Goal: Task Accomplishment & Management: Manage account settings

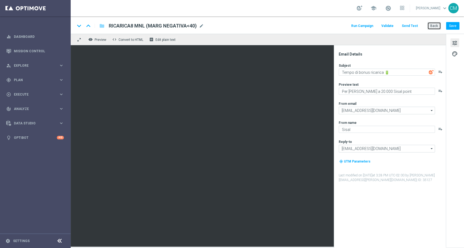
click at [429, 26] on button "Back" at bounding box center [434, 26] width 14 height 8
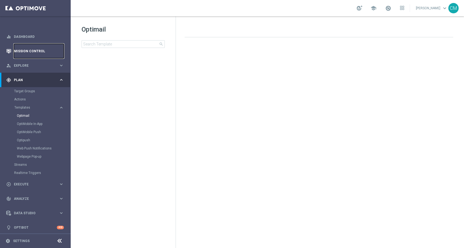
click at [28, 50] on link "Mission Control" at bounding box center [39, 51] width 50 height 14
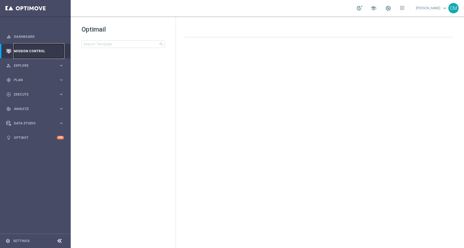
click at [28, 50] on link "Mission Control" at bounding box center [39, 51] width 50 height 14
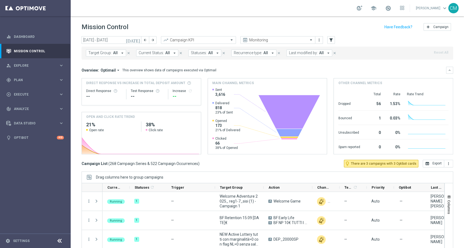
click at [137, 42] on icon "today" at bounding box center [133, 40] width 15 height 5
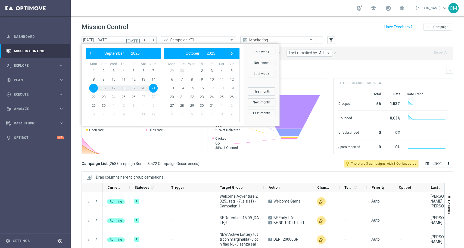
click at [95, 87] on span "15" at bounding box center [93, 88] width 9 height 9
type input "15 Sep 2025 - 15 Sep 2025"
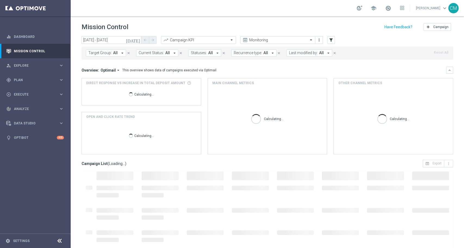
click at [307, 52] on span "Last modified by:" at bounding box center [303, 53] width 29 height 5
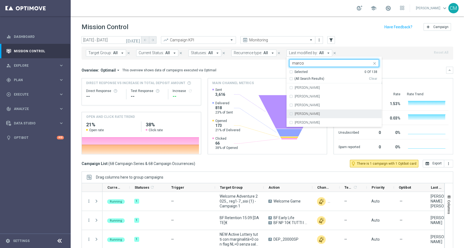
click at [317, 113] on label "marco Maccarrone" at bounding box center [307, 113] width 25 height 3
type input "marco"
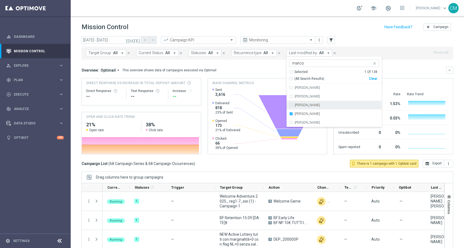
click at [253, 67] on div "Overview: Optimail arrow_drop_down This overview shows data of campaigns execut…" at bounding box center [268, 70] width 372 height 7
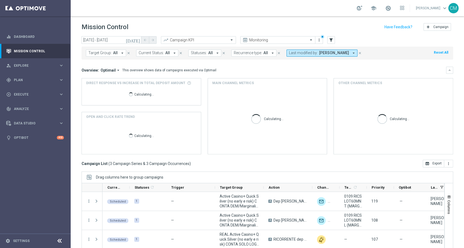
scroll to position [24, 0]
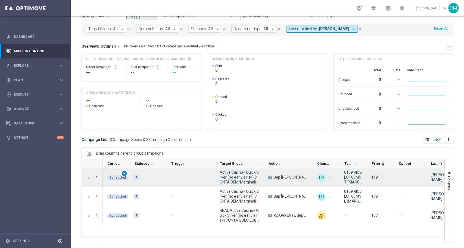
click at [126, 173] on div "play_arrow" at bounding box center [124, 173] width 6 height 6
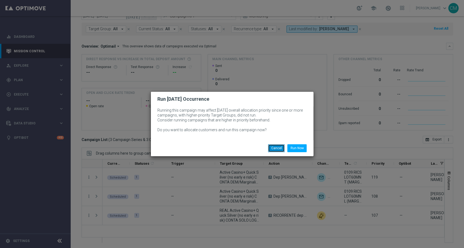
click at [273, 148] on button "Cancel" at bounding box center [276, 148] width 17 height 8
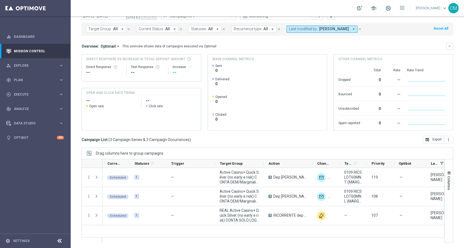
click at [382, 13] on div "school Cecilia Mascelli keyboard_arrow_down CM" at bounding box center [267, 8] width 393 height 16
click at [386, 12] on link at bounding box center [388, 8] width 7 height 9
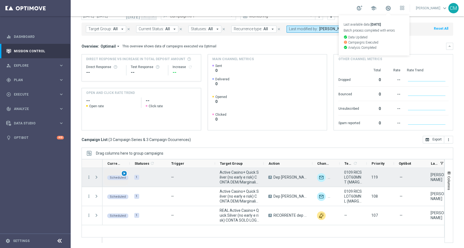
click at [124, 173] on span "play_arrow" at bounding box center [124, 173] width 4 height 4
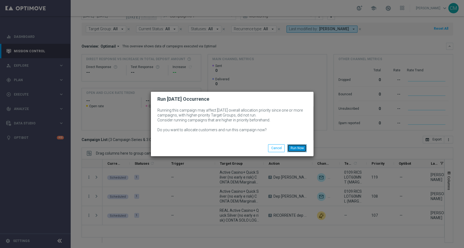
click at [295, 149] on button "Run Now" at bounding box center [296, 148] width 19 height 8
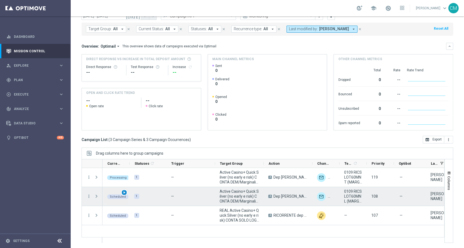
click at [121, 192] on div "play_arrow" at bounding box center [124, 192] width 6 height 6
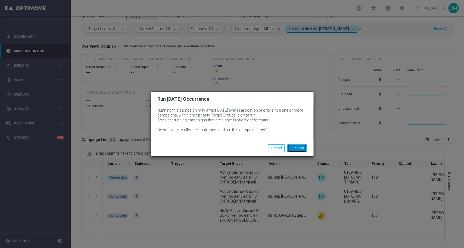
click at [303, 145] on button "Run Now" at bounding box center [296, 148] width 19 height 8
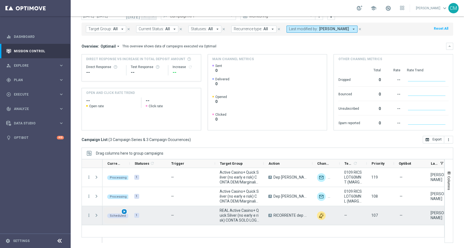
click at [124, 211] on span "play_arrow" at bounding box center [124, 211] width 4 height 4
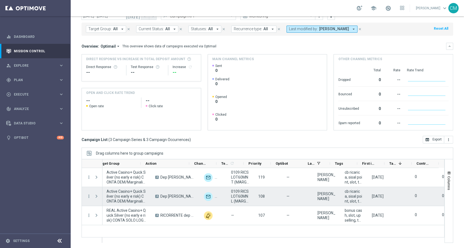
scroll to position [0, 123]
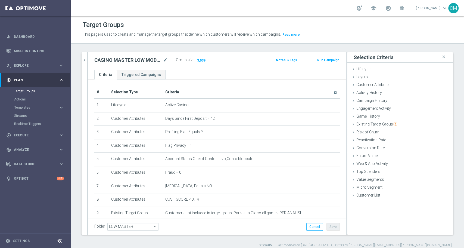
scroll to position [109, 0]
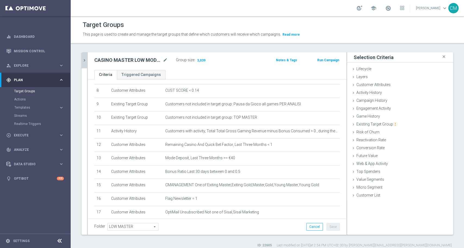
click at [83, 61] on icon "chevron_right" at bounding box center [84, 60] width 5 height 5
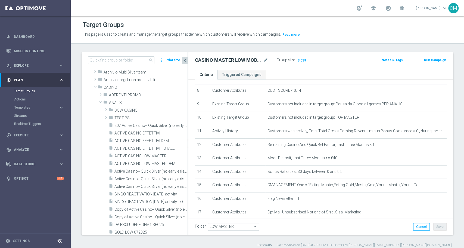
scroll to position [4, 0]
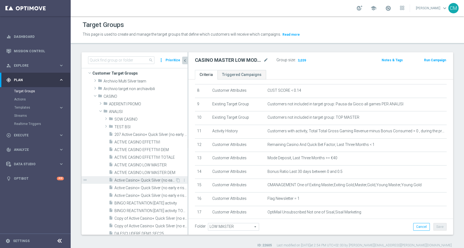
click at [141, 179] on span "Active Casino+ Quick Silver (no early e risk) CONTA DEM/Marg POS" at bounding box center [144, 180] width 61 height 5
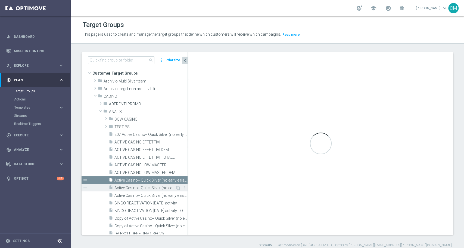
type input "ANALISI"
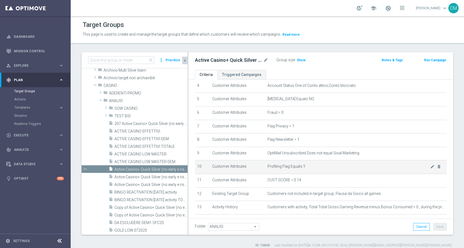
scroll to position [87, 0]
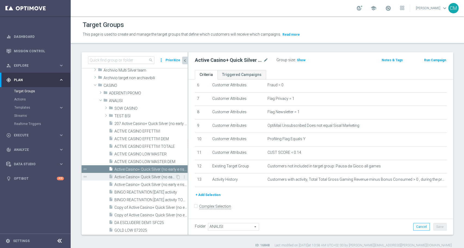
click at [153, 174] on span "Active Casino+ Quick Silver (no early e risk) CONTA DEM/Marginalità NEGATIVA <40" at bounding box center [144, 176] width 61 height 5
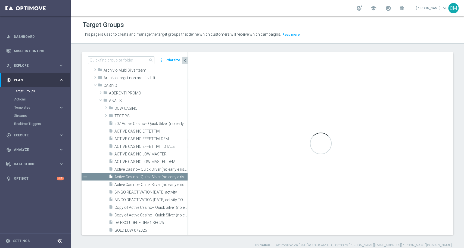
checkbox input "true"
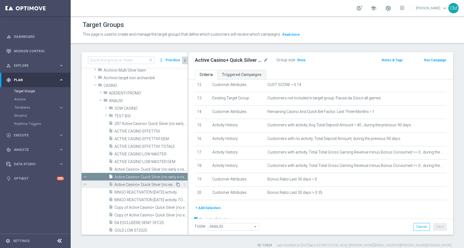
scroll to position [82, 0]
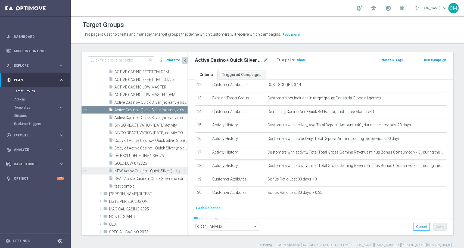
click at [148, 169] on span "NEW Active Casino+ Quick Silver (no early e risk) CONTA SOLO LOGIN" at bounding box center [144, 171] width 61 height 5
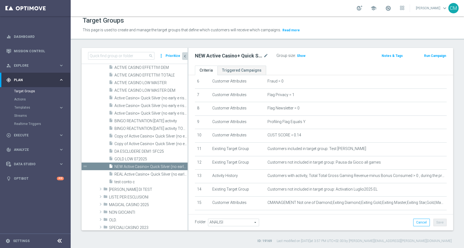
scroll to position [86, 0]
click at [148, 174] on span "REAL Active Casino+ Quick Silver (no early e risk) CONTA SOLO LOGIN" at bounding box center [144, 174] width 61 height 5
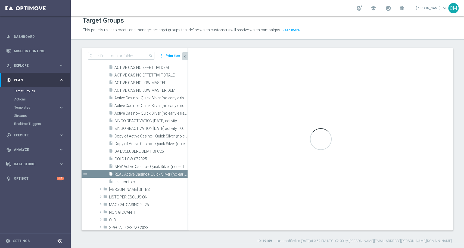
type textarea "(1 and 2 and 3 and 4 and 5 and 6 and 7 and 8 and 9 and 10 and 12 AND 13 AND 14 …"
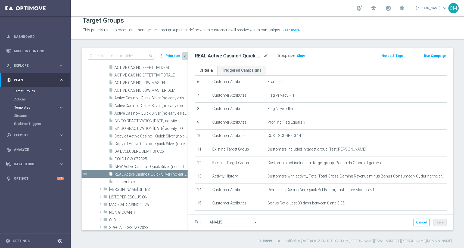
click at [34, 108] on span "Templates" at bounding box center [33, 107] width 39 height 3
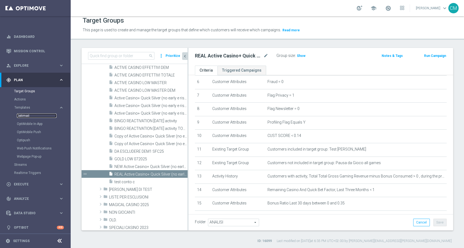
click at [27, 115] on link "Optimail" at bounding box center [37, 115] width 40 height 4
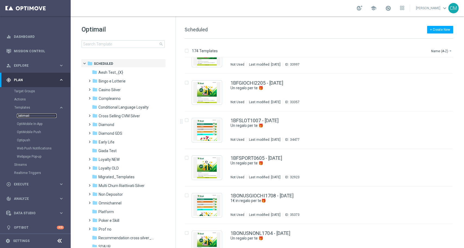
scroll to position [997, 0]
click at [110, 90] on span "Casino Silver" at bounding box center [110, 89] width 22 height 5
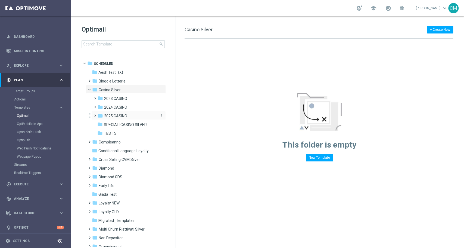
click at [112, 115] on span "2025 CASINO" at bounding box center [115, 115] width 23 height 5
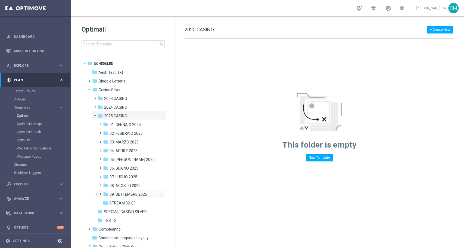
click at [130, 195] on span "09. SETTEMBRE 2025" at bounding box center [129, 194] width 38 height 5
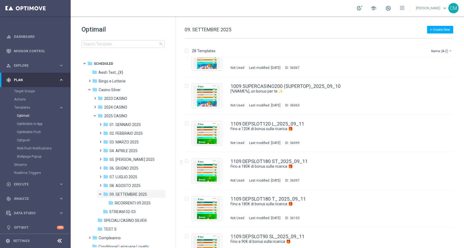
scroll to position [860, 0]
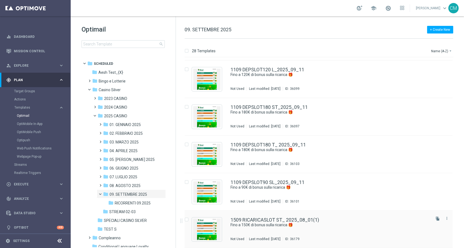
click at [330, 229] on div "1509 RICARICASLOT ST_ 2025_08_01(1) Fino a 150€ di bonus sulla ricarica 🎁 Not U…" at bounding box center [329, 229] width 199 height 24
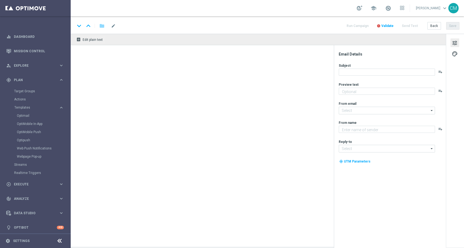
type textarea "Scopri la promozione che ti abbiamo riservato"
type input "[EMAIL_ADDRESS][DOMAIN_NAME]"
type textarea "Sisal"
type input "[EMAIL_ADDRESS][DOMAIN_NAME]"
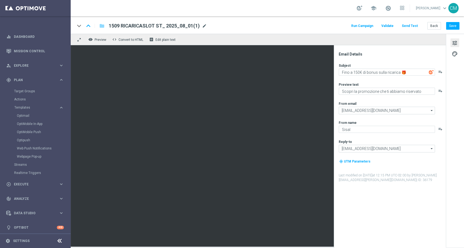
click at [202, 24] on span "mode_edit" at bounding box center [204, 25] width 5 height 5
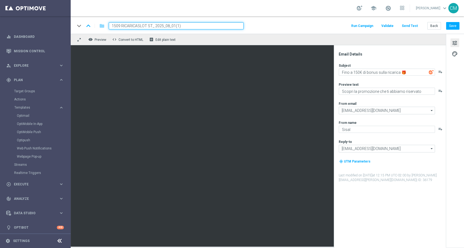
click at [151, 23] on input "1509 RICARICASLOT ST_ 2025_08_01(1)" at bounding box center [176, 25] width 135 height 7
drag, startPoint x: 152, startPoint y: 26, endPoint x: 105, endPoint y: 26, distance: 47.0
click at [105, 26] on div "1509 RICARICASLOT ST_ 2025_08_01(1)" at bounding box center [173, 25] width 139 height 7
paste input "DEPSLOT-180MA"
click at [170, 25] on input "DEPSLOT-180MA_ 2025_08_01(1)" at bounding box center [176, 25] width 135 height 7
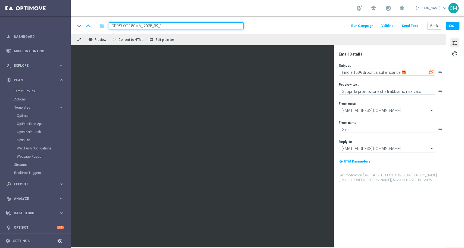
type input "DEPSLOT-180MA_ 2025_09_15"
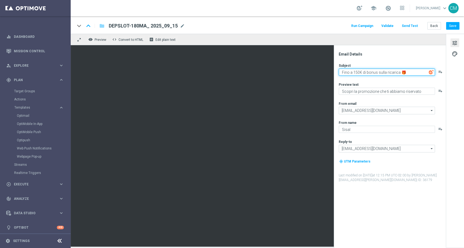
click at [357, 70] on textarea "Fino a 150€ di bonus sulla ricarica 🎁" at bounding box center [387, 71] width 96 height 7
type textarea "Fino a 180€ di bonus sulla ricarica 🎁"
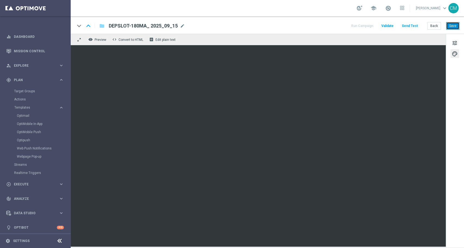
click at [454, 22] on button "Save" at bounding box center [452, 26] width 13 height 8
click at [181, 27] on span "mode_edit" at bounding box center [182, 25] width 5 height 5
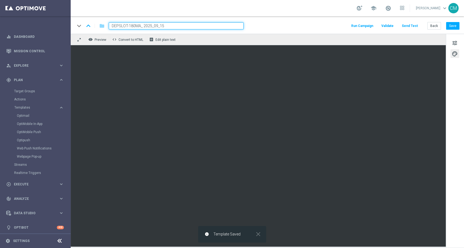
drag, startPoint x: 179, startPoint y: 27, endPoint x: 105, endPoint y: 26, distance: 74.5
click at [105, 26] on div "DEPSLOT-180MA_ 2025_09_15" at bounding box center [173, 25] width 139 height 7
click at [142, 24] on input "DEPSLOT-180MA_ 2025_09_15" at bounding box center [176, 25] width 135 height 7
drag, startPoint x: 141, startPoint y: 25, endPoint x: 97, endPoint y: 24, distance: 44.0
click at [97, 24] on div "keyboard_arrow_down keyboard_arrow_up folder DEPSLOT-180MA_ 2025_09_15" at bounding box center [159, 25] width 169 height 7
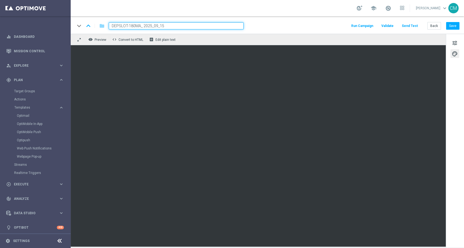
paste input "1509 SLOTDEP MT"
type input "1509 SLOTDEP MTA_ 2025_09_15"
click at [451, 25] on button "Save" at bounding box center [452, 26] width 13 height 8
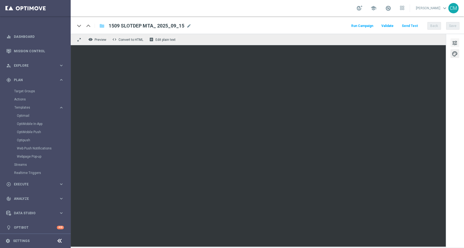
click at [454, 43] on span "tune" at bounding box center [455, 42] width 6 height 7
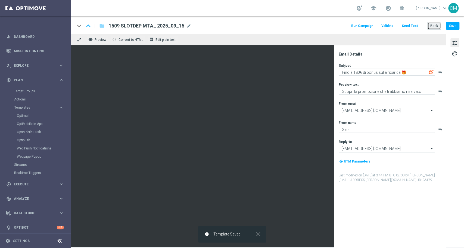
click at [432, 28] on button "Back" at bounding box center [434, 26] width 14 height 8
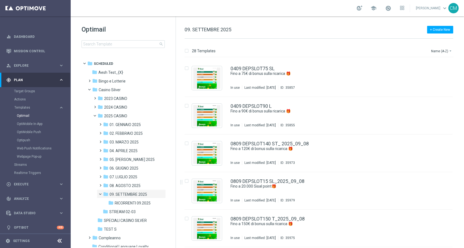
scroll to position [454, 0]
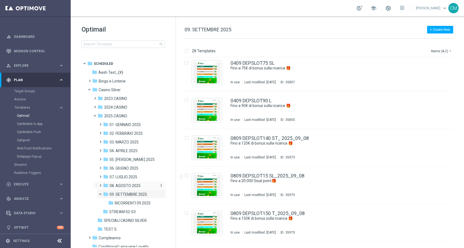
click at [136, 187] on span "08. AGOSTO 2025" at bounding box center [125, 185] width 31 height 5
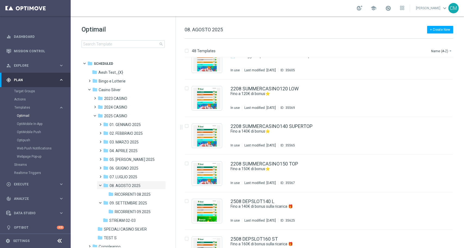
scroll to position [1066, 0]
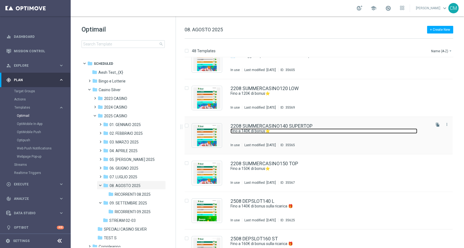
click at [269, 130] on link "Fino a 140€ di bonus⭐" at bounding box center [323, 130] width 187 height 5
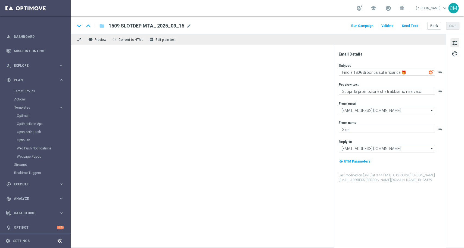
type textarea "Fino a 140€ di bonus⭐"
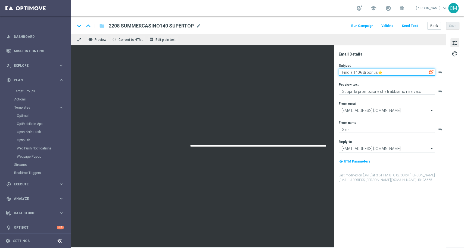
drag, startPoint x: 389, startPoint y: 71, endPoint x: 308, endPoint y: 68, distance: 81.6
click at [308, 68] on div "remove_red_eye Preview code Convert to HTML receipt Edit plain text Email Detai…" at bounding box center [267, 140] width 393 height 213
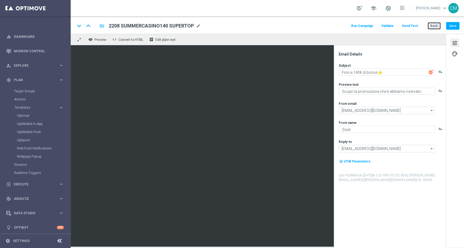
click at [433, 24] on button "Back" at bounding box center [434, 26] width 14 height 8
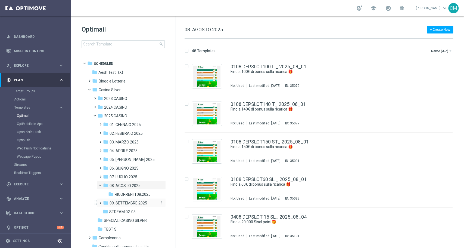
click at [128, 203] on span "09. SETTEMBRE 2025" at bounding box center [129, 202] width 38 height 5
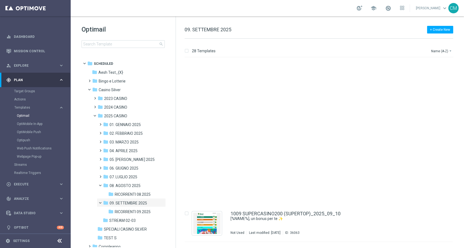
scroll to position [860, 0]
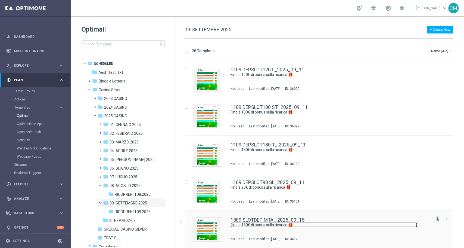
click at [255, 225] on link "Fino a 180€ di bonus sulla ricarica 🎁" at bounding box center [323, 224] width 187 height 5
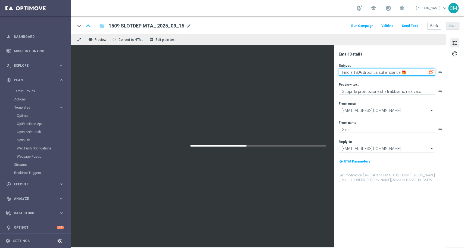
drag, startPoint x: 413, startPoint y: 74, endPoint x: 301, endPoint y: 65, distance: 112.0
click at [301, 65] on div "remove_red_eye Preview code Convert to HTML receipt Edit plain text Email Detai…" at bounding box center [267, 140] width 393 height 213
paste textarea "40€ di bonus⭐"
click at [358, 72] on textarea "Fino a 140€ di bonus⭐" at bounding box center [387, 71] width 96 height 7
type textarea "Fino a 180€ di bonus⭐"
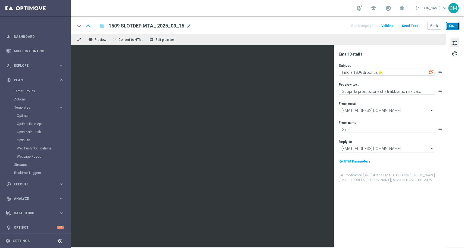
click at [456, 24] on button "Save" at bounding box center [452, 26] width 13 height 8
click at [431, 27] on button "Back" at bounding box center [434, 26] width 14 height 8
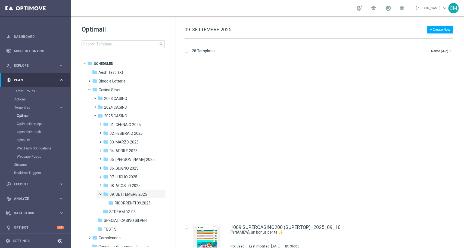
scroll to position [860, 0]
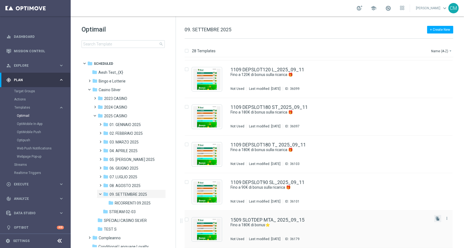
click at [439, 218] on button "file_copy" at bounding box center [437, 218] width 7 height 7
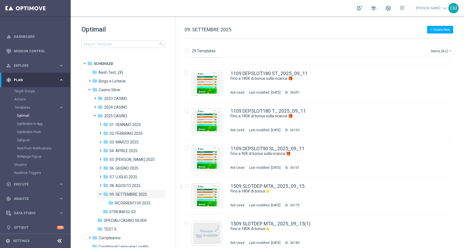
scroll to position [897, 0]
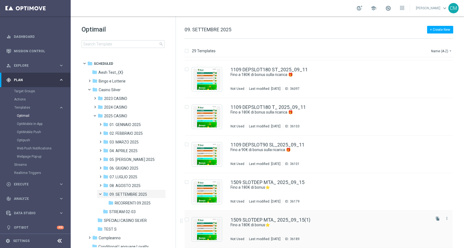
click at [344, 231] on div "1509 SLOTDEP MTA_ 2025_09_15(1) Fino a 180€ di bonus⭐ Not Used Last modified: M…" at bounding box center [329, 229] width 199 height 24
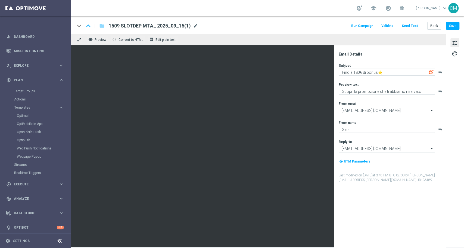
click at [196, 24] on span "mode_edit" at bounding box center [195, 25] width 5 height 5
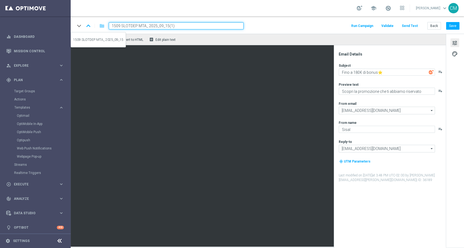
drag, startPoint x: 146, startPoint y: 25, endPoint x: 85, endPoint y: 22, distance: 61.2
click at [85, 22] on div "keyboard_arrow_down keyboard_arrow_up folder 1509 SLOTDEP MTA_ 2025_09_15(1)" at bounding box center [159, 25] width 169 height 7
paste input "DEPSLOT150 ST"
click at [186, 26] on input "1509 DEPSLOT150 ST_ 2025_09_15(1)" at bounding box center [176, 25] width 135 height 7
type input "1509 DEPSLOT150 ST_ 2025_09_15"
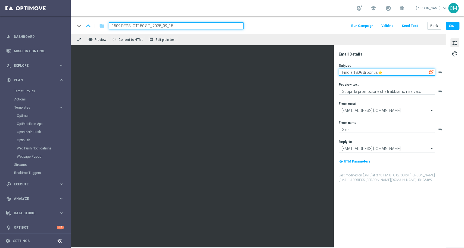
click at [358, 72] on textarea "Fino a 180€ di bonus⭐" at bounding box center [387, 71] width 96 height 7
type textarea "Fino a 150€ di bonus⭐"
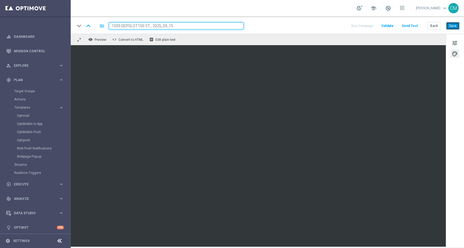
click at [453, 24] on button "Save" at bounding box center [452, 26] width 13 height 8
click at [439, 24] on button "Back" at bounding box center [434, 26] width 14 height 8
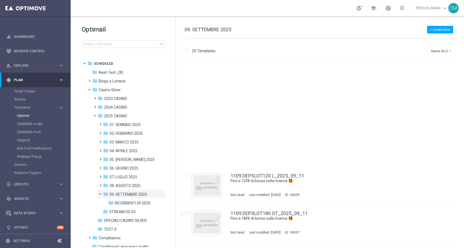
scroll to position [897, 0]
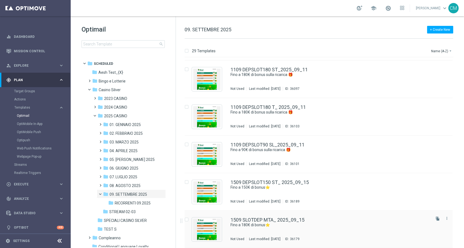
click at [328, 228] on div "1509 SLOTDEP MTA_ 2025_09_15 Fino a 180€ di bonus⭐ Not Used Last modified: Mond…" at bounding box center [329, 229] width 199 height 24
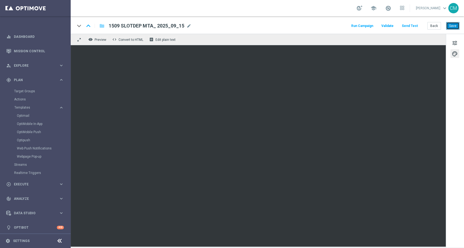
click at [457, 23] on button "Save" at bounding box center [452, 26] width 13 height 8
click at [435, 25] on button "Back" at bounding box center [434, 26] width 14 height 8
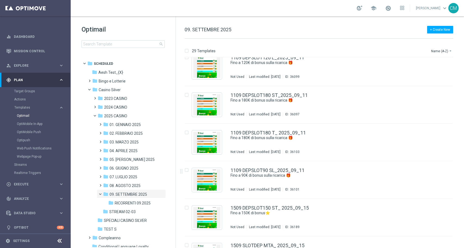
scroll to position [897, 0]
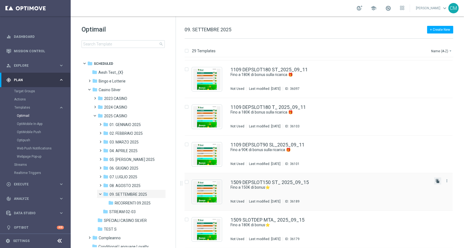
click at [437, 180] on icon "file_copy" at bounding box center [437, 181] width 4 height 4
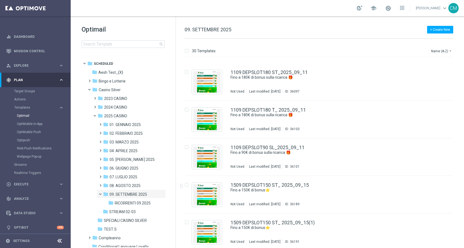
scroll to position [935, 0]
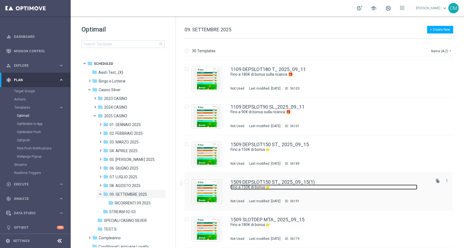
click at [350, 184] on link "Fino a 150€ di bonus⭐" at bounding box center [323, 186] width 187 height 5
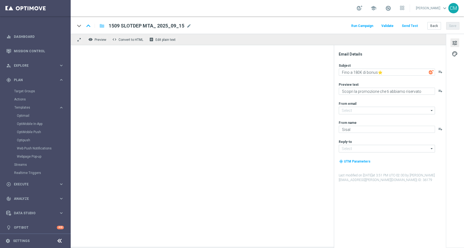
type input "1509 DEPSLOT150 ST_ 2025_09_15(1)"
type textarea "Fino a 150€ di bonus⭐"
type input "[EMAIL_ADDRESS][DOMAIN_NAME]"
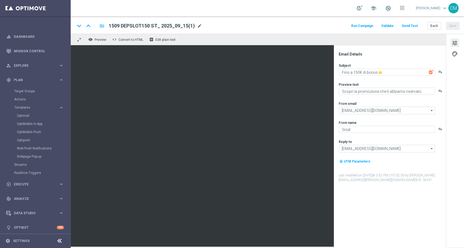
click at [200, 26] on span "mode_edit" at bounding box center [199, 25] width 5 height 5
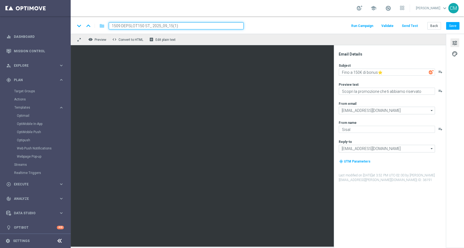
drag, startPoint x: 149, startPoint y: 25, endPoint x: 98, endPoint y: 25, distance: 51.6
click at [98, 25] on div "keyboard_arrow_down keyboard_arrow_up folder 1509 DEPSLOT150 ST_ 2025_09_15(1)" at bounding box center [159, 25] width 169 height 7
paste input "60"
click at [178, 25] on input "1509 DEPSLOT160 T_ 2025_09_15(1)" at bounding box center [176, 25] width 135 height 7
type input "1509 DEPSLOT160 T_ 2025_09_15"
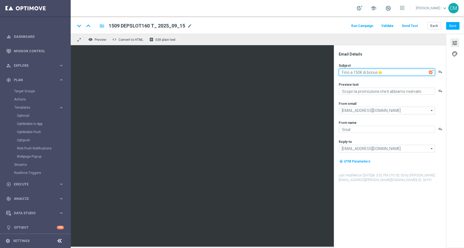
click at [357, 72] on textarea "Fino a 150€ di bonus⭐" at bounding box center [387, 71] width 96 height 7
type textarea "Fino a 160€ di bonus⭐"
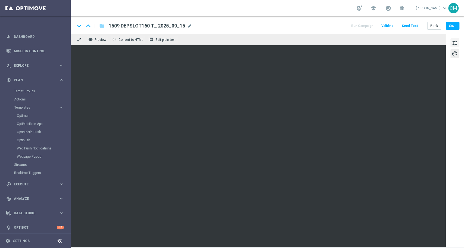
click at [456, 41] on span "tune" at bounding box center [455, 42] width 6 height 7
click at [448, 29] on button "Save" at bounding box center [452, 26] width 13 height 8
click at [440, 26] on button "Back" at bounding box center [434, 26] width 14 height 8
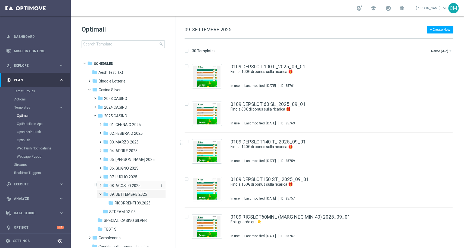
click at [121, 183] on span "08. AGOSTO 2025" at bounding box center [125, 185] width 31 height 5
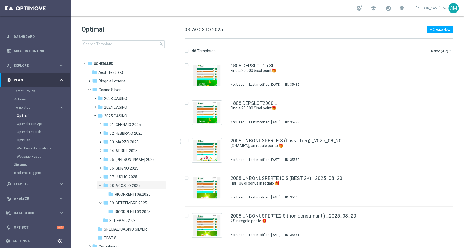
scroll to position [806, 0]
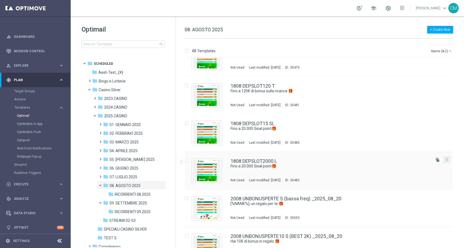
click at [448, 158] on button "more_vert" at bounding box center [446, 159] width 5 height 7
click at [425, 171] on div "Copy To" at bounding box center [424, 173] width 33 height 4
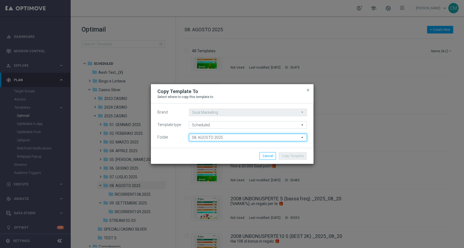
click at [212, 135] on input "08. AGOSTO 2025" at bounding box center [248, 137] width 118 height 8
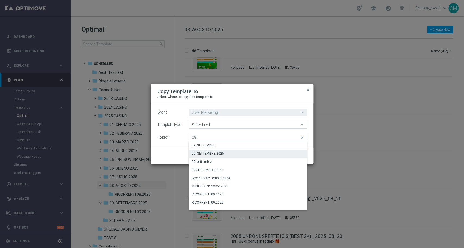
click at [222, 153] on div "09. SETTEMBRE 2025" at bounding box center [208, 153] width 32 height 5
type input "09. SETTEMBRE 2025"
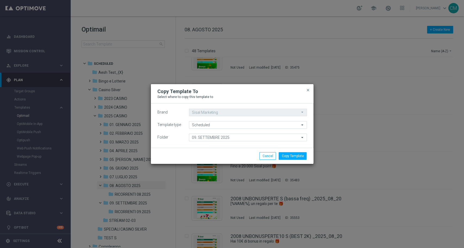
drag, startPoint x: 305, startPoint y: 155, endPoint x: 308, endPoint y: 155, distance: 3.0
click at [308, 155] on div "Copy Template Cancel" at bounding box center [258, 156] width 105 height 8
click at [302, 155] on button "Copy Template" at bounding box center [293, 156] width 28 height 8
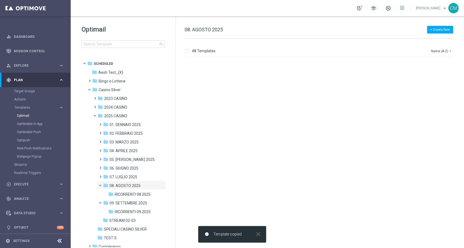
scroll to position [0, 0]
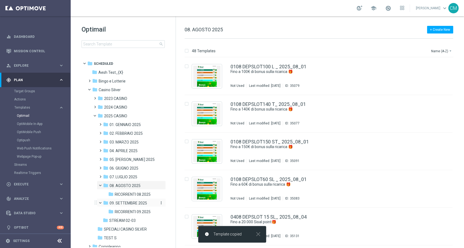
click at [125, 203] on span "09. SETTEMBRE 2025" at bounding box center [129, 202] width 38 height 5
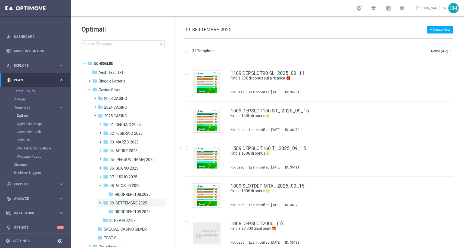
scroll to position [972, 0]
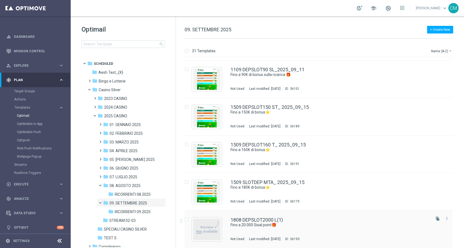
click at [282, 234] on div "1808 DEPSLOT2000 L(1) Fino a 20.000 Sisal point🎁​ Not Used Last modified: Monda…" at bounding box center [329, 229] width 199 height 24
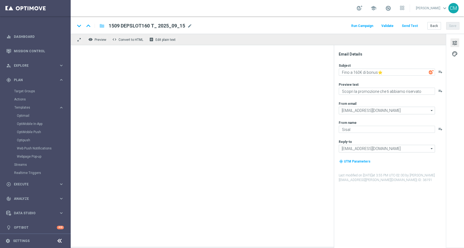
type textarea "Fino a 20.000 Sisal point🎁​"
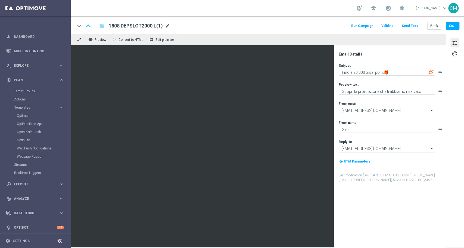
click at [170, 24] on span "mode_edit" at bounding box center [167, 25] width 5 height 5
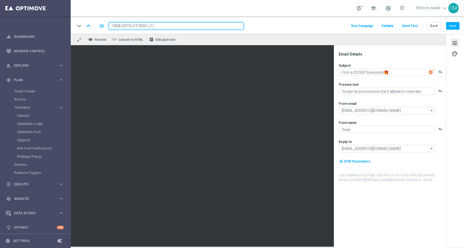
drag, startPoint x: 164, startPoint y: 26, endPoint x: 79, endPoint y: 26, distance: 85.1
click at [79, 26] on div "keyboard_arrow_down keyboard_arrow_up folder 1808 DEPSLOT2000 L(1)" at bounding box center [159, 25] width 169 height 7
paste input "509 DEPSLOT L"
type input "1509 DEPSLOT L 2025_09_15"
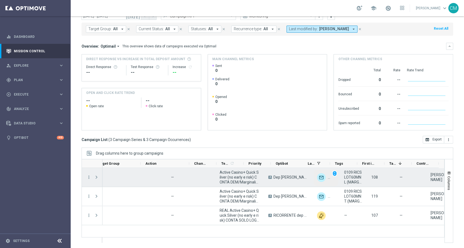
scroll to position [0, 123]
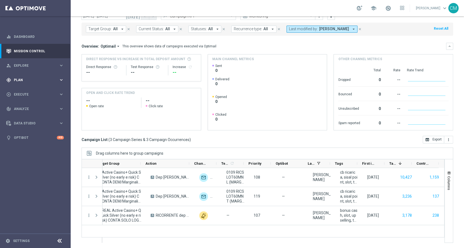
click at [33, 79] on span "Plan" at bounding box center [36, 79] width 45 height 3
click at [32, 90] on link "Target Groups" at bounding box center [35, 91] width 42 height 4
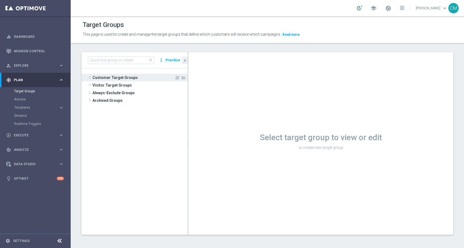
click at [115, 74] on span "Customer Target Groups" at bounding box center [133, 78] width 82 height 8
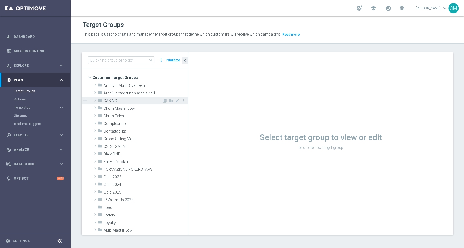
click at [113, 99] on span "CASINO" at bounding box center [133, 100] width 58 height 5
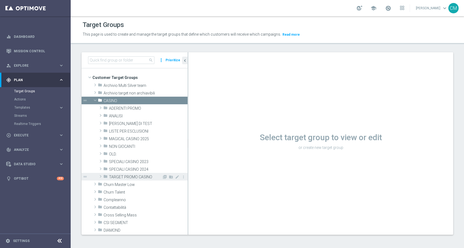
click at [120, 176] on span "TARGET PROMO CASINO" at bounding box center [135, 176] width 53 height 5
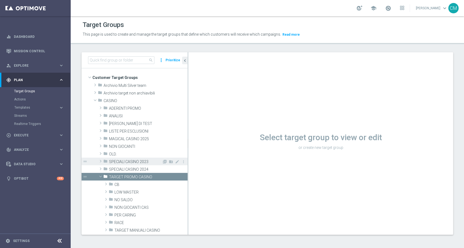
scroll to position [61, 0]
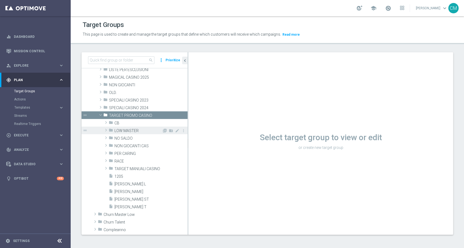
click at [123, 133] on div "folder LOW MASTER" at bounding box center [135, 130] width 53 height 8
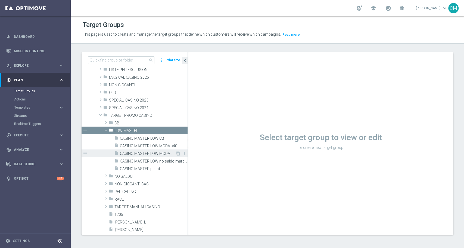
click at [141, 155] on span "CASINO MASTER LOW MODA >=40" at bounding box center [147, 153] width 55 height 5
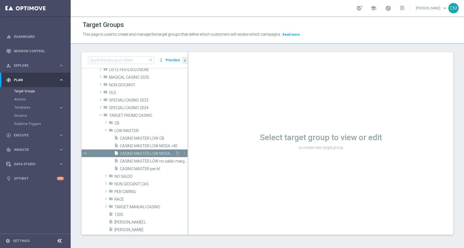
click at [146, 151] on span "CASINO MASTER LOW MODA >=40" at bounding box center [147, 153] width 55 height 5
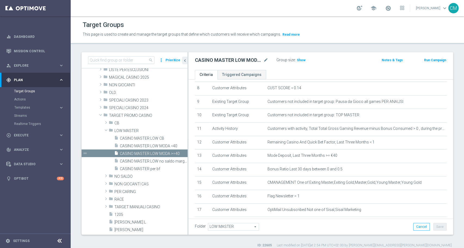
scroll to position [142, 0]
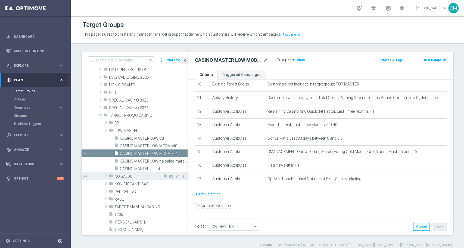
click at [124, 175] on span "NO SALDO" at bounding box center [138, 176] width 48 height 5
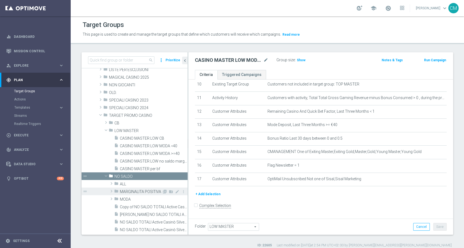
click at [129, 189] on span "MARGINALITA POSITIVA" at bounding box center [141, 191] width 42 height 5
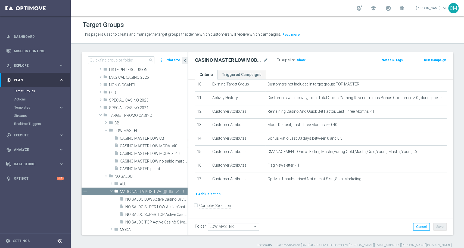
click at [128, 191] on span "MARGINALITA POSITIVA" at bounding box center [141, 191] width 42 height 5
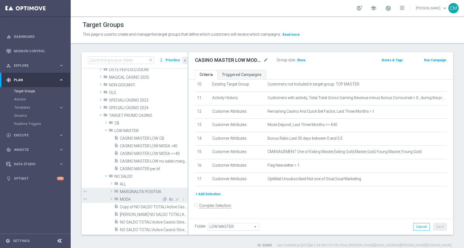
click at [126, 198] on span "MODA" at bounding box center [141, 199] width 42 height 5
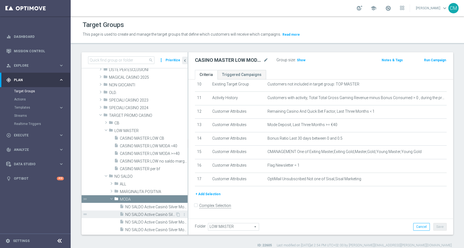
click at [132, 212] on span "NO SALDO Active Casinò Silver Moda 0-15€" at bounding box center [150, 214] width 50 height 5
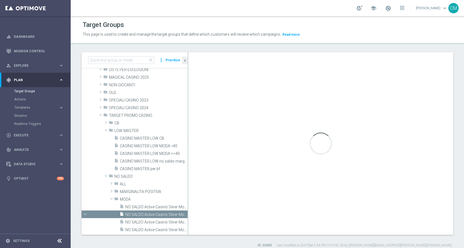
checkbox input "true"
type input "MODA"
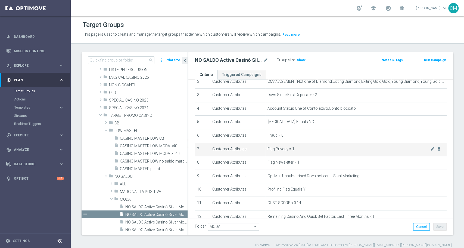
scroll to position [38, 0]
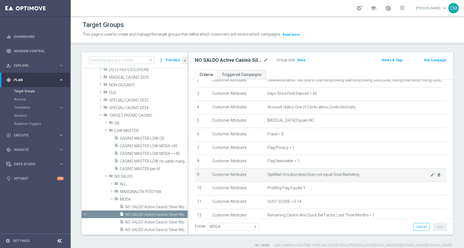
click at [289, 177] on span "OptiMail Unsubscribed Does not equal Sisal Marketing" at bounding box center [348, 174] width 163 height 5
click at [430, 175] on icon "mode_edit" at bounding box center [432, 174] width 4 height 4
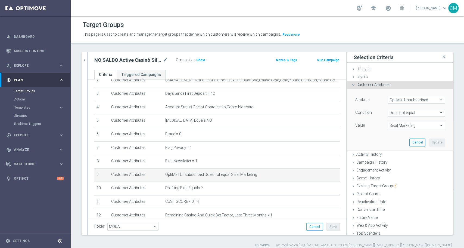
click at [398, 124] on span "Sisal Marketing" at bounding box center [416, 125] width 57 height 7
click at [83, 58] on icon "chevron_right" at bounding box center [84, 60] width 5 height 5
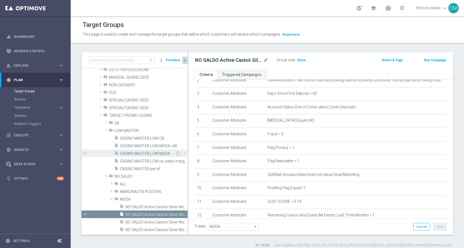
click at [144, 151] on span "CASINO MASTER LOW MODA >=40" at bounding box center [147, 153] width 55 height 5
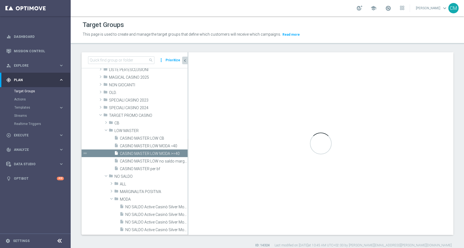
checkbox input "false"
type input "LOW MASTER"
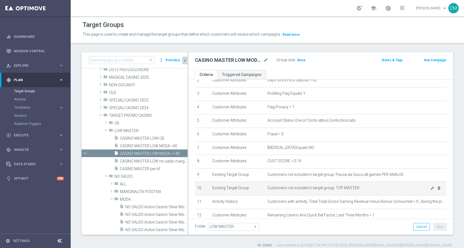
scroll to position [142, 0]
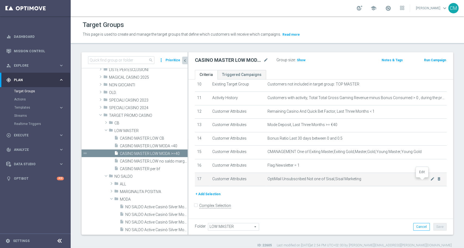
click at [430, 180] on icon "mode_edit" at bounding box center [432, 178] width 4 height 4
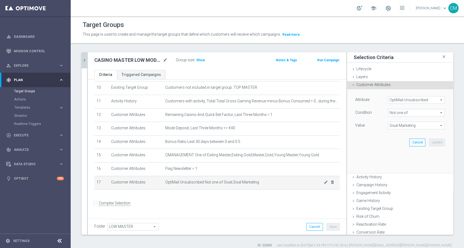
scroll to position [136, 0]
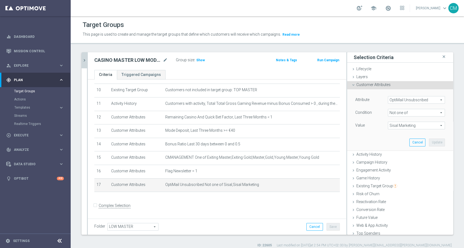
click at [397, 112] on span "Not one of" at bounding box center [416, 112] width 57 height 7
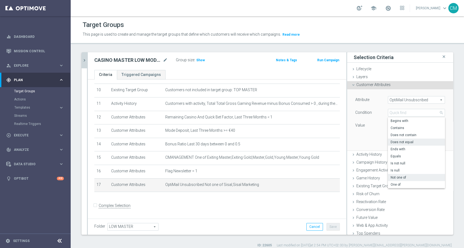
click at [398, 143] on span "Does not equal" at bounding box center [417, 142] width 52 height 4
type input "Does not equal"
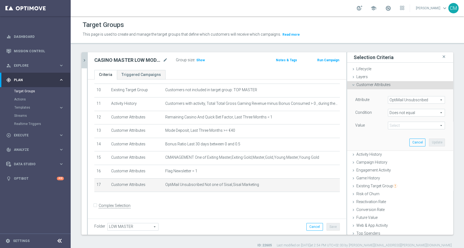
click at [393, 124] on span at bounding box center [416, 125] width 57 height 7
click at [394, 133] on span "Sisal Marketing" at bounding box center [417, 133] width 52 height 4
type input "Sisal Marketing"
click at [429, 142] on button "Update" at bounding box center [437, 142] width 16 height 8
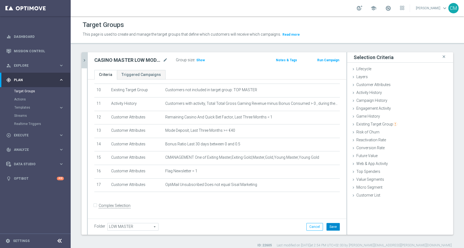
click at [332, 228] on button "Save" at bounding box center [332, 227] width 13 height 8
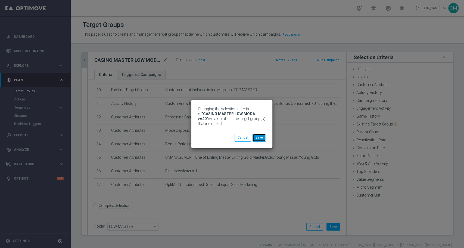
click at [257, 134] on button "Save" at bounding box center [258, 137] width 13 height 8
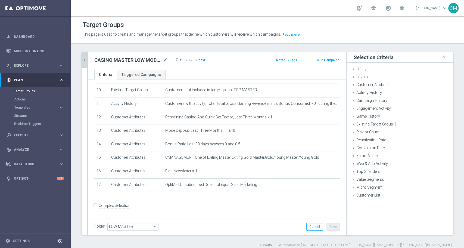
click at [200, 61] on span "Show" at bounding box center [200, 60] width 9 height 4
click at [314, 185] on body "equalizer Dashboard Mission Control" at bounding box center [232, 124] width 464 height 248
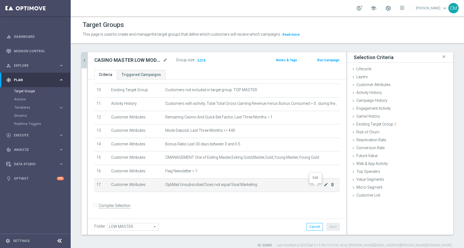
click at [324, 186] on icon "mode_edit" at bounding box center [326, 184] width 4 height 4
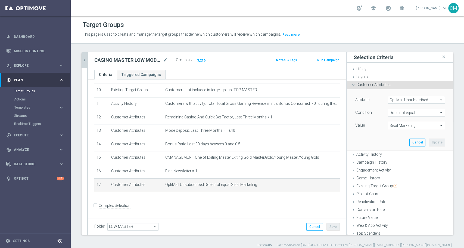
click at [398, 114] on span "Does not equal" at bounding box center [416, 112] width 57 height 7
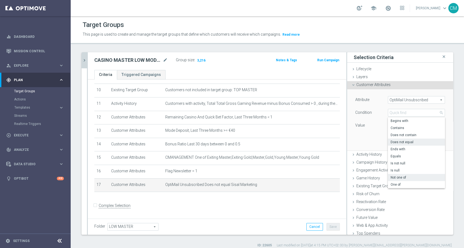
click at [396, 178] on span "Not one of" at bounding box center [417, 177] width 52 height 4
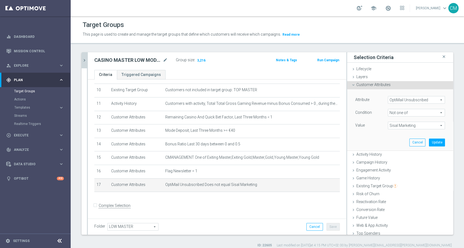
click at [401, 124] on span "Sisal Marketing" at bounding box center [416, 125] width 57 height 7
click at [371, 118] on div "Attribute OptiMail Unsubscribed OptiMail Unsubscribed arrow_drop_down search Co…" at bounding box center [400, 113] width 90 height 34
click at [391, 113] on span "Not one of" at bounding box center [416, 112] width 57 height 7
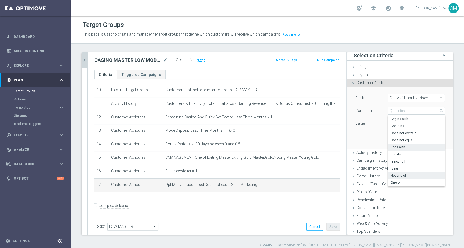
scroll to position [0, 0]
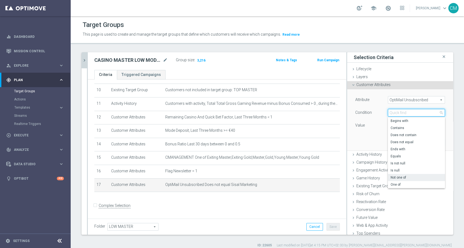
click at [394, 114] on input "search" at bounding box center [416, 113] width 57 height 8
click at [371, 135] on div "Attribute OptiMail Unsubscribed OptiMail Unsubscribed arrow_drop_down search Co…" at bounding box center [400, 119] width 98 height 61
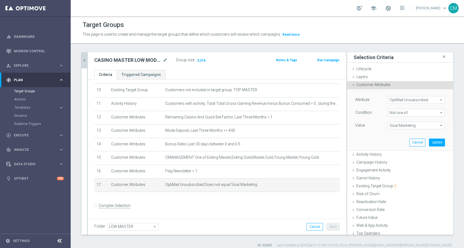
click at [399, 113] on span "Not one of" at bounding box center [416, 112] width 57 height 7
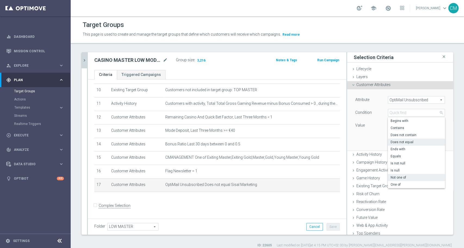
click at [396, 140] on span "Does not equal" at bounding box center [417, 142] width 52 height 4
type input "Does not equal"
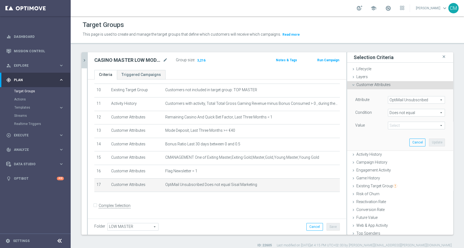
click at [402, 127] on span at bounding box center [416, 125] width 57 height 7
click at [394, 133] on span "Sisal Marketing" at bounding box center [417, 133] width 52 height 4
type input "Sisal Marketing"
click at [429, 140] on button "Update" at bounding box center [437, 142] width 16 height 8
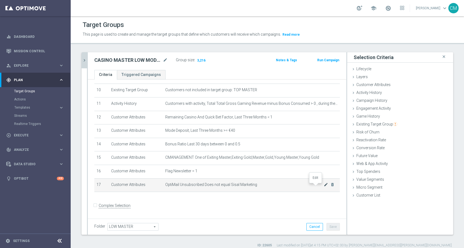
click at [324, 186] on icon "mode_edit" at bounding box center [326, 184] width 4 height 4
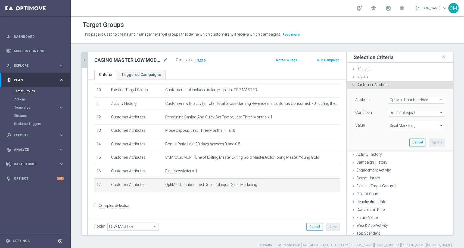
click at [397, 111] on span "Does not equal" at bounding box center [416, 112] width 57 height 7
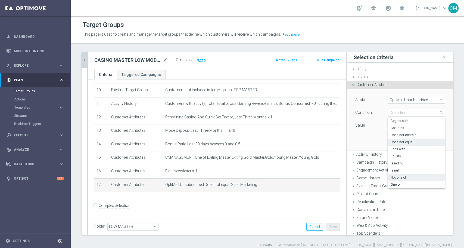
click at [400, 176] on span "Not one of" at bounding box center [417, 177] width 52 height 4
type input "Not one of"
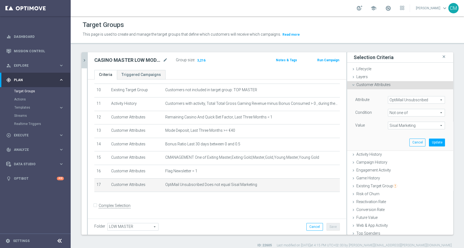
click at [401, 127] on span "Sisal Marketing" at bounding box center [416, 125] width 57 height 7
click at [392, 133] on input "(All)" at bounding box center [394, 134] width 4 height 4
checkbox input "false"
type input "Select"
click at [395, 138] on span "Sisal Marketing" at bounding box center [419, 140] width 49 height 4
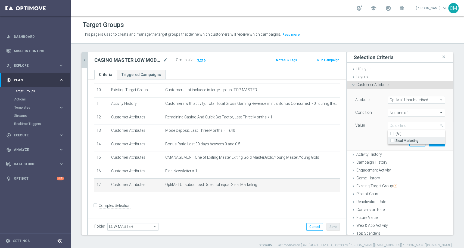
click at [392, 139] on input "Sisal Marketing" at bounding box center [394, 141] width 4 height 4
checkbox input "true"
type input "Sisal Marketing"
checkbox input "true"
click at [425, 141] on span "Sisal Marketing" at bounding box center [419, 140] width 49 height 4
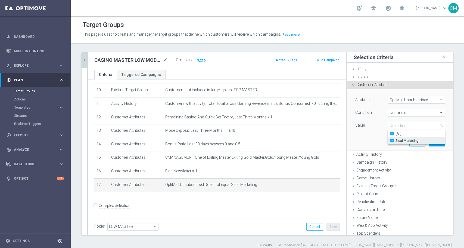
click at [395, 141] on input "Sisal Marketing" at bounding box center [394, 141] width 4 height 4
checkbox input "false"
type input "Select"
checkbox input "false"
click at [411, 146] on div "Attribute OptiMail Unsubscribed OptiMail Unsubscribed arrow_drop_down search Co…" at bounding box center [400, 119] width 98 height 61
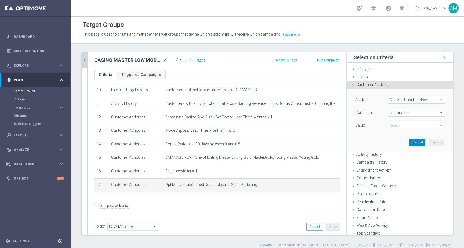
click at [409, 145] on button "Cancel" at bounding box center [417, 142] width 16 height 8
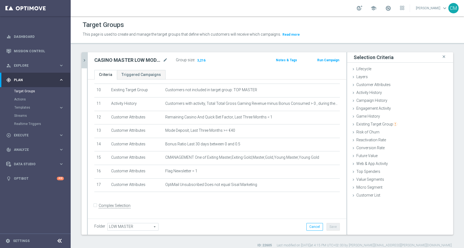
click at [83, 60] on icon "chevron_right" at bounding box center [84, 60] width 5 height 5
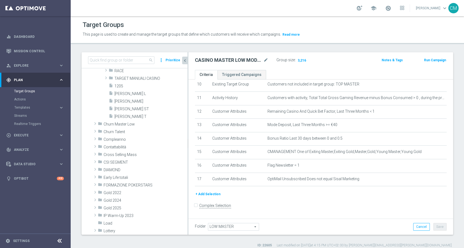
scroll to position [273, 0]
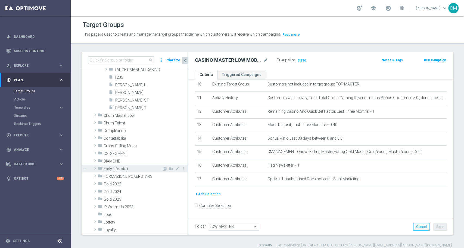
click at [121, 168] on span "Early Life totali" at bounding box center [133, 168] width 58 height 5
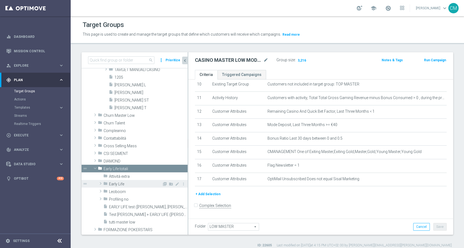
click at [119, 184] on span "Early Life" at bounding box center [135, 184] width 53 height 5
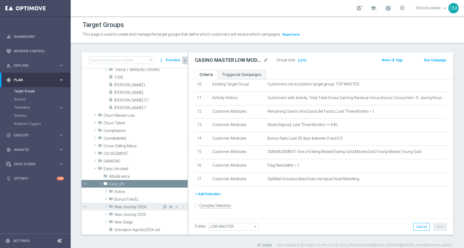
click at [128, 205] on span "New Journey 2024" at bounding box center [138, 206] width 48 height 5
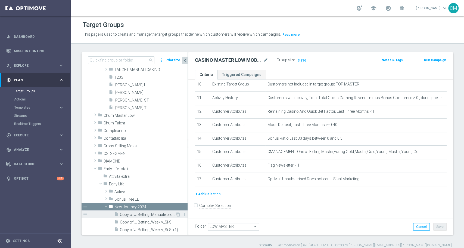
click at [133, 214] on span "Copy of J. Betting_Manuale promo w11 20.03" at bounding box center [147, 214] width 55 height 5
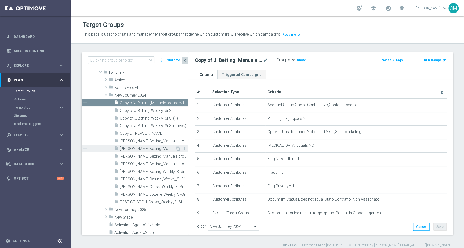
scroll to position [379, 0]
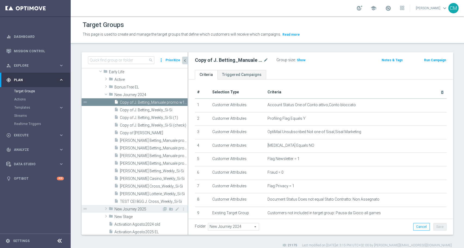
click at [146, 209] on span "New Journey 2025" at bounding box center [138, 209] width 48 height 5
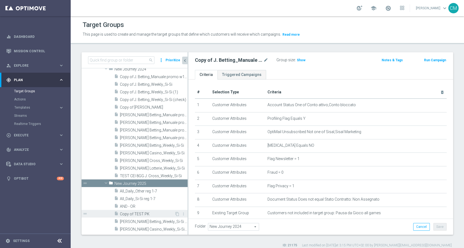
scroll to position [422, 0]
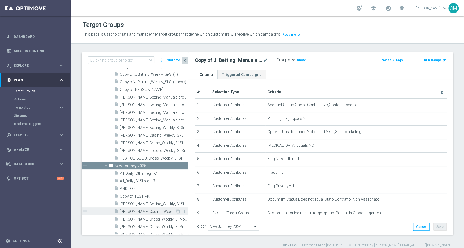
click at [142, 213] on span "J. Casino_Weekly_Si-Si- reg 8-16" at bounding box center [147, 211] width 55 height 5
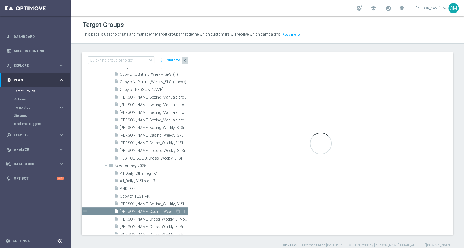
type input "New Journey 2025"
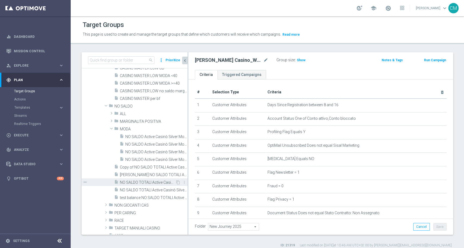
scroll to position [131, 0]
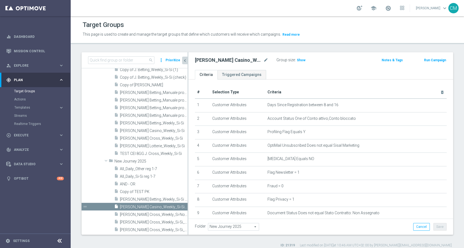
click at [133, 184] on span "AND - OR" at bounding box center [154, 184] width 68 height 5
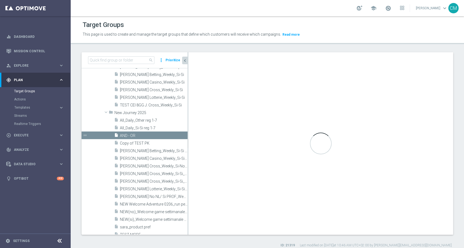
checkbox input "true"
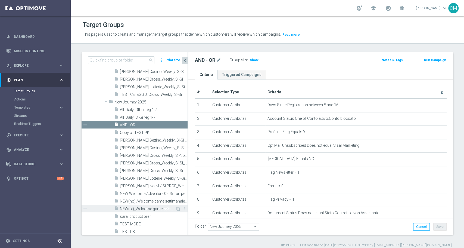
click at [144, 206] on span "NEW(si)_Welcome game settimanale 2025" at bounding box center [147, 208] width 55 height 5
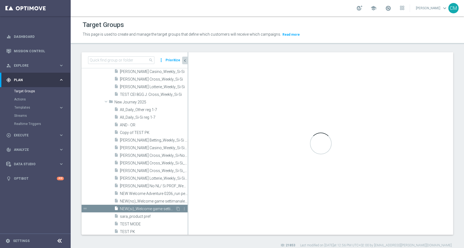
type textarea "(1 and 2 and 3 and 4 and 5 and 6 and 7 and 8 and 9 and 10 and 14 and 15 and 16)…"
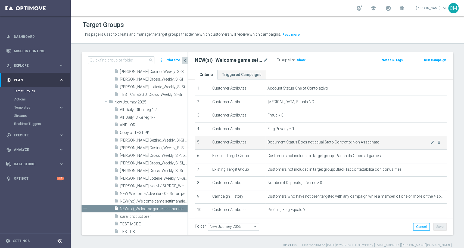
scroll to position [16, 0]
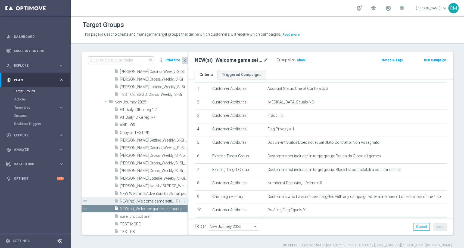
click at [138, 200] on span "NEW(no)_Welcome game settimanale 2025" at bounding box center [147, 201] width 55 height 5
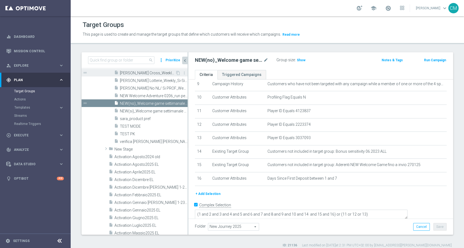
scroll to position [610, 0]
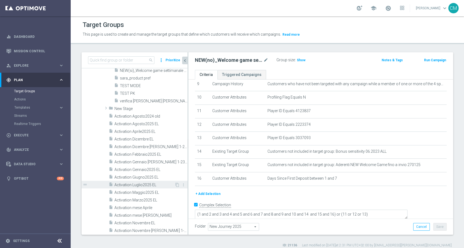
click at [133, 185] on span "Activation Luglio2025 EL" at bounding box center [144, 184] width 60 height 5
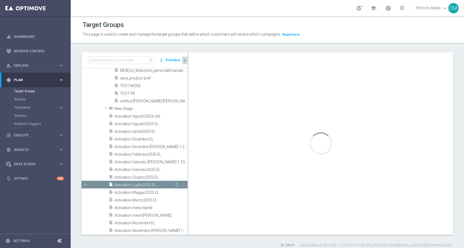
checkbox input "false"
type input "Early Life"
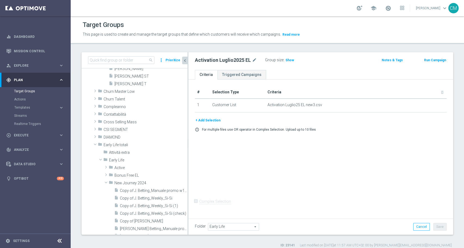
scroll to position [289, 0]
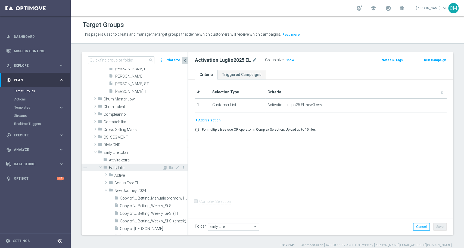
click at [113, 166] on span "Early Life" at bounding box center [135, 167] width 53 height 5
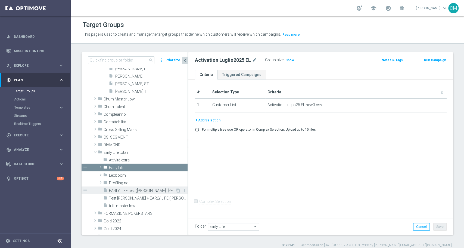
click at [118, 190] on span "EARLY LIFE test (Sara, Matteo, Maria Grazia)" at bounding box center [142, 190] width 66 height 5
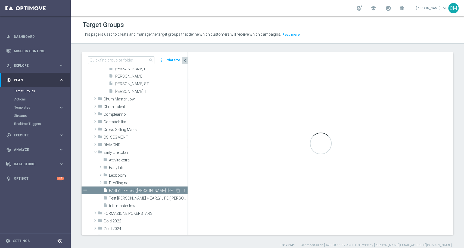
checkbox input "true"
type input "Early Life totali"
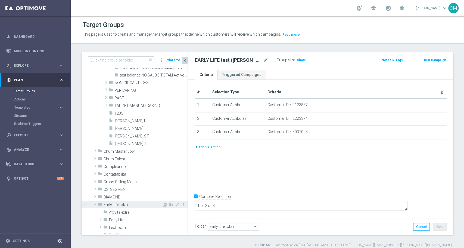
scroll to position [245, 0]
click at [96, 203] on span at bounding box center [95, 203] width 7 height 5
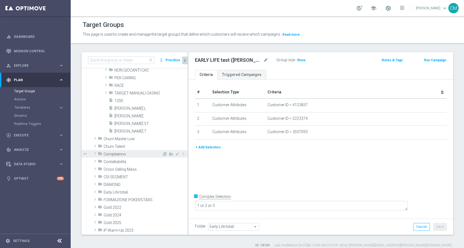
scroll to position [259, 0]
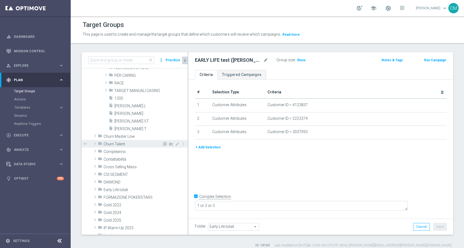
click at [96, 142] on span at bounding box center [94, 143] width 5 height 7
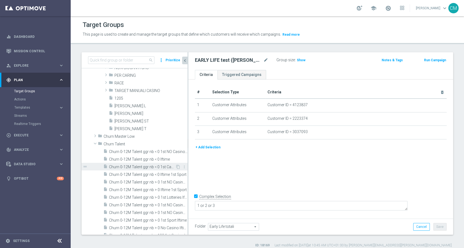
click at [131, 165] on span "Churn 0-12M Talent ggr nb < 0 1st Casino & Lotteries lftime" at bounding box center [142, 166] width 66 height 5
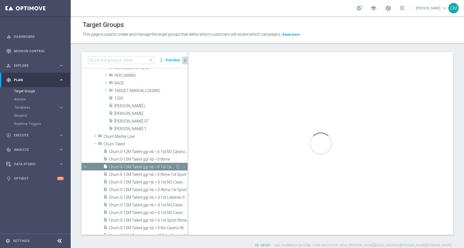
checkbox input "false"
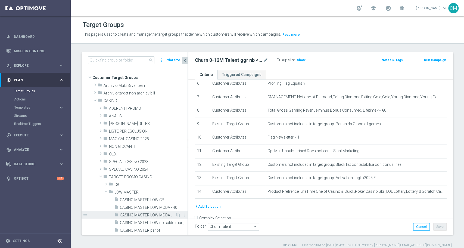
click at [142, 213] on span "CASINO MASTER LOW MODA >=40" at bounding box center [147, 215] width 55 height 5
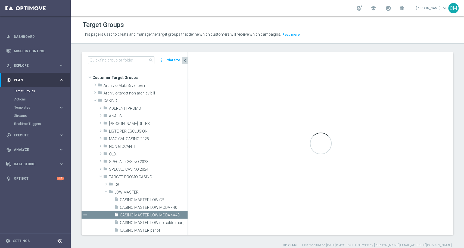
type input "LOW MASTER"
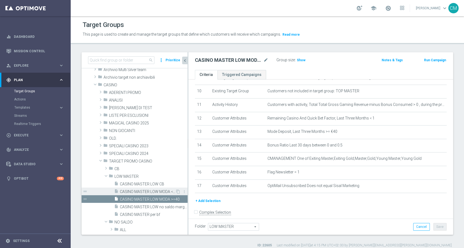
scroll to position [22, 0]
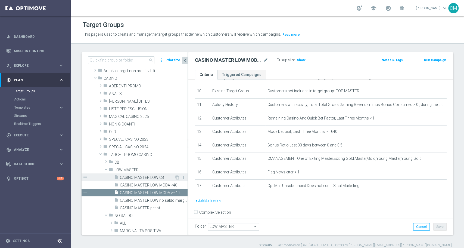
click at [135, 177] on span "CASINO MASTER LOW CB" at bounding box center [147, 177] width 55 height 5
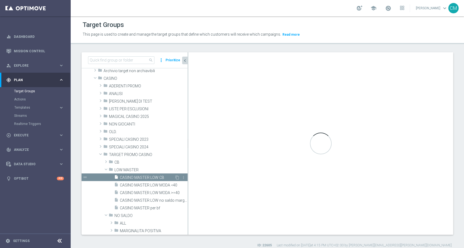
checkbox input "true"
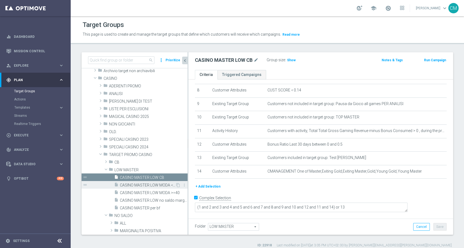
scroll to position [102, 0]
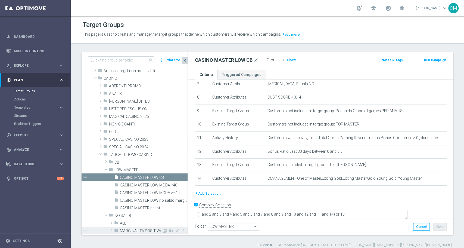
click at [138, 226] on div "folder MARGINALITA POSITIVA" at bounding box center [138, 230] width 48 height 8
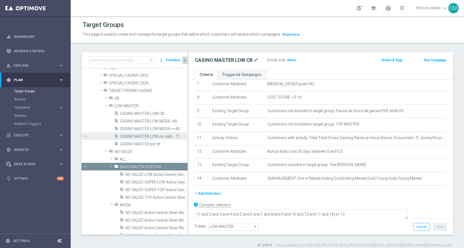
scroll to position [85, 0]
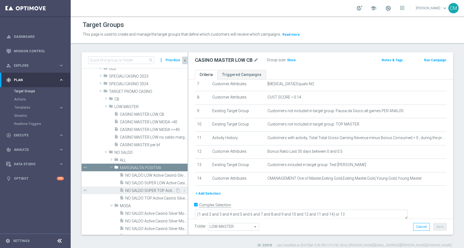
click at [144, 188] on span "NO SALDO SUPER TOP Active Casinò Silver MARG POS" at bounding box center [150, 190] width 50 height 5
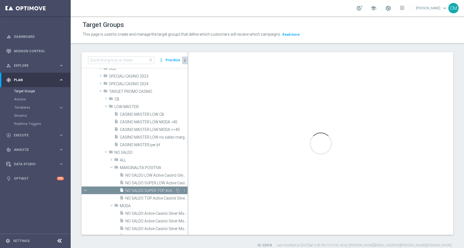
type input "MARGINALITA POSITIVA"
type textarea "(1 AND 2 AND 3 AND 4 AND 5 AND 6 AND 7 AND 8 AND 9 AND 10 AND 11 AND 12 AND 16 …"
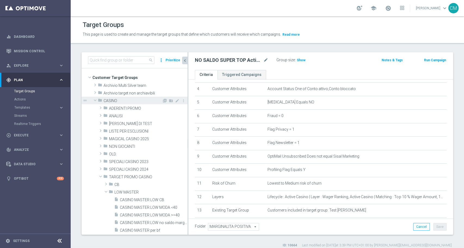
click at [110, 100] on span "CASINO" at bounding box center [133, 100] width 58 height 5
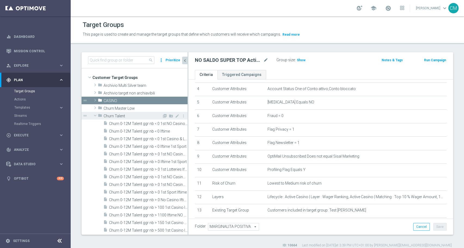
click at [110, 114] on span "Churn Talent" at bounding box center [133, 116] width 58 height 5
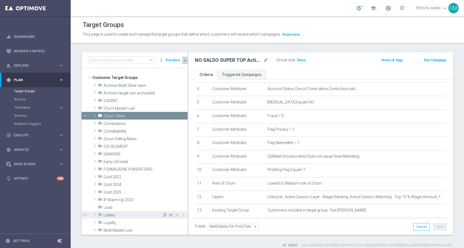
click at [113, 216] on span "Lottery" at bounding box center [133, 215] width 58 height 5
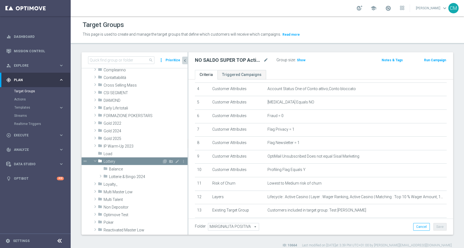
scroll to position [67, 0]
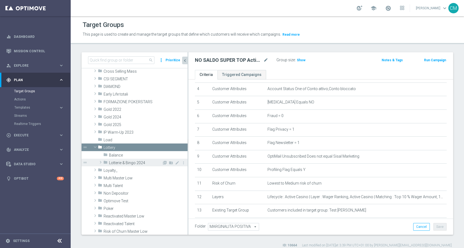
click at [120, 161] on span "Lotterie & Bingo 2024" at bounding box center [135, 162] width 53 height 5
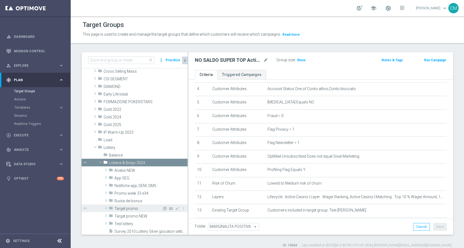
scroll to position [73, 0]
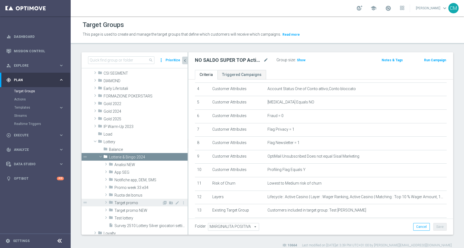
click at [126, 203] on span "Target promo" at bounding box center [138, 202] width 48 height 5
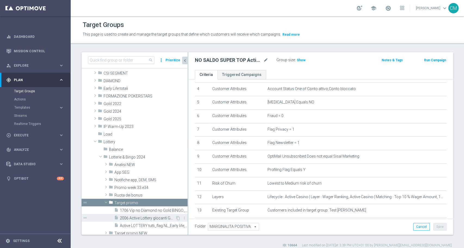
scroll to position [112, 0]
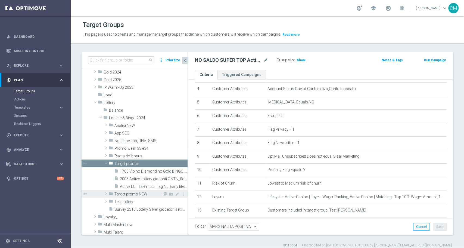
click at [132, 197] on div "folder Target promo NEW" at bounding box center [135, 194] width 53 height 8
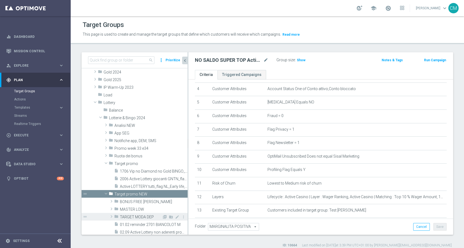
click at [136, 219] on div "folder TARGET MODA DEP" at bounding box center [138, 217] width 48 height 8
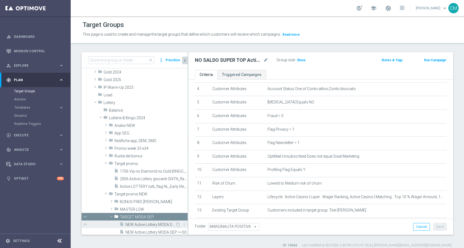
click at [138, 226] on span "NEW Active Lottery MODA DEP <15" at bounding box center [150, 224] width 50 height 5
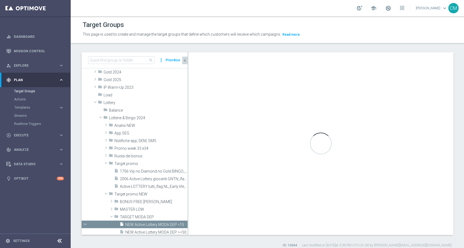
type input "TARGET MODA DEP"
type textarea "((9 OR 14) AND 1 and 2 and 3 and 4 and 5 and 6 and 7 and 8 AND 10 and 11 and 12…"
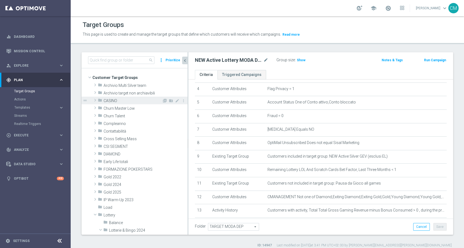
click at [108, 98] on span "CASINO" at bounding box center [133, 100] width 58 height 5
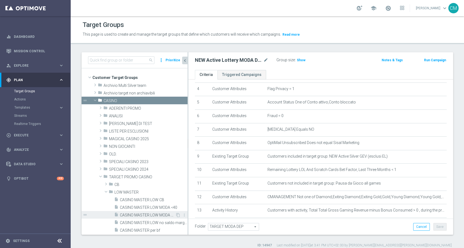
click at [141, 214] on span "CASINO MASTER LOW MODA >=40" at bounding box center [147, 215] width 55 height 5
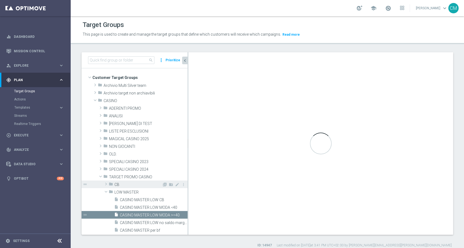
checkbox input "false"
type input "LOW MASTER"
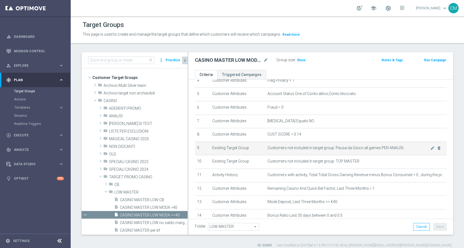
scroll to position [64, 0]
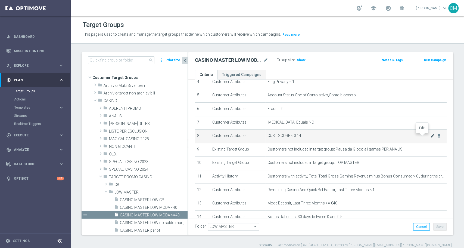
click at [430, 136] on icon "mode_edit" at bounding box center [432, 135] width 4 height 4
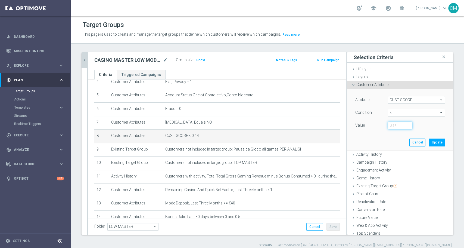
click at [390, 127] on input "0.14" at bounding box center [400, 125] width 24 height 8
type input "0.15"
click at [432, 140] on button "Update" at bounding box center [437, 142] width 16 height 8
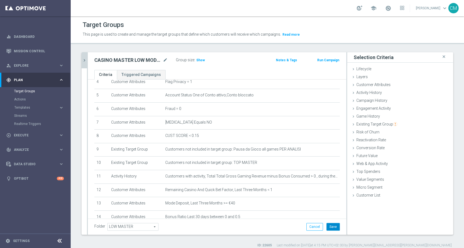
click at [326, 224] on button "Save" at bounding box center [332, 227] width 13 height 8
click at [83, 62] on icon "chevron_right" at bounding box center [84, 60] width 5 height 5
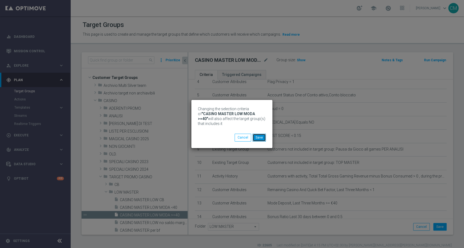
click at [265, 137] on button "Save" at bounding box center [258, 137] width 13 height 8
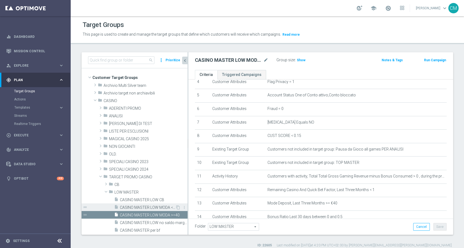
click at [155, 207] on span "CASINO MASTER LOW MODA <40" at bounding box center [147, 207] width 55 height 5
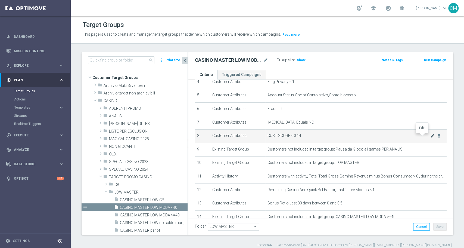
click at [430, 136] on icon "mode_edit" at bounding box center [432, 135] width 4 height 4
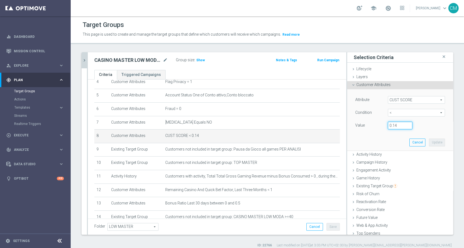
click at [396, 127] on input "0.14" at bounding box center [400, 125] width 24 height 8
type input "0.15"
click at [429, 144] on button "Update" at bounding box center [437, 142] width 16 height 8
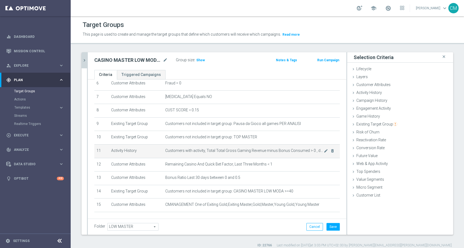
scroll to position [90, 0]
click at [331, 226] on button "Save" at bounding box center [332, 227] width 13 height 8
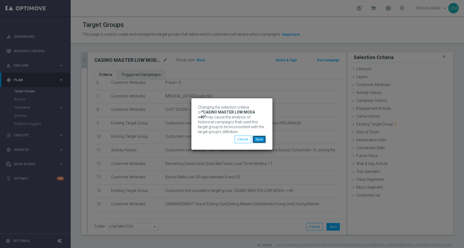
click at [263, 136] on button "Save" at bounding box center [258, 139] width 13 height 8
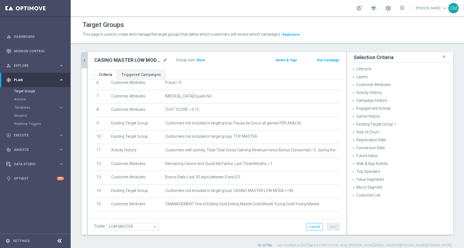
click at [86, 60] on icon "chevron_right" at bounding box center [84, 60] width 5 height 5
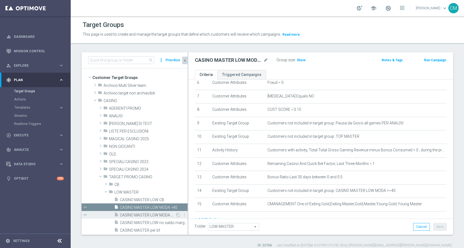
click at [154, 214] on span "CASINO MASTER LOW MODA >=40" at bounding box center [147, 215] width 55 height 5
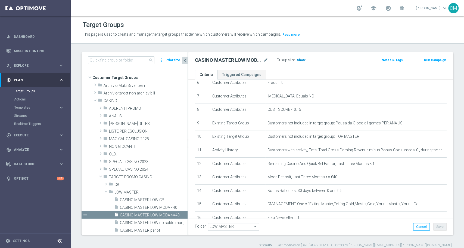
click at [297, 58] on span "Show" at bounding box center [301, 60] width 9 height 4
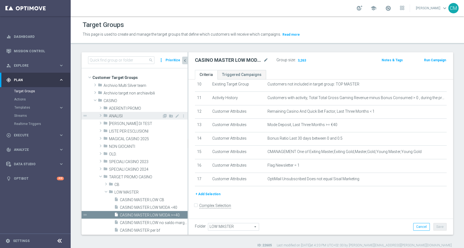
click at [120, 114] on span "ANALISI" at bounding box center [135, 116] width 53 height 5
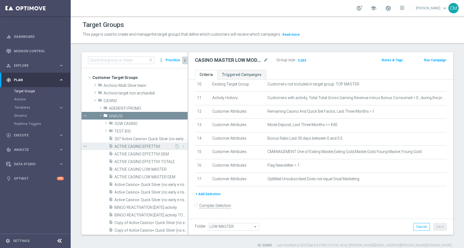
click at [144, 148] on span "ACTIVE CASINO EFFETTIVI" at bounding box center [144, 146] width 60 height 5
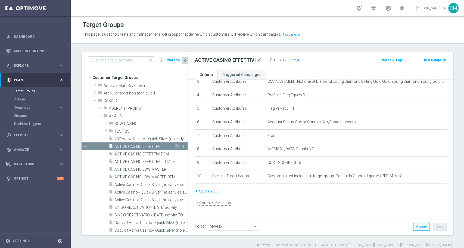
scroll to position [47, 0]
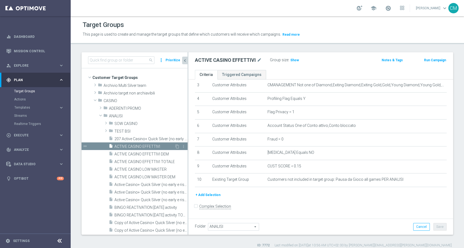
click at [144, 148] on div "insert_drive_file ACTIVE CASINO EFFETTIVI" at bounding box center [142, 146] width 66 height 8
click at [146, 152] on span "ACTIVE CASINO EFFETTIVI DEM" at bounding box center [144, 154] width 60 height 5
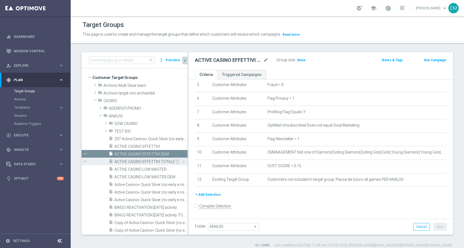
click at [148, 158] on div "insert_drive_file ACTIVE CASINO EFFETTIVI TOTALE" at bounding box center [142, 161] width 66 height 8
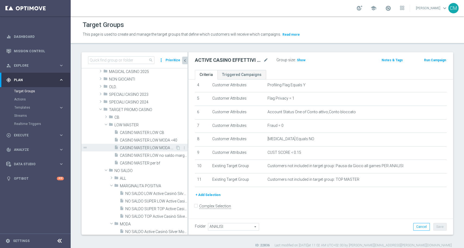
scroll to position [207, 0]
click at [149, 146] on span "CASINO MASTER LOW MODA >=40" at bounding box center [147, 147] width 55 height 5
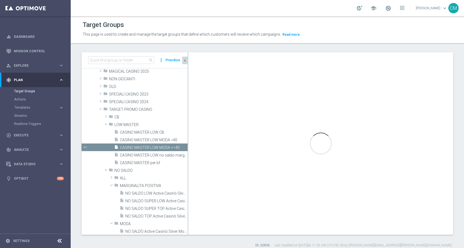
type input "LOW MASTER"
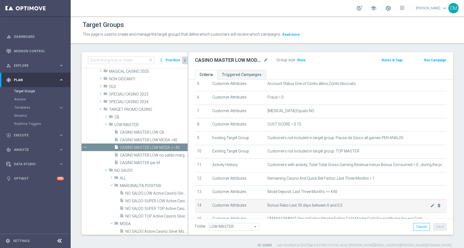
scroll to position [74, 0]
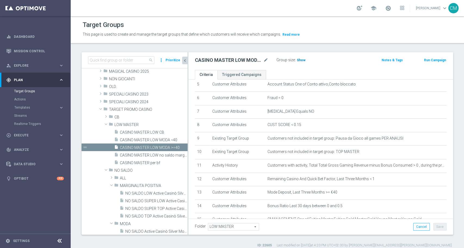
click at [302, 60] on span "Show" at bounding box center [301, 60] width 9 height 4
click at [140, 143] on div "insert_drive_file CASINO MASTER LOW MODA >=40" at bounding box center [144, 147] width 61 height 8
click at [139, 139] on span "CASINO MASTER LOW MODA <40" at bounding box center [147, 140] width 55 height 5
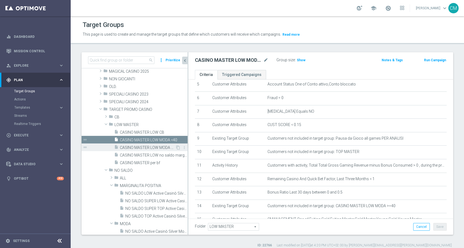
click at [142, 144] on div "insert_drive_file CASINO MASTER LOW MODA >=40" at bounding box center [144, 147] width 61 height 8
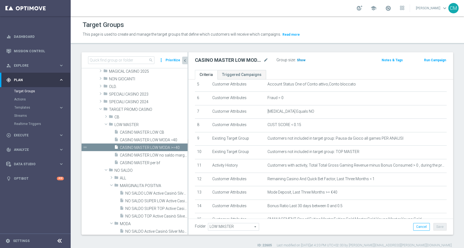
click at [302, 60] on span "Show" at bounding box center [301, 60] width 9 height 4
click at [146, 141] on span "CASINO MASTER LOW MODA <40" at bounding box center [147, 140] width 55 height 5
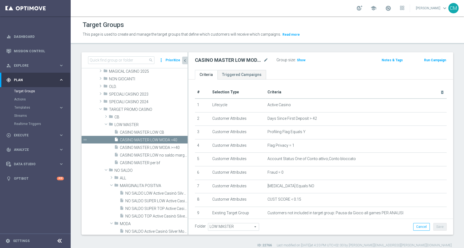
click at [113, 192] on div "insert_drive_file NO SALDO LOW Active Casinò Silver MARG POS content_copy more_…" at bounding box center [135, 204] width 106 height 30
click at [112, 183] on span at bounding box center [111, 184] width 7 height 5
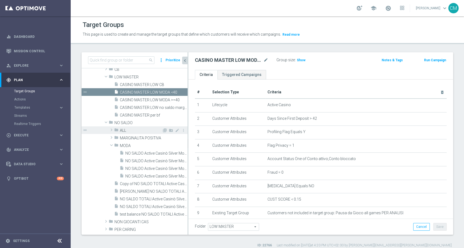
scroll to position [254, 0]
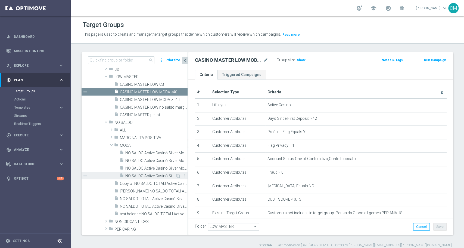
click at [147, 176] on span "NO SALDO Active Casinò Silver Moda 30-59,99" at bounding box center [150, 175] width 50 height 5
checkbox input "true"
type input "MODA"
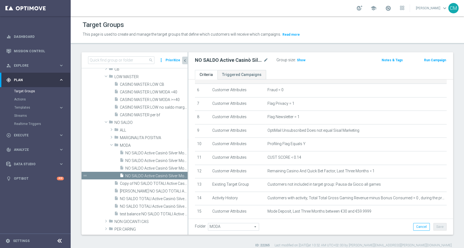
scroll to position [87, 0]
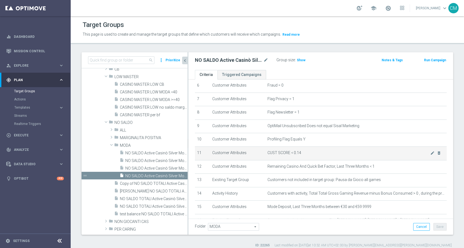
click at [418, 153] on span "CUST SCORE < 0.14" at bounding box center [348, 152] width 163 height 5
click at [430, 153] on icon "mode_edit" at bounding box center [432, 153] width 4 height 4
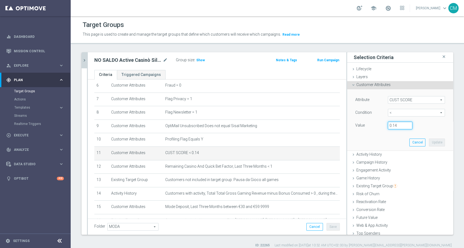
click at [394, 123] on input "0.14" at bounding box center [400, 125] width 24 height 8
type input "0.15"
click at [429, 141] on button "Update" at bounding box center [437, 142] width 16 height 8
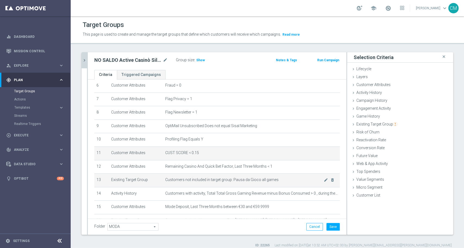
scroll to position [178, 0]
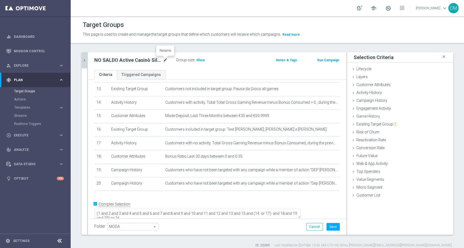
click at [163, 61] on icon "mode_edit" at bounding box center [165, 60] width 5 height 7
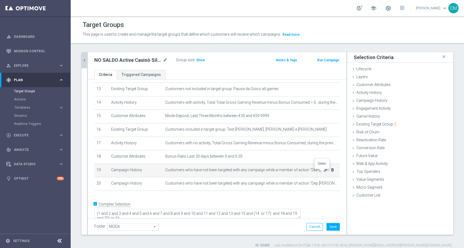
click at [330, 172] on icon "delete_forever" at bounding box center [332, 169] width 4 height 4
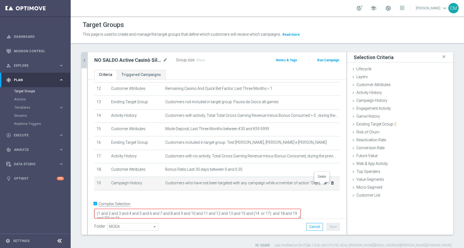
click at [330, 185] on icon "delete_forever" at bounding box center [332, 182] width 4 height 4
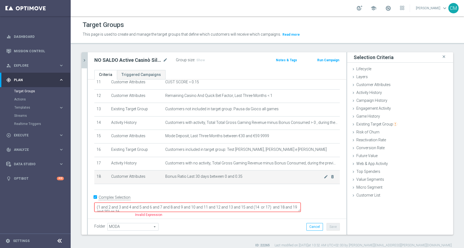
scroll to position [151, 0]
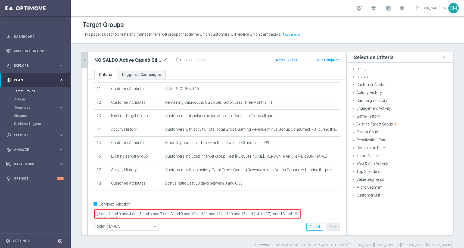
click at [164, 210] on textarea "(1 and 2 and 3 and 4 and 5 and 6 and 7 and 8 and 9 and 10 and 11 and 12 and 13 …" at bounding box center [197, 214] width 206 height 10
click at [327, 227] on button "Save" at bounding box center [332, 227] width 13 height 8
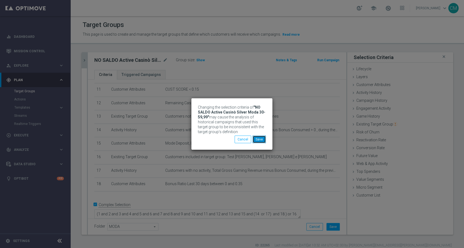
click at [259, 141] on button "Save" at bounding box center [258, 139] width 13 height 8
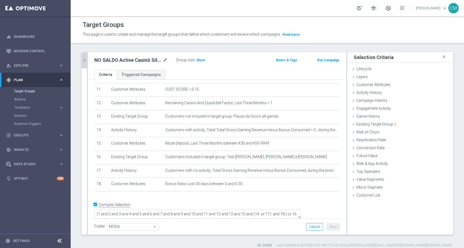
click at [85, 62] on icon "chevron_right" at bounding box center [84, 60] width 5 height 5
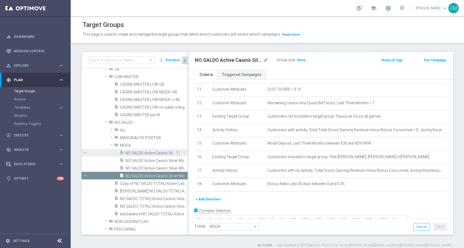
click at [133, 154] on span "NO SALDO Active Casinò Silver Moda >60" at bounding box center [150, 153] width 50 height 5
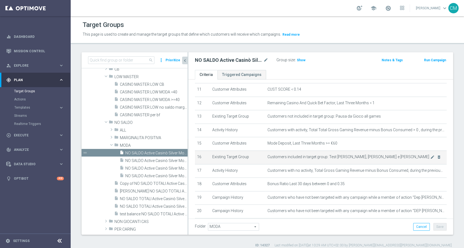
scroll to position [183, 0]
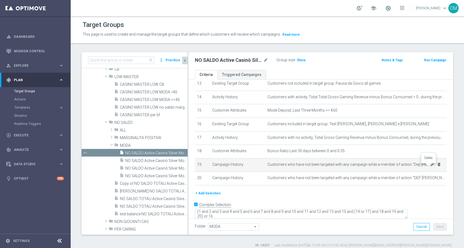
click at [437, 166] on icon "delete_forever" at bounding box center [439, 164] width 4 height 4
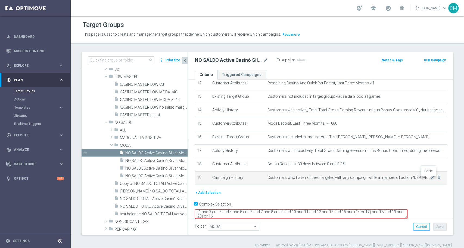
click at [437, 179] on icon "delete_forever" at bounding box center [439, 177] width 4 height 4
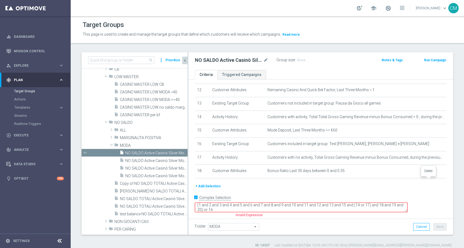
scroll to position [157, 0]
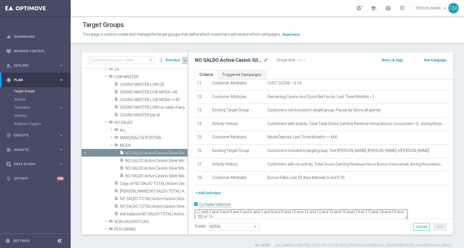
click at [254, 209] on textarea "(1 and 2 and 3 and 4 and 5 and 6 and 7 and 8 and 9 and 10 and 11 and 12 and 13 …" at bounding box center [301, 214] width 213 height 10
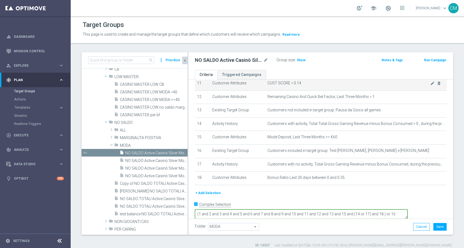
type textarea "(1 and 2 and 3 and 4 and 5 and 6 and 7 and 8 and 9 and 10 and 11 and 12 and 13 …"
click at [430, 85] on icon "mode_edit" at bounding box center [432, 83] width 4 height 4
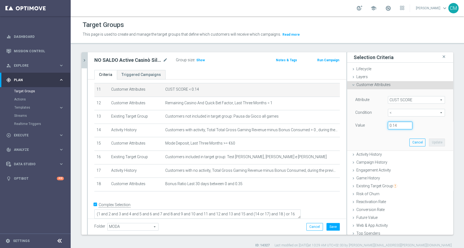
click at [390, 126] on input "0.14" at bounding box center [400, 125] width 24 height 8
type input "0.15"
click at [429, 139] on button "Update" at bounding box center [437, 142] width 16 height 8
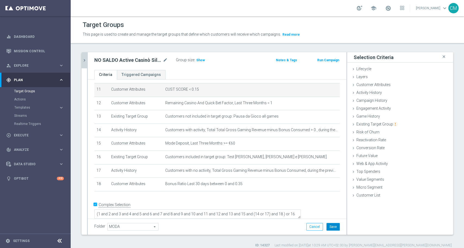
click at [327, 228] on button "Save" at bounding box center [332, 227] width 13 height 8
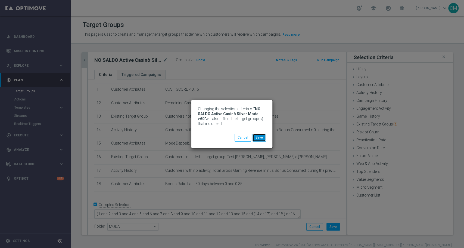
click at [257, 139] on button "Save" at bounding box center [258, 137] width 13 height 8
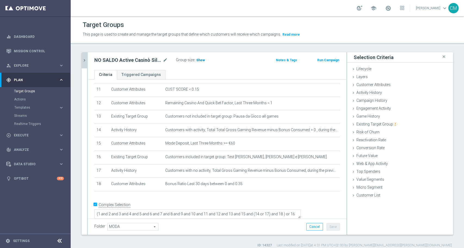
click at [198, 61] on span "Show" at bounding box center [200, 60] width 9 height 4
click at [84, 62] on icon "chevron_right" at bounding box center [84, 60] width 5 height 5
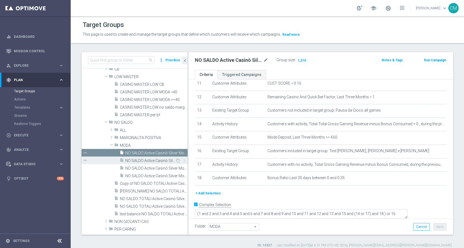
click at [149, 157] on div "insert_drive_file NO SALDO Active Casinò Silver Moda 0-15€" at bounding box center [148, 160] width 56 height 8
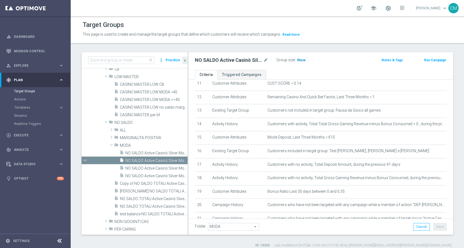
click at [302, 59] on span "Show" at bounding box center [301, 60] width 9 height 4
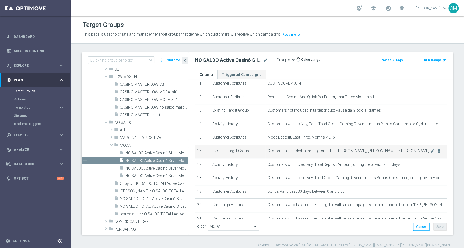
scroll to position [197, 0]
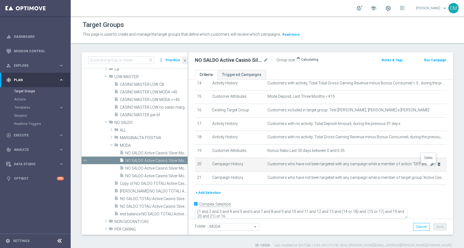
click at [437, 166] on icon "delete_forever" at bounding box center [439, 164] width 4 height 4
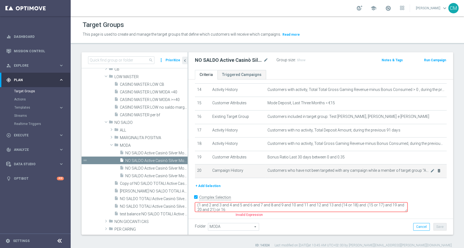
scroll to position [184, 0]
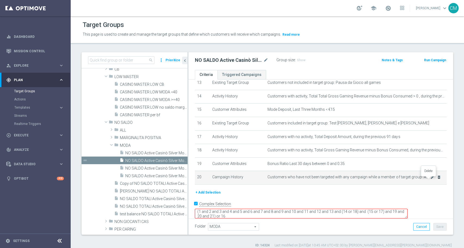
click at [429, 179] on div at bounding box center [428, 177] width 5 height 3
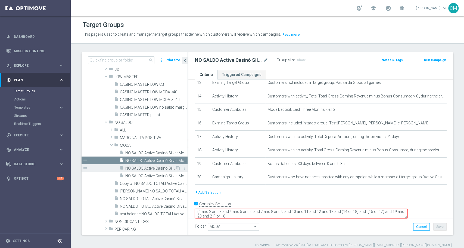
click at [143, 166] on span "NO SALDO Active Casinò Silver Moda 15-29,99" at bounding box center [150, 168] width 50 height 5
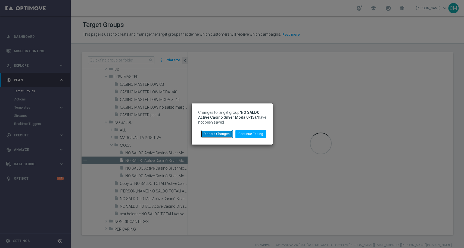
click at [226, 131] on button "Discard Changes" at bounding box center [217, 134] width 32 height 8
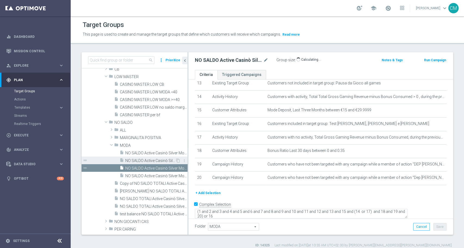
click at [146, 161] on span "NO SALDO Active Casinò Silver Moda 0-15€" at bounding box center [150, 160] width 50 height 5
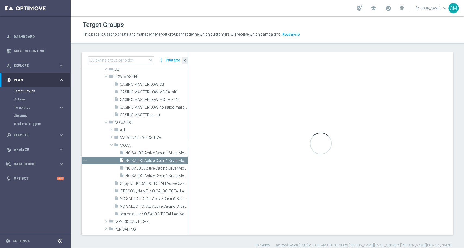
scroll to position [197, 0]
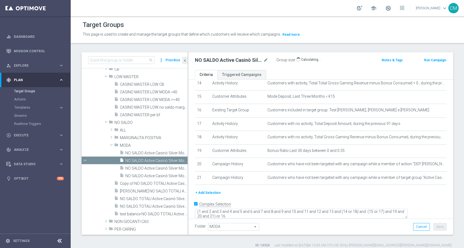
click at [429, 165] on div at bounding box center [428, 164] width 5 height 3
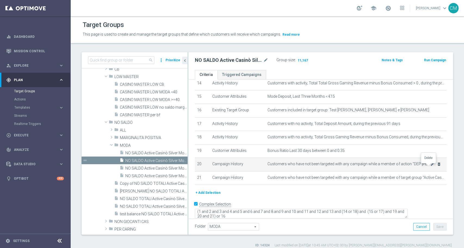
click at [437, 166] on icon "delete_forever" at bounding box center [439, 164] width 4 height 4
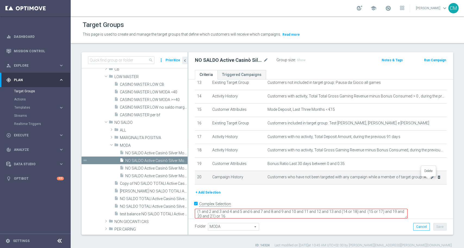
click at [437, 179] on icon "delete_forever" at bounding box center [439, 177] width 4 height 4
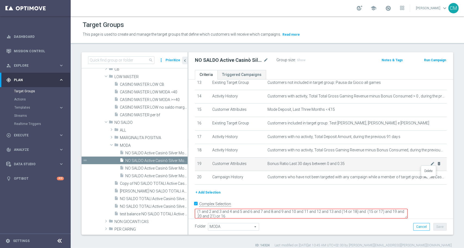
scroll to position [170, 0]
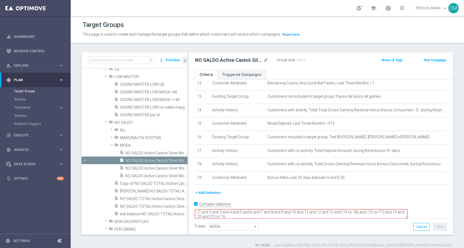
click at [265, 210] on textarea "(1 and 2 and 3 and 4 and 5 and 6 and 7 and 8 and 9 and 10 and 11 and 12 and 13 …" at bounding box center [301, 214] width 213 height 10
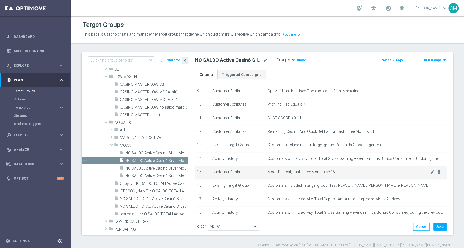
scroll to position [121, 0]
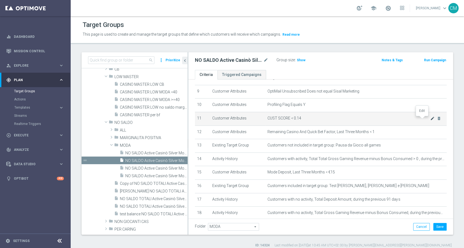
type textarea "(1 and 2 and 3 and 4 and 5 and 6 and 7 and 8 and 9 and 10 and 11 and 12 and 13 …"
click at [430, 120] on icon "mode_edit" at bounding box center [432, 118] width 4 height 4
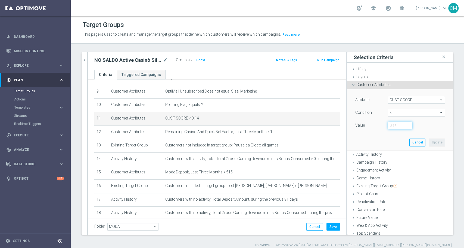
click at [396, 126] on input "0.14" at bounding box center [400, 125] width 24 height 8
type input "0.15"
click at [432, 142] on button "Update" at bounding box center [437, 142] width 16 height 8
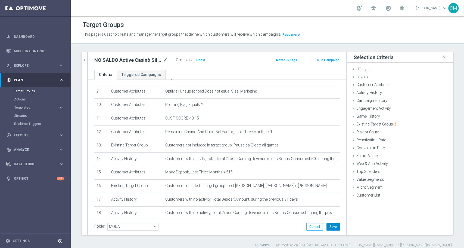
click at [328, 227] on button "Save" at bounding box center [332, 227] width 13 height 8
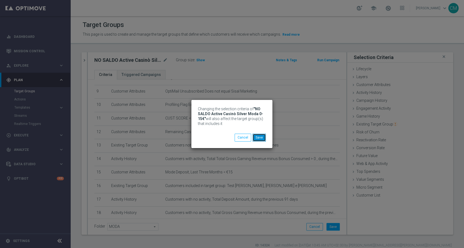
click at [262, 136] on button "Save" at bounding box center [258, 137] width 13 height 8
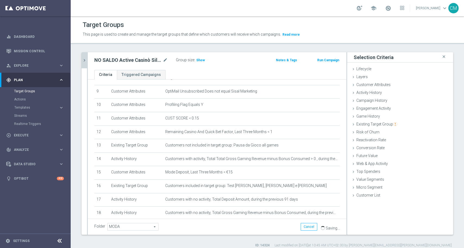
click at [86, 64] on button "chevron_right" at bounding box center [84, 60] width 5 height 16
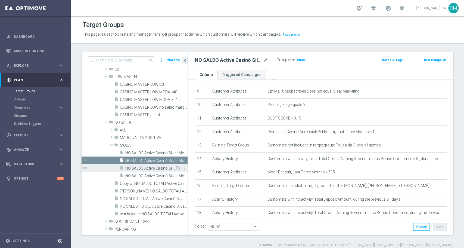
click at [139, 169] on span "NO SALDO Active Casinò Silver Moda 15-29,99" at bounding box center [150, 168] width 50 height 5
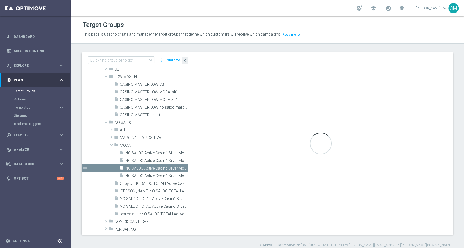
type textarea "(1 and 2 and 3 and 4 and 5 and 6 and 7 and 8 and 9 and 10 and 11 and 12 and 13 …"
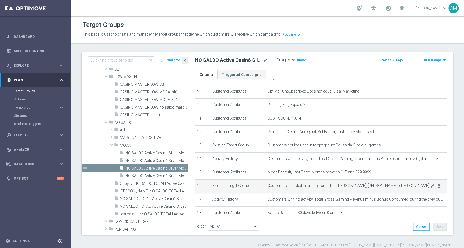
scroll to position [183, 0]
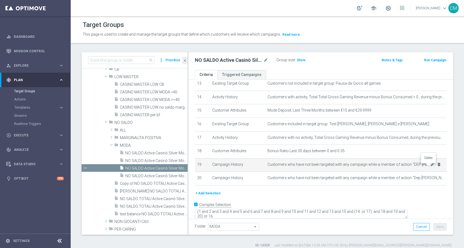
click at [437, 166] on icon "delete_forever" at bounding box center [439, 164] width 4 height 4
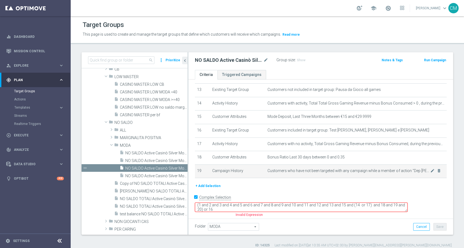
scroll to position [170, 0]
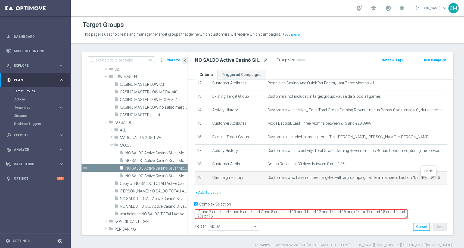
click at [437, 179] on icon "delete_forever" at bounding box center [439, 177] width 4 height 4
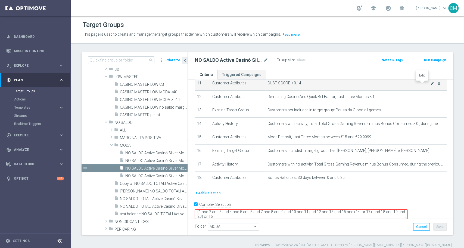
click at [430, 84] on icon "mode_edit" at bounding box center [432, 83] width 4 height 4
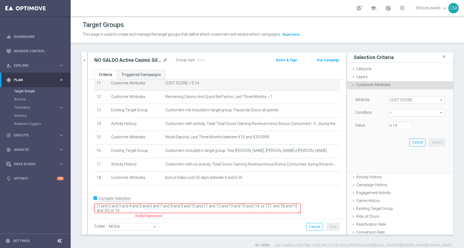
scroll to position [151, 0]
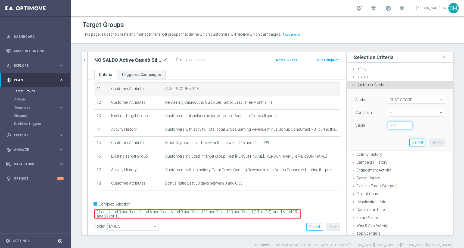
click at [391, 127] on input "0.14" at bounding box center [400, 125] width 24 height 8
type input "0.15"
click at [429, 140] on button "Update" at bounding box center [437, 142] width 16 height 8
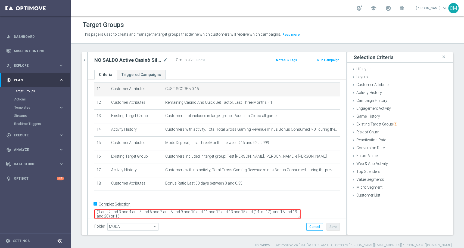
click at [164, 209] on textarea "(1 and 2 and 3 and 4 and 5 and 6 and 7 and 8 and 9 and 10 and 11 and 12 and 13 …" at bounding box center [197, 214] width 206 height 10
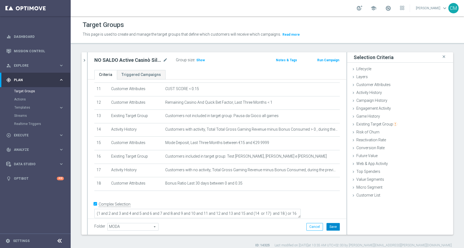
click at [329, 226] on button "Save" at bounding box center [332, 227] width 13 height 8
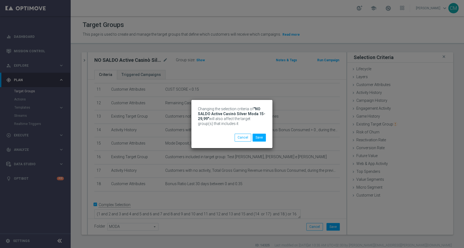
click at [260, 141] on div "Changing the selection criteria of "NO SALDO Active Casinò Silver Moda 15-29,99…" at bounding box center [231, 124] width 81 height 48
click at [259, 139] on button "Save" at bounding box center [258, 137] width 13 height 8
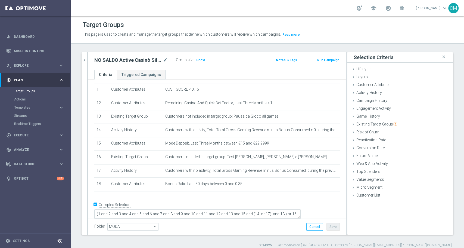
click at [88, 60] on div "NO SALDO Active Casinò Silver Moda 15-29,99 mode_edit Group size : Show Notes &…" at bounding box center [217, 61] width 258 height 18
click at [86, 60] on icon "chevron_right" at bounding box center [84, 60] width 5 height 5
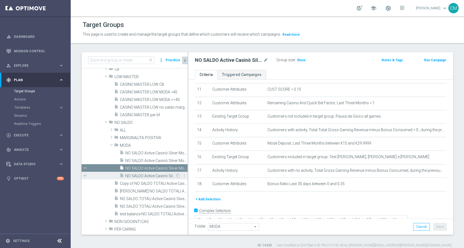
click at [147, 175] on span "NO SALDO Active Casinò Silver Moda 30-59,99" at bounding box center [150, 175] width 50 height 5
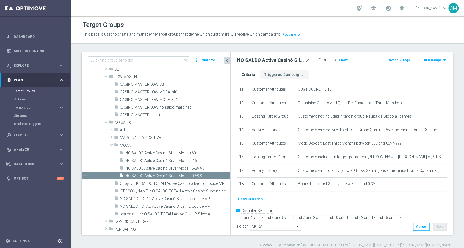
drag, startPoint x: 188, startPoint y: 140, endPoint x: 227, endPoint y: 139, distance: 40.0
click at [241, 138] on as-split "search more_vert Prioritize Customer Target Groups library_add create_new_folder" at bounding box center [268, 143] width 372 height 182
click at [166, 149] on div "insert_drive_file NO SALDO Active Casinò Silver Moda >60" at bounding box center [168, 153] width 97 height 8
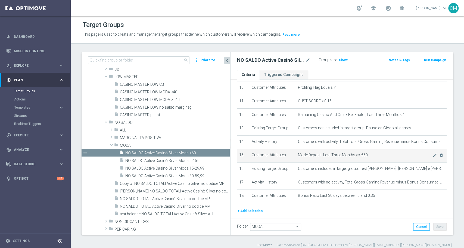
scroll to position [136, 0]
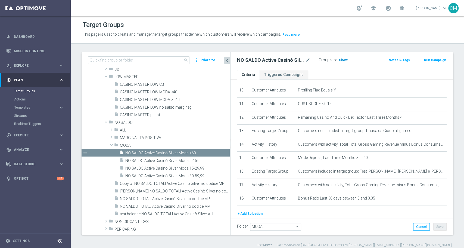
click at [341, 58] on span "Show" at bounding box center [343, 60] width 9 height 4
click at [169, 176] on span "NO SALDO Active Casinò Silver Moda 30-59,99" at bounding box center [170, 175] width 91 height 5
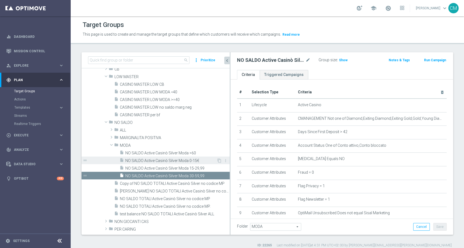
click at [170, 164] on div "insert_drive_file NO SALDO Active Casinò Silver Moda 15-29,99" at bounding box center [175, 168] width 110 height 8
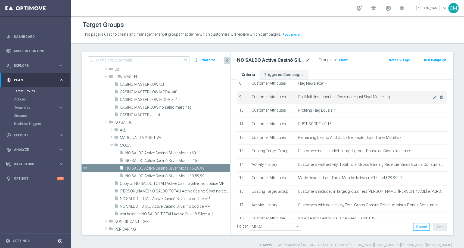
scroll to position [118, 0]
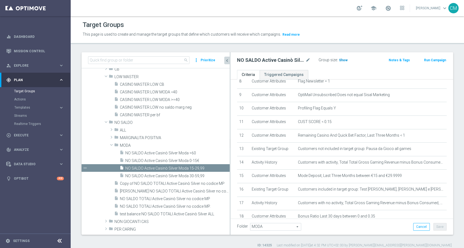
click at [344, 60] on span "Show" at bounding box center [343, 60] width 9 height 4
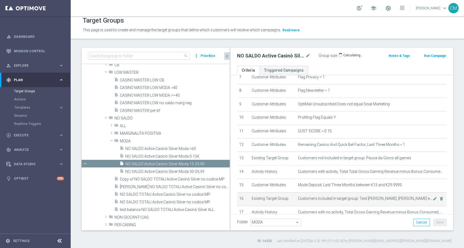
scroll to position [89, 0]
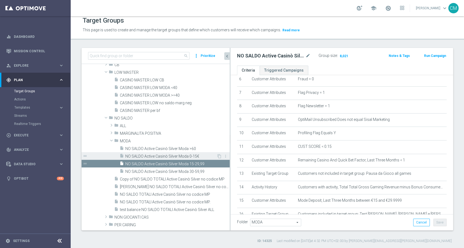
click at [177, 154] on span "NO SALDO Active Casinò Silver Moda 0-15€" at bounding box center [170, 156] width 91 height 5
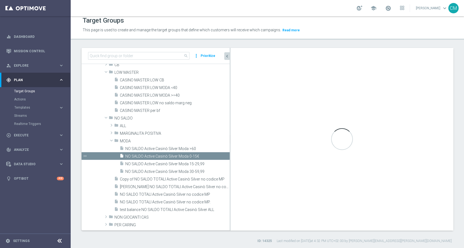
type textarea "(1 and 2 and 3 and 4 and 5 and 6 and 7 and 8 and 9 and 10 and 11 and 12 and 13 …"
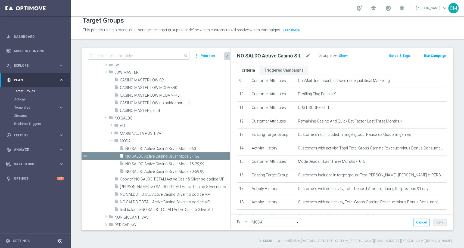
scroll to position [170, 0]
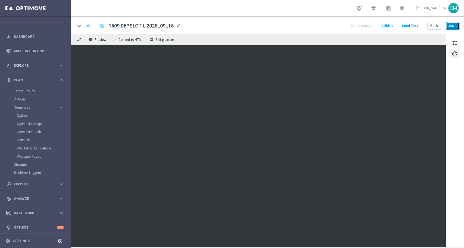
click at [456, 24] on button "Save" at bounding box center [452, 26] width 13 height 8
click at [456, 23] on button "Save" at bounding box center [452, 26] width 13 height 8
click at [439, 22] on button "Back" at bounding box center [434, 26] width 14 height 8
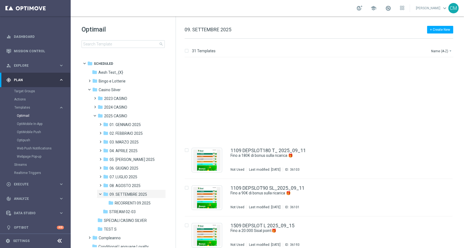
scroll to position [972, 0]
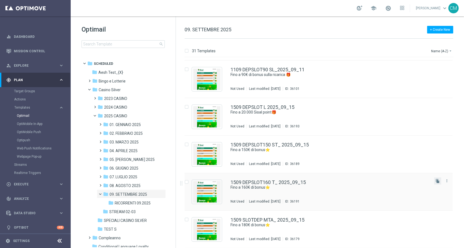
click at [435, 183] on button "file_copy" at bounding box center [437, 180] width 7 height 7
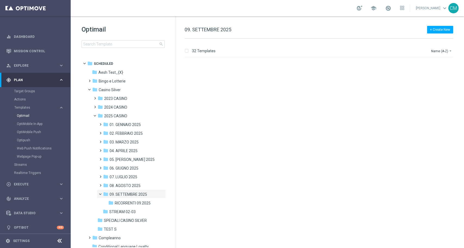
scroll to position [1010, 0]
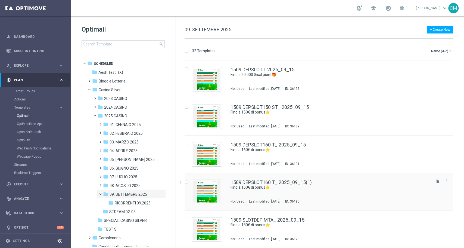
click at [293, 190] on div "1509 DEPSLOT160 T_ 2025_09_15(1) Fino a 160€ di bonus⭐ Not Used Last modified: …" at bounding box center [329, 192] width 199 height 24
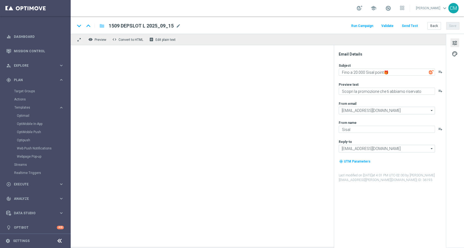
type textarea "Fino a 160€ di bonus⭐"
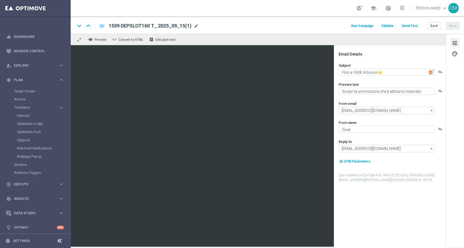
click at [196, 27] on span "mode_edit" at bounding box center [196, 25] width 5 height 5
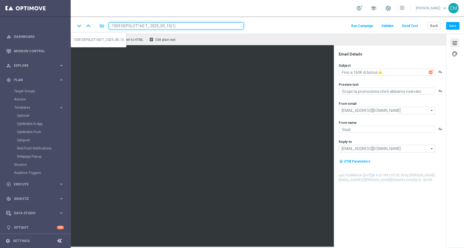
drag, startPoint x: 146, startPoint y: 26, endPoint x: 86, endPoint y: 27, distance: 60.1
click at [86, 27] on div "keyboard_arrow_down keyboard_arrow_up folder 1509 DEPSLOT160 T_ 2025_09_15(1)" at bounding box center [159, 25] width 169 height 7
paste input "60 SL"
click at [176, 27] on input "1509 DEPSLOT60 SL_ 2025_09_15(1)" at bounding box center [176, 25] width 135 height 7
type input "1509 DEPSLOT60 SL_ 2025_09_15"
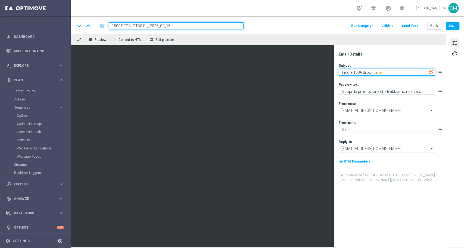
click at [354, 72] on textarea "Fino a 160€ di bonus⭐" at bounding box center [387, 71] width 96 height 7
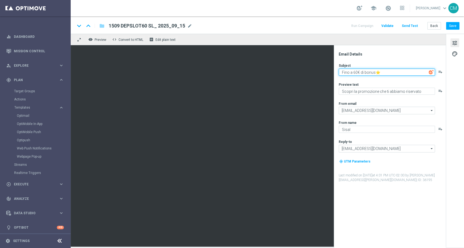
type textarea "Fino a 60€ di bonus⭐"
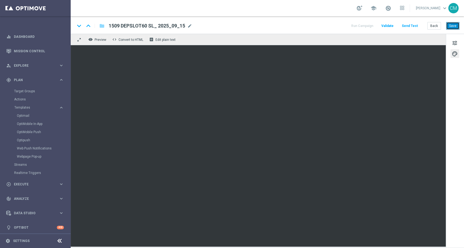
click at [448, 23] on button "Save" at bounding box center [452, 26] width 13 height 8
click at [454, 28] on button "Save" at bounding box center [452, 26] width 13 height 8
click at [451, 28] on button "Save" at bounding box center [452, 26] width 13 height 8
click at [456, 43] on span "tune" at bounding box center [455, 42] width 6 height 7
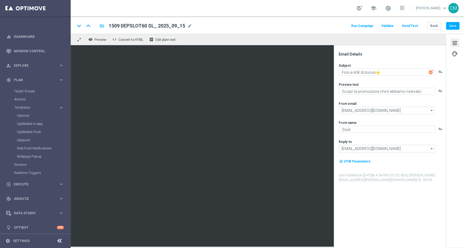
click at [426, 23] on div "Run Campaign Validate Send Test Back Save" at bounding box center [404, 25] width 109 height 7
click at [430, 24] on button "Back" at bounding box center [434, 26] width 14 height 8
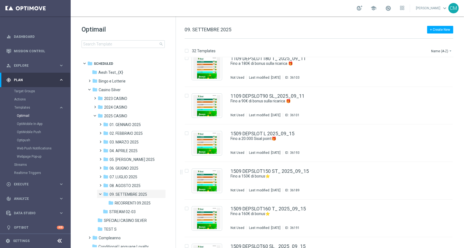
scroll to position [1010, 0]
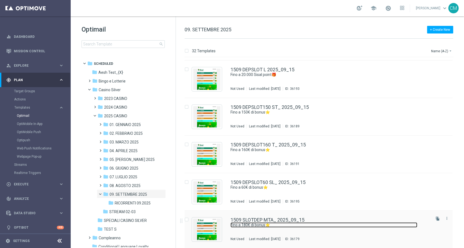
click at [309, 222] on link "Fino a 180€ di bonus⭐" at bounding box center [323, 224] width 187 height 5
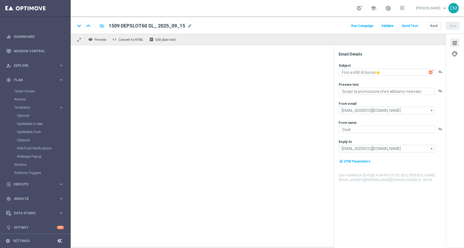
type textarea "Fino a 180€ di bonus⭐"
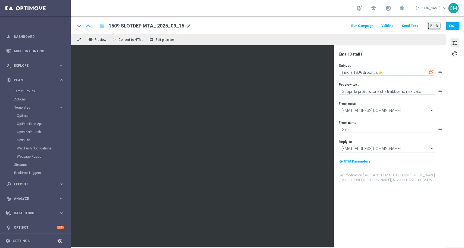
click at [434, 27] on button "Back" at bounding box center [434, 26] width 14 height 8
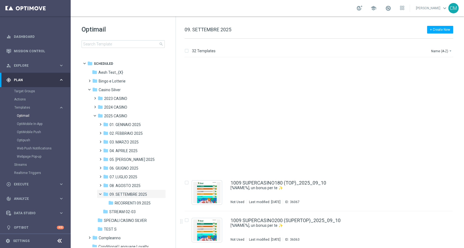
scroll to position [1010, 0]
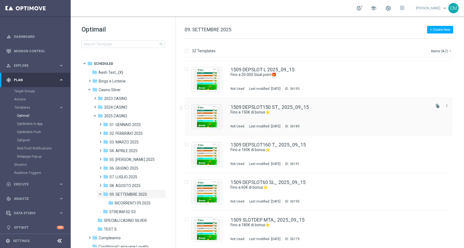
click at [306, 116] on div "1509 DEPSLOT150 ST_ 2025_09_15 Fino a 150€ di bonus⭐ Not Used Last modified: Mo…" at bounding box center [329, 117] width 199 height 24
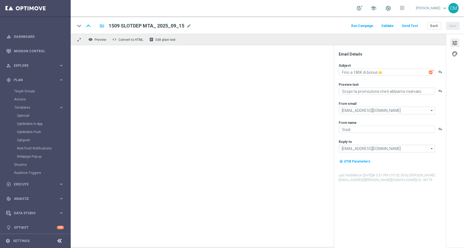
type textarea "Fino a 150€ di bonus⭐"
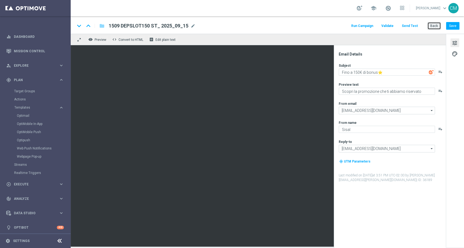
click at [431, 22] on button "Back" at bounding box center [434, 26] width 14 height 8
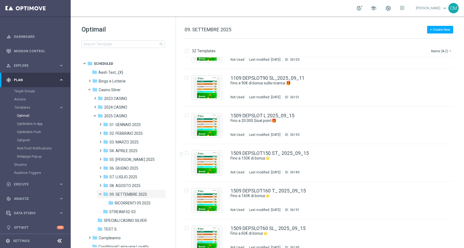
scroll to position [1010, 0]
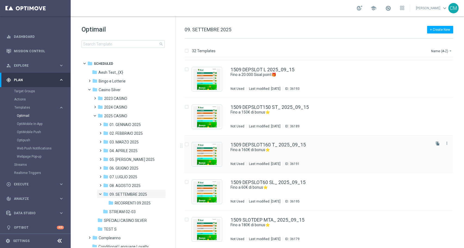
click at [301, 156] on div "1509 DEPSLOT160 T_ 2025_09_15 Fino a 160€ di bonus⭐ Not Used Last modified: Mon…" at bounding box center [329, 154] width 199 height 24
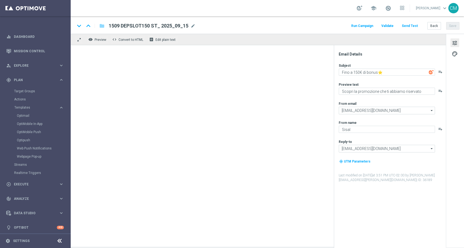
type textarea "Fino a 160€ di bonus⭐"
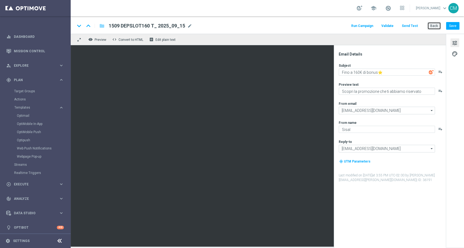
click at [431, 29] on button "Back" at bounding box center [434, 26] width 14 height 8
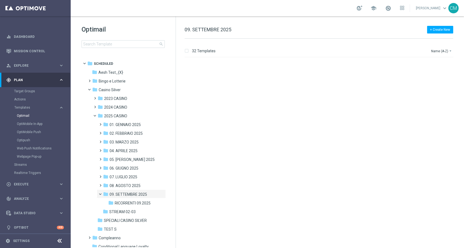
scroll to position [1010, 0]
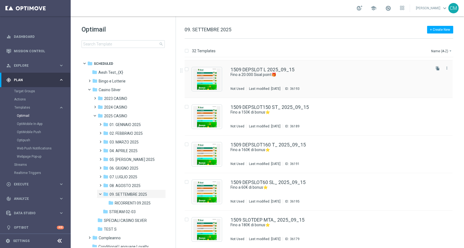
click at [297, 70] on div "1509 DEPSLOT L 2025_09_15" at bounding box center [329, 69] width 199 height 5
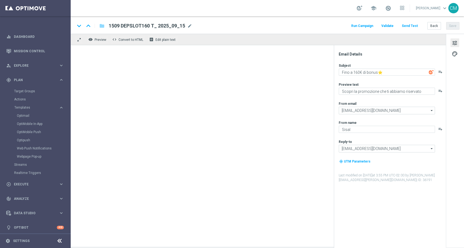
type textarea "Fino a 20.000 Sisal point🎁​"
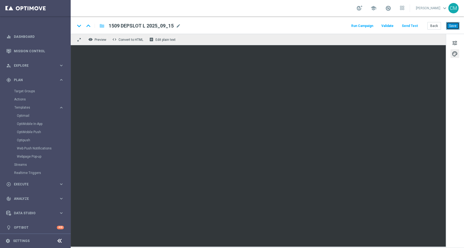
click at [453, 26] on button "Save" at bounding box center [452, 26] width 13 height 8
click at [451, 23] on button "Save" at bounding box center [452, 26] width 13 height 8
click at [391, 8] on span at bounding box center [388, 8] width 6 height 6
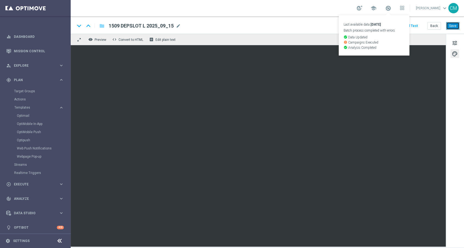
click at [451, 25] on button "Save" at bounding box center [452, 26] width 13 height 8
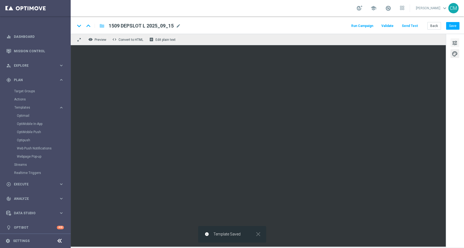
click at [459, 44] on button "tune" at bounding box center [454, 42] width 9 height 9
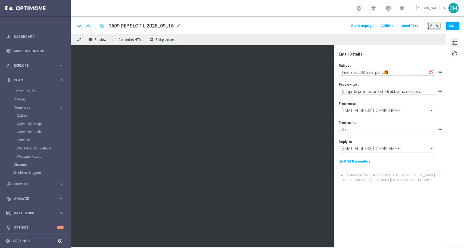
click at [430, 28] on button "Back" at bounding box center [434, 26] width 14 height 8
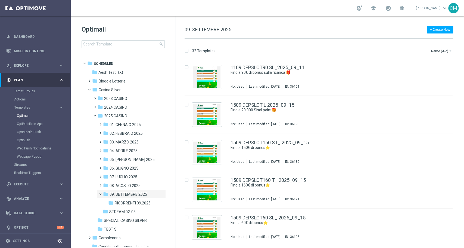
scroll to position [1010, 0]
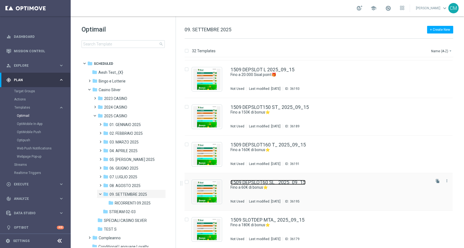
click at [280, 181] on link "1509 DEPSLOT60 SL_ 2025_09_15" at bounding box center [267, 182] width 75 height 5
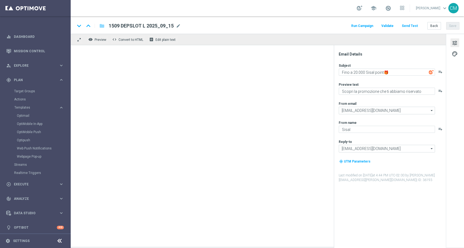
type textarea "Fino a 60€ di bonus⭐"
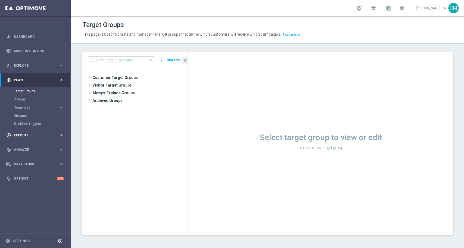
click at [21, 137] on div "play_circle_outline Execute" at bounding box center [32, 135] width 52 height 5
click at [25, 106] on link "Campaign Builder" at bounding box center [35, 105] width 42 height 4
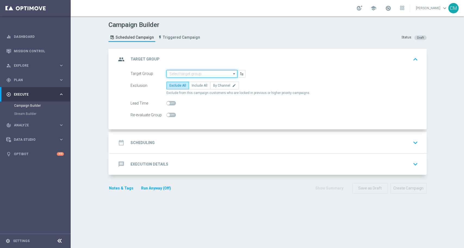
click at [171, 71] on input at bounding box center [201, 74] width 71 height 8
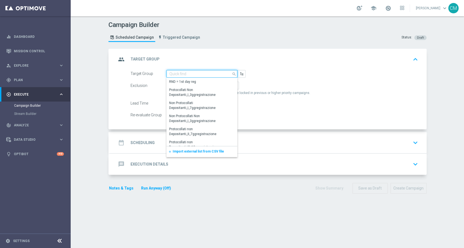
paste input "CASINO MASTER LOW MODA >=40"
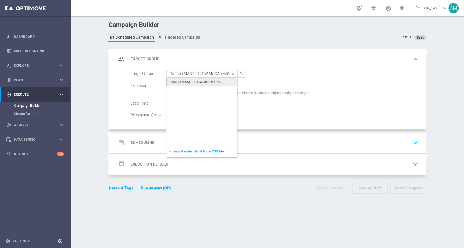
click at [193, 82] on div "CASINO MASTER LOW MODA >=40" at bounding box center [195, 81] width 52 height 5
type input "CASINO MASTER LOW MODA >=40"
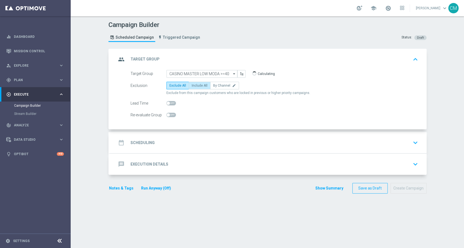
click at [194, 84] on span "Include All" at bounding box center [200, 85] width 16 height 4
click at [194, 85] on input "Include All" at bounding box center [194, 87] width 4 height 4
radio input "true"
click at [201, 134] on div "date_range Scheduling keyboard_arrow_down" at bounding box center [268, 142] width 317 height 21
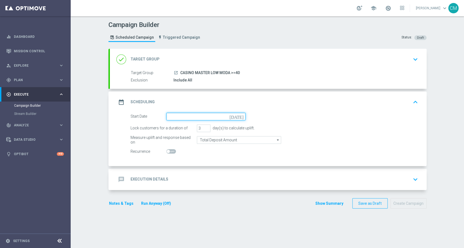
click at [174, 116] on input at bounding box center [205, 117] width 79 height 8
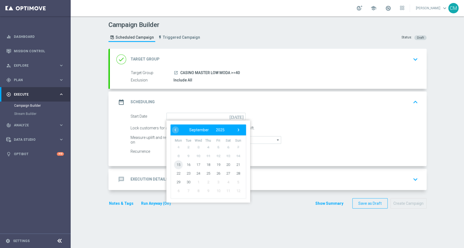
click at [174, 164] on span "15" at bounding box center [178, 164] width 9 height 9
type input "[DATE]"
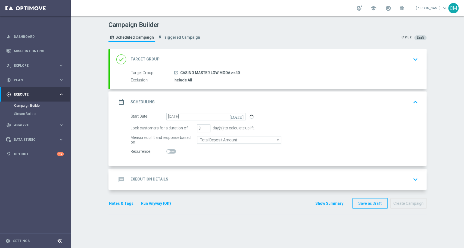
click at [166, 175] on div "message Execution Details keyboard_arrow_down" at bounding box center [268, 179] width 304 height 10
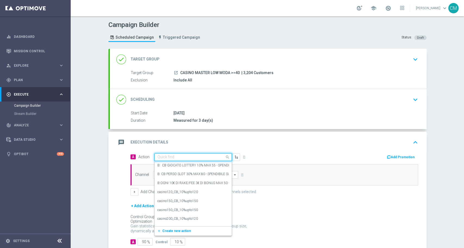
click at [167, 156] on input "text" at bounding box center [187, 157] width 61 height 5
paste input "dep 50€ per 10% fino a 180€"
type input "dep 50€ per 10% fino a 180€"
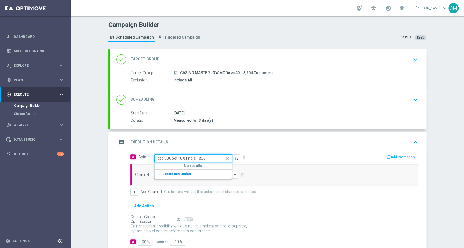
click at [180, 172] on span "Create new action" at bounding box center [176, 174] width 29 height 4
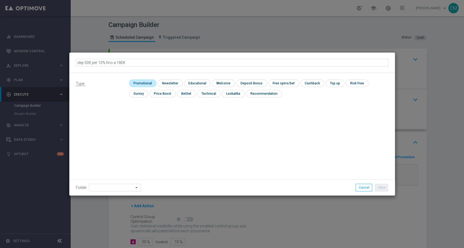
type input "dep 50€ per 10% fino a 180€ a"
click at [142, 82] on input "checkbox" at bounding box center [142, 82] width 26 height 7
checkbox input "true"
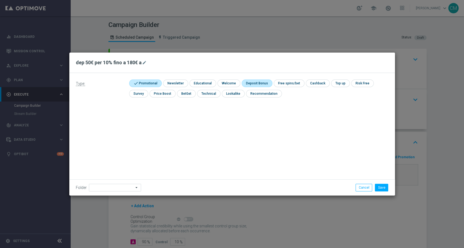
click at [251, 83] on input "checkbox" at bounding box center [256, 82] width 29 height 7
checkbox input "true"
click at [378, 186] on button "Save" at bounding box center [381, 187] width 13 height 8
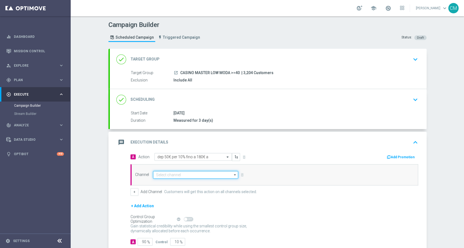
click at [191, 173] on input at bounding box center [195, 175] width 85 height 8
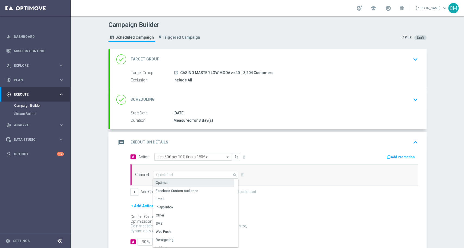
click at [166, 181] on div "Optimail" at bounding box center [193, 183] width 81 height 8
type input "Optimail"
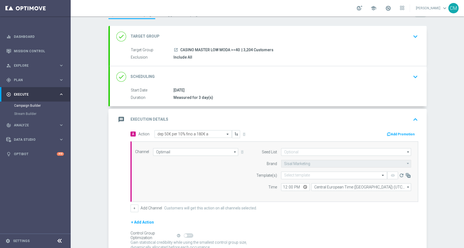
scroll to position [23, 0]
click at [292, 174] on input "text" at bounding box center [328, 175] width 89 height 5
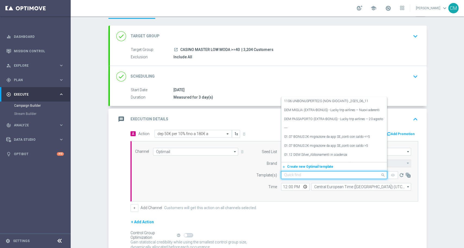
paste input "DEPSLOT-180MA_ 2025_09_15"
type input "D"
paste input "1509 SLOTDEP MTA"
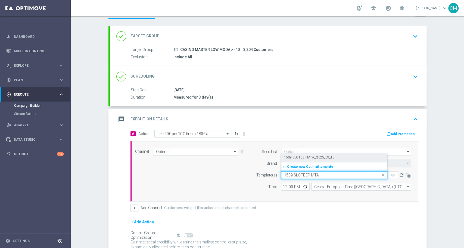
click at [299, 157] on label "1509 SLOTDEP MTA_ 2025_09_15" at bounding box center [309, 157] width 50 height 5
type input "1509 SLOTDEP MTA"
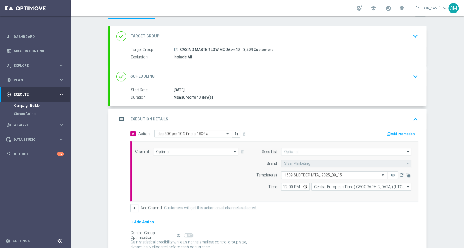
click at [390, 134] on button "Add Promotion" at bounding box center [401, 134] width 30 height 6
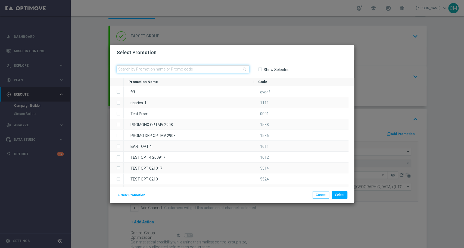
click at [172, 68] on input "text" at bounding box center [183, 69] width 133 height 8
paste input "1509 SLOTDEP MTA"
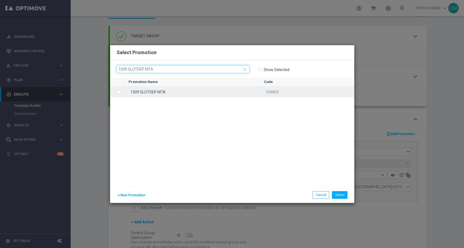
type input "1509 SLOTDEP MTA"
click at [178, 96] on div "1509 SLOTDEP MTA" at bounding box center [191, 91] width 135 height 11
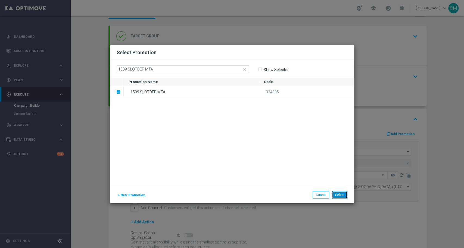
click at [342, 192] on button "Select" at bounding box center [339, 195] width 15 height 8
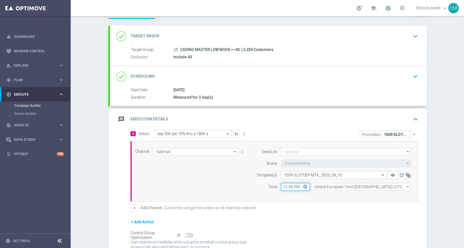
click at [281, 185] on input "12:00" at bounding box center [295, 187] width 29 height 8
type input "18:00"
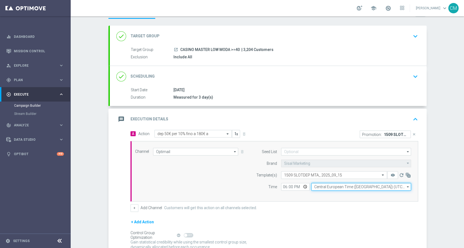
click at [314, 186] on input "Central European Time ([GEOGRAPHIC_DATA]) (UTC +02:00)" at bounding box center [361, 187] width 100 height 8
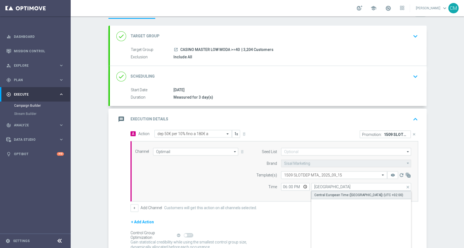
click at [319, 192] on div "Central European Time ([GEOGRAPHIC_DATA]) (UTC +02:00)" at bounding box center [358, 194] width 89 height 5
type input "Central European Time ([GEOGRAPHIC_DATA]) (UTC +02:00)"
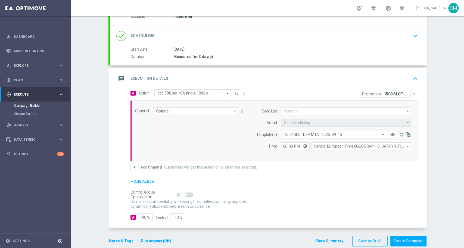
scroll to position [64, 0]
click at [130, 168] on button "+" at bounding box center [134, 167] width 8 height 8
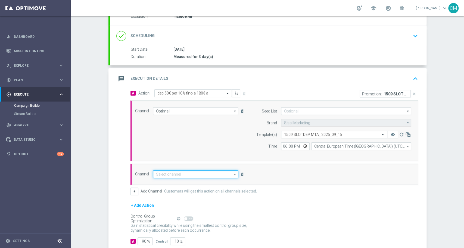
click at [179, 171] on input at bounding box center [195, 174] width 85 height 8
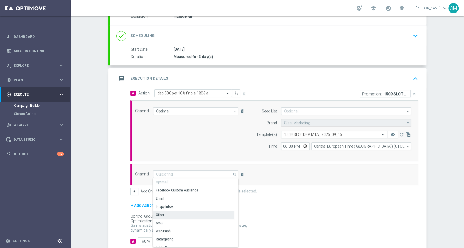
click at [170, 211] on div "Other" at bounding box center [193, 215] width 81 height 8
type input "Other"
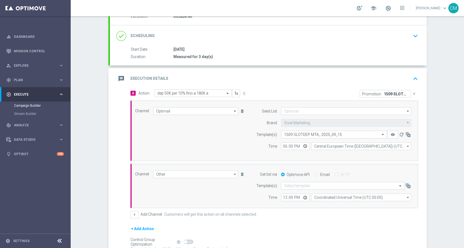
click at [310, 173] on div "Optimove API Email SFTP" at bounding box center [346, 174] width 138 height 5
click at [315, 173] on input "Email" at bounding box center [317, 175] width 4 height 4
radio input "true"
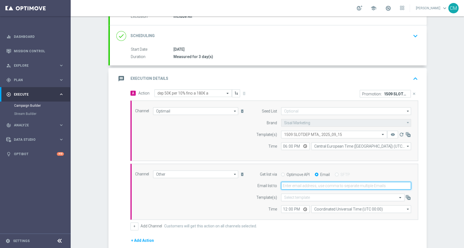
click at [301, 184] on input "email" at bounding box center [346, 186] width 130 height 8
type input "[PERSON_NAME][EMAIL_ADDRESS][PERSON_NAME][DOMAIN_NAME]"
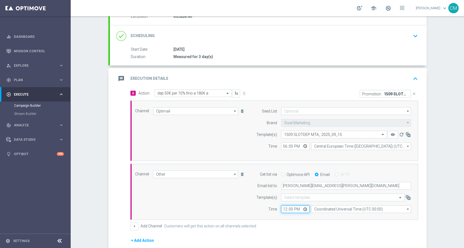
click at [281, 211] on input "12:00" at bounding box center [295, 209] width 29 height 8
type input "18:00"
click at [324, 208] on input "Coordinated Universal Time (UTC 00:00)" at bounding box center [361, 209] width 100 height 8
click at [327, 214] on div "Central European Time ([GEOGRAPHIC_DATA]) (UTC +02:00)" at bounding box center [358, 216] width 89 height 5
type input "Central European Time ([GEOGRAPHIC_DATA]) (UTC +02:00)"
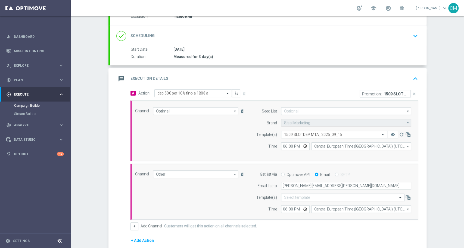
scroll to position [131, 0]
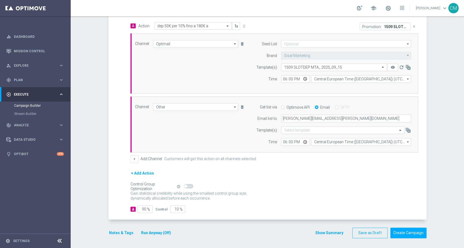
click at [130, 173] on button "+ Add Action" at bounding box center [142, 173] width 24 height 7
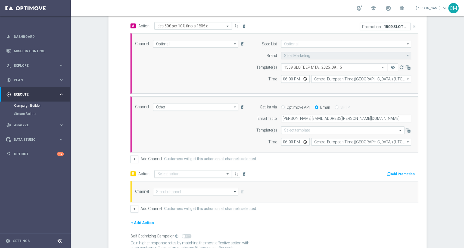
click at [182, 172] on input "text" at bounding box center [187, 173] width 61 height 5
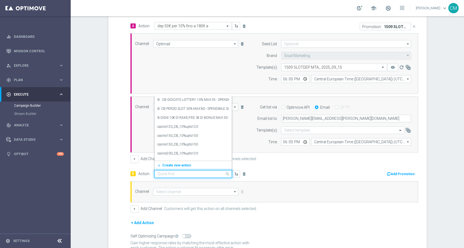
paste input "dep 50€ per 10% fino a 180€"
type input "dep 50€ per 10% fino a 180€"
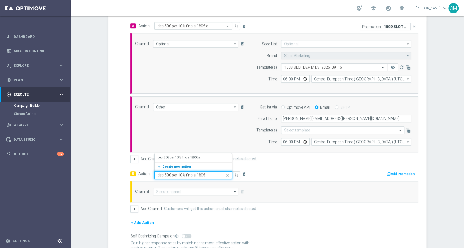
click at [169, 166] on span "Create new action" at bounding box center [176, 166] width 29 height 4
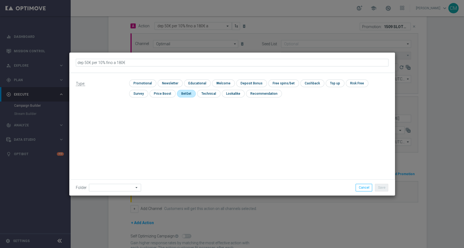
type input "dep 50€ per 10% fino a 180€ b"
click at [146, 85] on input "checkbox" at bounding box center [142, 82] width 26 height 7
checkbox input "true"
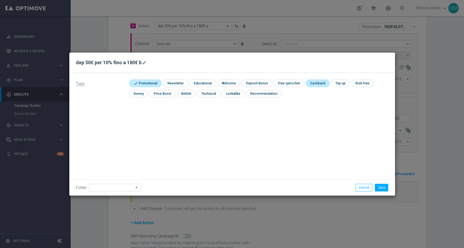
click at [313, 83] on input "checkbox" at bounding box center [317, 82] width 23 height 7
click at [312, 82] on input "checkbox" at bounding box center [320, 82] width 28 height 7
checkbox input "false"
click at [259, 82] on input "checkbox" at bounding box center [256, 82] width 29 height 7
checkbox input "true"
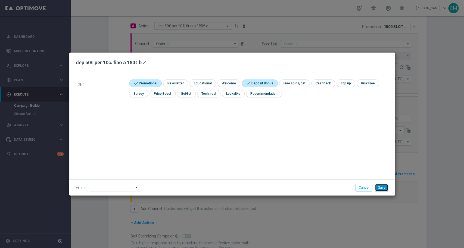
click at [385, 184] on button "Save" at bounding box center [381, 187] width 13 height 8
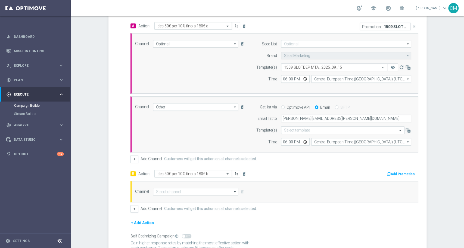
click at [391, 171] on button "Add Promotion" at bounding box center [401, 174] width 30 height 6
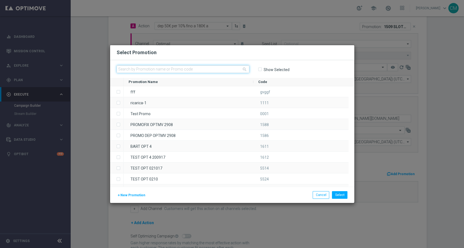
click at [220, 69] on input "text" at bounding box center [183, 69] width 133 height 8
paste input "1509 SLOTDEP MTB"
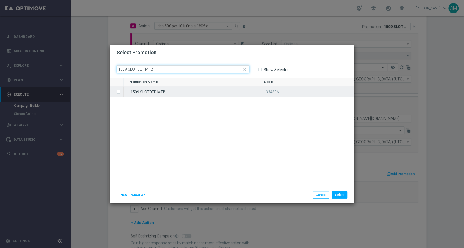
type input "1509 SLOTDEP MTB"
click at [199, 91] on div "1509 SLOTDEP MTB" at bounding box center [191, 91] width 135 height 11
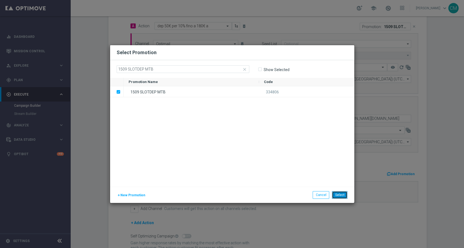
click at [341, 195] on button "Select" at bounding box center [339, 195] width 15 height 8
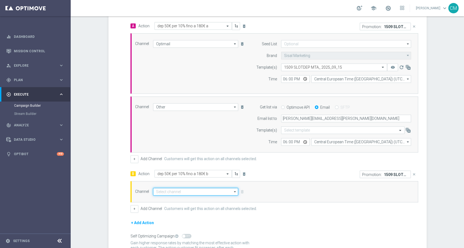
drag, startPoint x: 190, startPoint y: 188, endPoint x: 169, endPoint y: 188, distance: 20.7
click at [169, 188] on input at bounding box center [195, 192] width 85 height 8
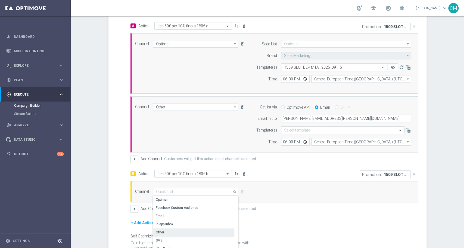
click at [171, 230] on div "Other" at bounding box center [193, 232] width 81 height 8
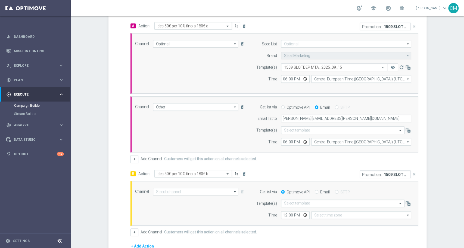
type input "Other"
type input "Coordinated Universal Time (UTC 00:00)"
click at [320, 192] on label "Email" at bounding box center [325, 191] width 10 height 5
click at [317, 192] on input "Email" at bounding box center [317, 192] width 4 height 4
radio input "true"
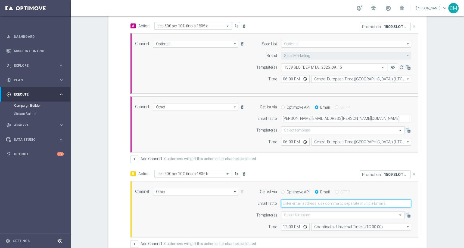
click at [306, 200] on input "email" at bounding box center [346, 203] width 130 height 8
type input "[PERSON_NAME][EMAIL_ADDRESS][PERSON_NAME][DOMAIN_NAME]"
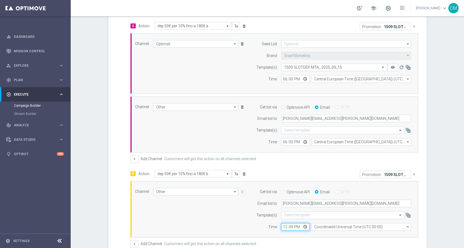
click at [281, 227] on input "12:00" at bounding box center [295, 227] width 29 height 8
type input "18:00"
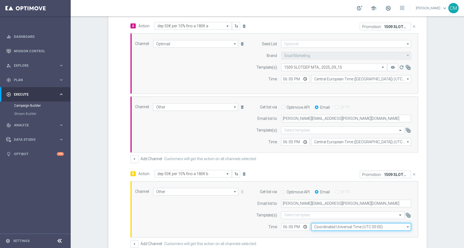
click at [340, 225] on input "Coordinated Universal Time (UTC 00:00)" at bounding box center [361, 227] width 100 height 8
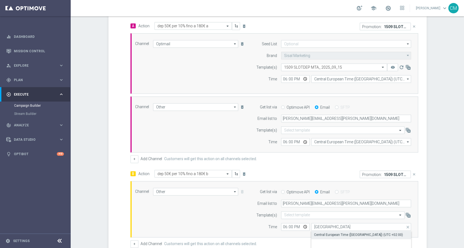
click at [341, 232] on div "Central European Time ([GEOGRAPHIC_DATA]) (UTC +02:00)" at bounding box center [358, 234] width 89 height 5
type input "Central European Time ([GEOGRAPHIC_DATA]) (UTC +02:00)"
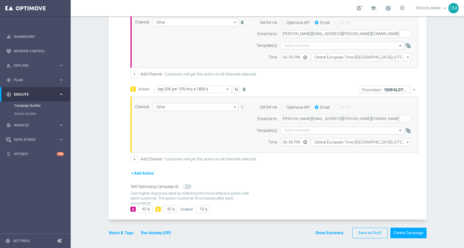
click at [324, 231] on button "Show Summary" at bounding box center [329, 232] width 29 height 6
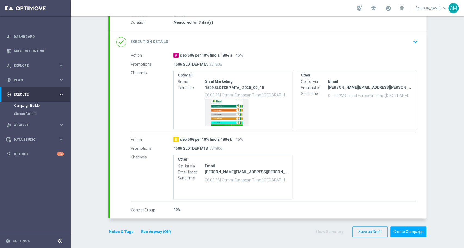
scroll to position [97, 0]
click at [121, 231] on button "Notes & Tags" at bounding box center [121, 232] width 26 height 7
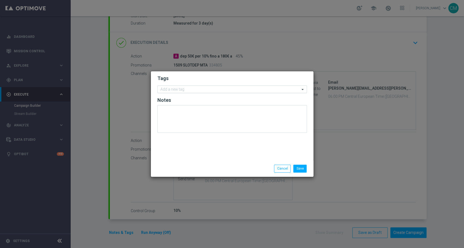
click at [167, 88] on input "text" at bounding box center [229, 89] width 139 height 5
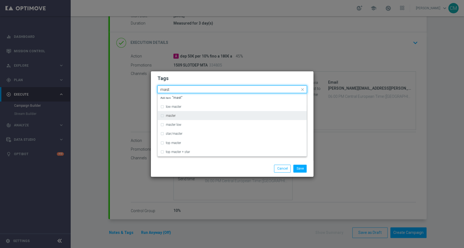
click at [178, 112] on div "master" at bounding box center [232, 115] width 144 height 9
type input "mast"
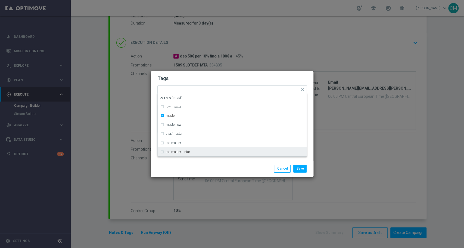
click at [195, 162] on div "Save Cancel" at bounding box center [232, 168] width 163 height 16
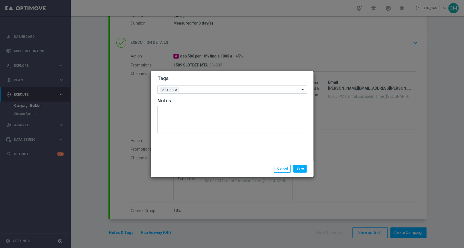
click at [201, 92] on div at bounding box center [240, 90] width 119 height 5
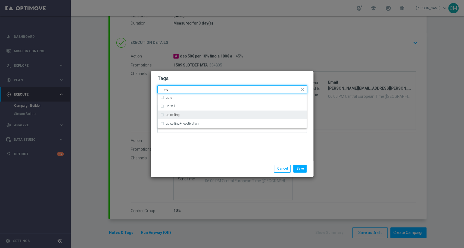
click at [177, 116] on div "up-selling" at bounding box center [232, 114] width 144 height 9
type input "up-s"
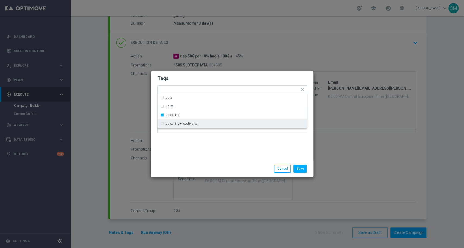
click at [191, 147] on div "Tags Quick find × master × up-selling up-s up-sell up-selling up-selling+ react…" at bounding box center [232, 115] width 163 height 89
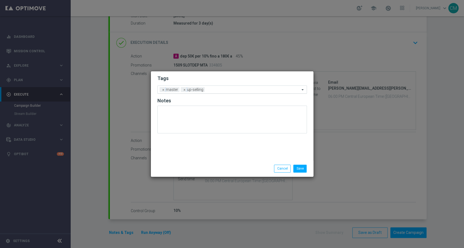
click at [211, 89] on input "text" at bounding box center [253, 90] width 93 height 5
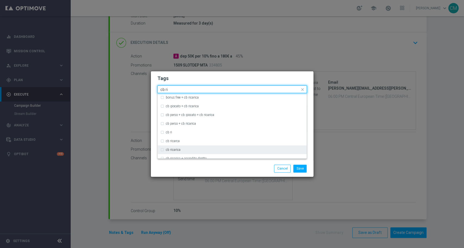
click at [183, 150] on div "cb ricarica" at bounding box center [235, 149] width 138 height 3
type input "cb ri"
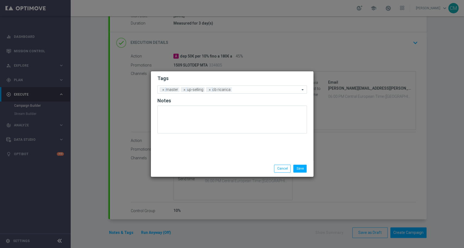
click at [195, 170] on div "Save Cancel" at bounding box center [232, 168] width 158 height 8
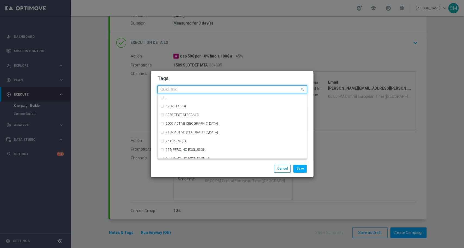
click at [243, 90] on input "text" at bounding box center [229, 89] width 139 height 5
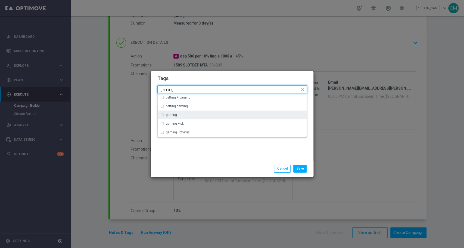
click at [199, 117] on div "gaming" at bounding box center [232, 114] width 144 height 9
type input "gaming"
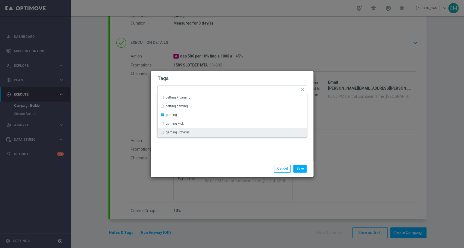
click at [220, 164] on div "Save Cancel" at bounding box center [232, 168] width 163 height 16
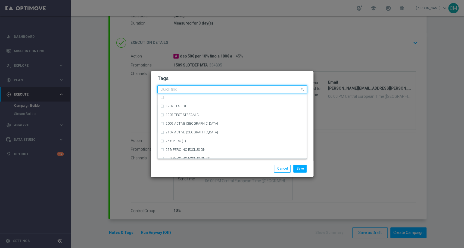
click at [266, 88] on input "text" at bounding box center [229, 89] width 139 height 5
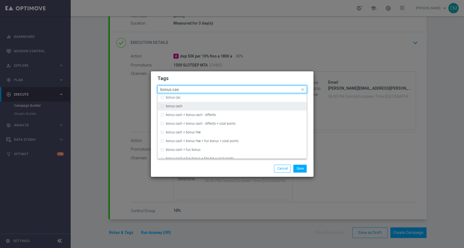
click at [233, 106] on div "bonus cash" at bounding box center [235, 105] width 138 height 3
type input "bonus cas"
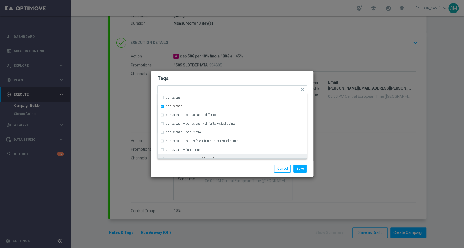
click at [202, 170] on div "Save Cancel" at bounding box center [232, 168] width 158 height 8
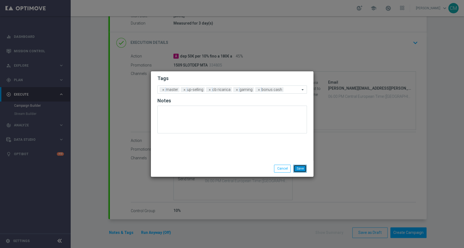
click at [297, 170] on button "Save" at bounding box center [299, 168] width 13 height 8
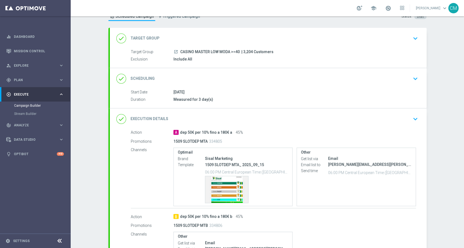
scroll to position [21, 0]
click at [212, 44] on div "done Target Group keyboard_arrow_down" at bounding box center [268, 38] width 317 height 21
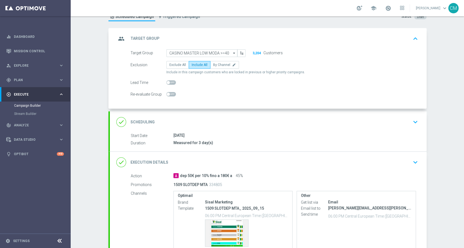
click at [209, 41] on div "group Target Group keyboard_arrow_up" at bounding box center [268, 38] width 304 height 10
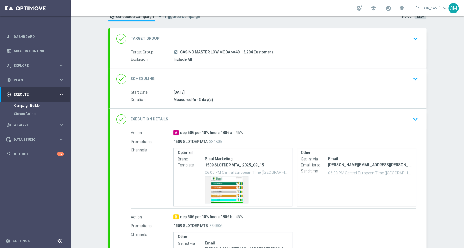
click at [224, 41] on div "done Target Group keyboard_arrow_down" at bounding box center [268, 38] width 304 height 10
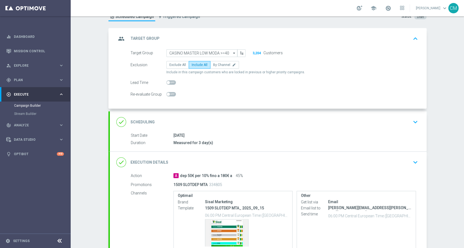
click at [221, 41] on div "group Target Group keyboard_arrow_up" at bounding box center [268, 38] width 304 height 10
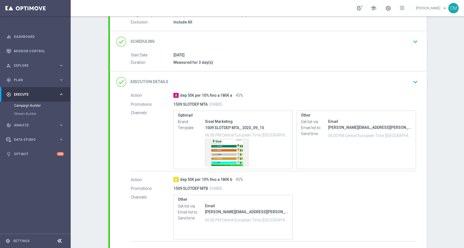
scroll to position [58, 0]
click at [222, 151] on div "Template preview" at bounding box center [226, 152] width 43 height 27
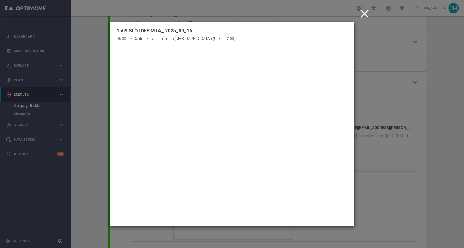
click at [364, 10] on icon "close" at bounding box center [365, 14] width 14 height 14
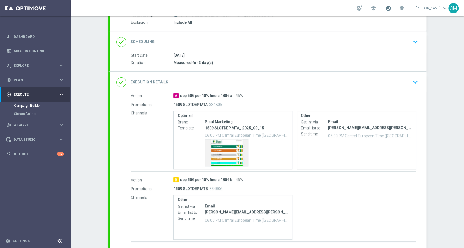
click at [391, 8] on span at bounding box center [388, 8] width 6 height 6
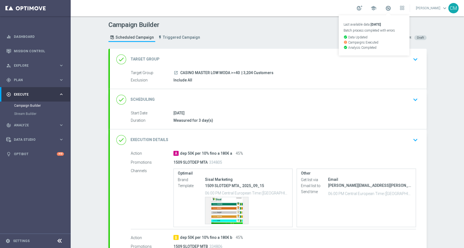
click at [236, 54] on div "done Target Group keyboard_arrow_down" at bounding box center [268, 59] width 304 height 10
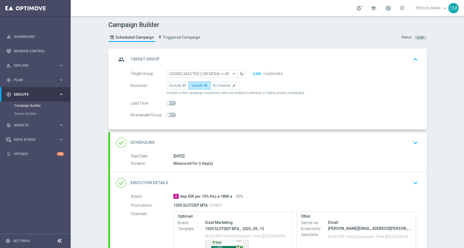
click at [236, 54] on div "group Target Group keyboard_arrow_up Target Group launch CASINO MASTER LOW MODA…" at bounding box center [268, 89] width 317 height 80
click at [223, 73] on input "CASINO MASTER LOW MODA >=40" at bounding box center [201, 74] width 71 height 8
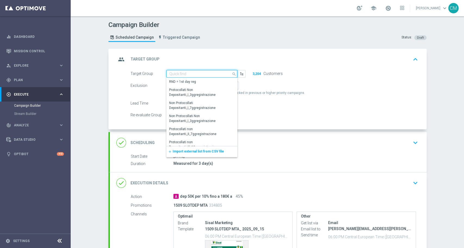
paste input "CASINO MASTER LOW MODA >=40"
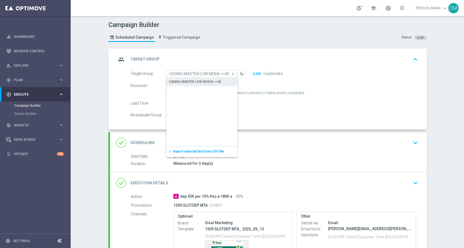
click at [210, 80] on div "CASINO MASTER LOW MODA >=40" at bounding box center [195, 81] width 52 height 5
type input "CASINO MASTER LOW MODA >=40"
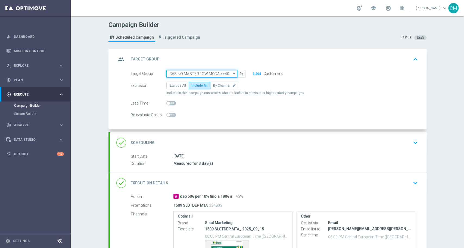
click at [224, 72] on input "CASINO MASTER LOW MODA >=40" at bounding box center [201, 74] width 71 height 8
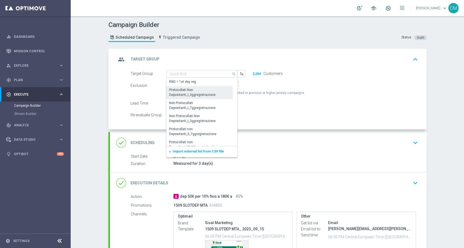
click at [194, 88] on div "Protocollati Non Depositanti_I_3ggregistrazione" at bounding box center [199, 92] width 61 height 10
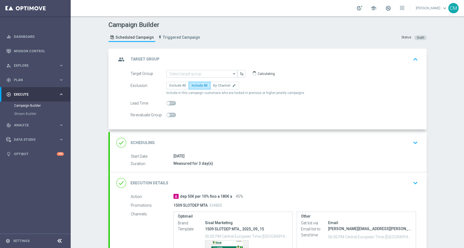
type input "Protocollati Non Depositanti_I_3ggregistrazione"
click at [197, 71] on input "Protocollati Non Depositanti_I_3ggregistrazione" at bounding box center [201, 74] width 71 height 8
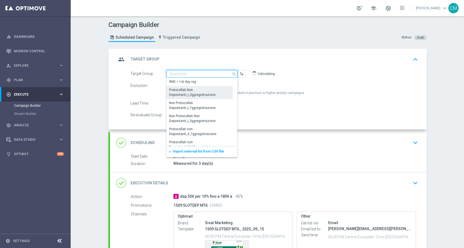
paste input "CASINO MASTER LOW MODA >=40"
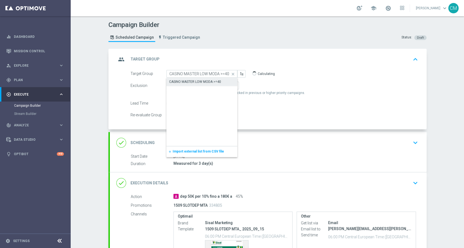
click at [203, 80] on div "CASINO MASTER LOW MODA >=40" at bounding box center [195, 81] width 52 height 5
type input "CASINO MASTER LOW MODA >=40"
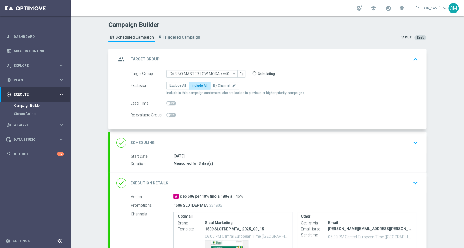
click at [348, 68] on div "group Target Group keyboard_arrow_up" at bounding box center [268, 59] width 317 height 21
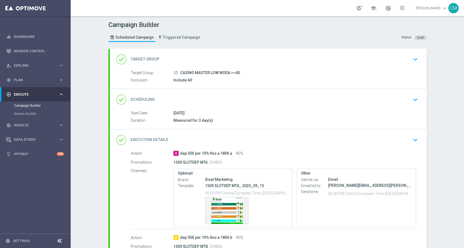
scroll to position [13, 0]
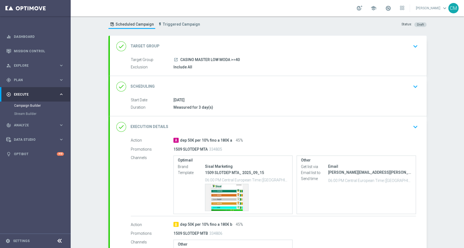
click at [223, 45] on div "done Target Group keyboard_arrow_down" at bounding box center [268, 46] width 304 height 10
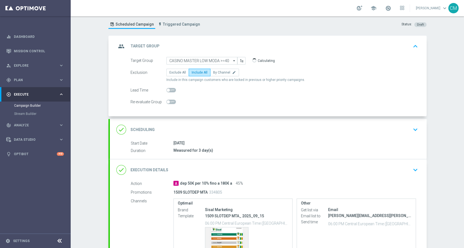
click at [229, 45] on div "group Target Group keyboard_arrow_up" at bounding box center [268, 46] width 304 height 10
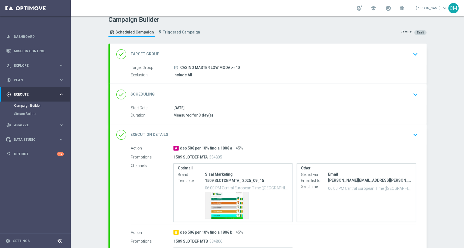
scroll to position [0, 0]
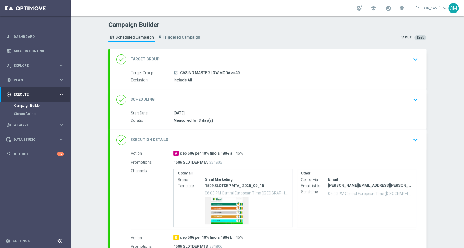
click at [221, 53] on div "done Target Group keyboard_arrow_down" at bounding box center [268, 59] width 317 height 21
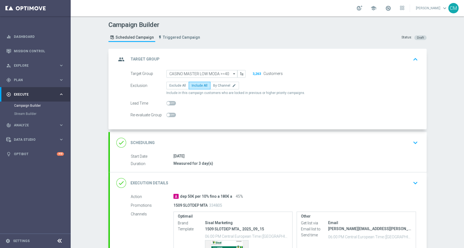
click at [211, 134] on div "done Scheduling keyboard_arrow_down" at bounding box center [268, 142] width 317 height 21
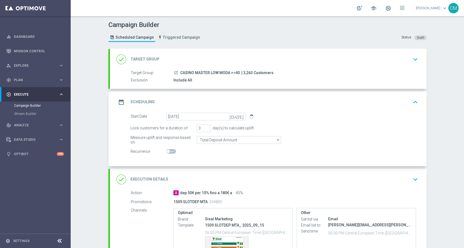
click at [205, 60] on div "done Target Group keyboard_arrow_down" at bounding box center [268, 59] width 304 height 10
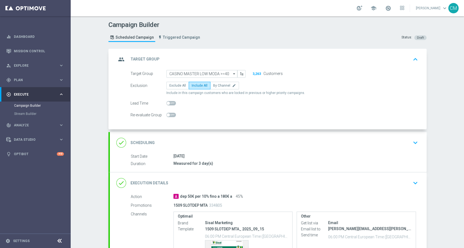
click at [217, 136] on div "done Scheduling keyboard_arrow_down" at bounding box center [268, 142] width 317 height 21
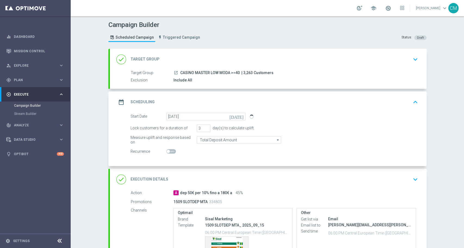
scroll to position [137, 0]
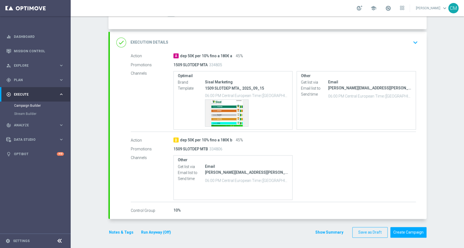
click at [322, 233] on button "Show Summary" at bounding box center [329, 232] width 29 height 6
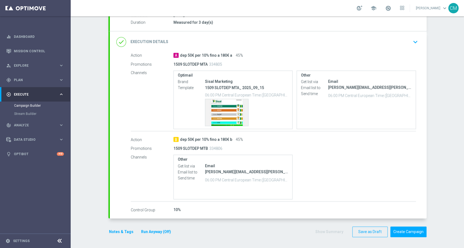
scroll to position [97, 0]
click at [115, 234] on button "Notes & Tags" at bounding box center [121, 232] width 26 height 7
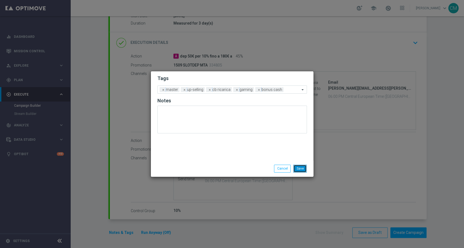
click at [298, 167] on button "Save" at bounding box center [299, 168] width 13 height 8
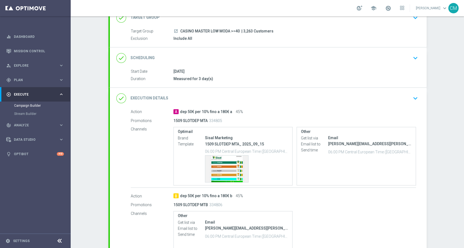
scroll to position [42, 0]
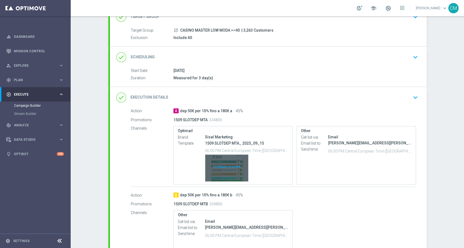
click at [230, 154] on div "Template preview" at bounding box center [226, 167] width 43 height 27
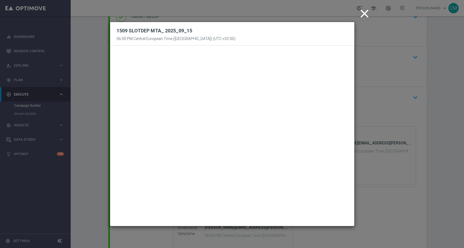
click at [362, 13] on icon "close" at bounding box center [365, 14] width 14 height 14
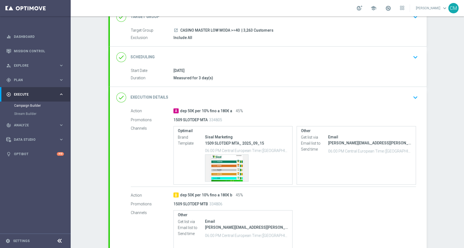
click at [394, 8] on div "school" at bounding box center [381, 8] width 48 height 9
click at [391, 8] on span at bounding box center [388, 8] width 6 height 6
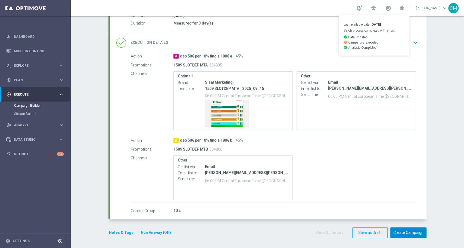
click at [404, 230] on button "Create Campaign" at bounding box center [408, 232] width 36 height 11
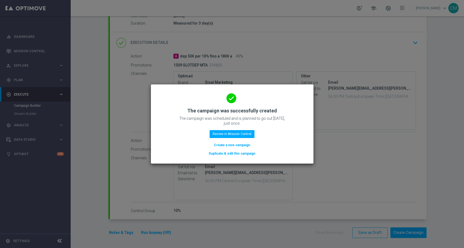
click at [234, 144] on button "Create a new campaign" at bounding box center [231, 145] width 37 height 6
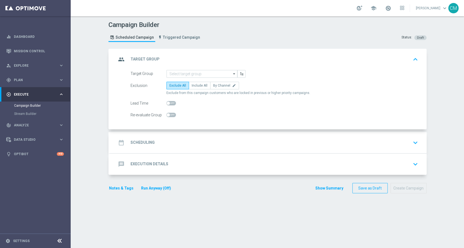
scroll to position [0, 0]
click at [189, 71] on input at bounding box center [201, 74] width 71 height 8
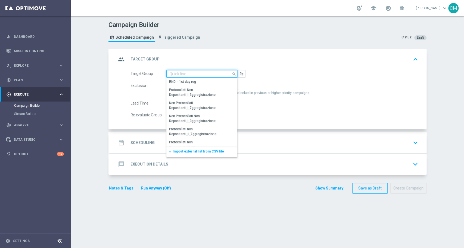
paste input "CASINO MASTER LOW MODA <40"
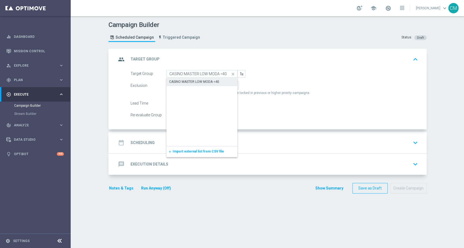
click at [198, 79] on div "CASINO MASTER LOW MODA <40" at bounding box center [194, 81] width 50 height 5
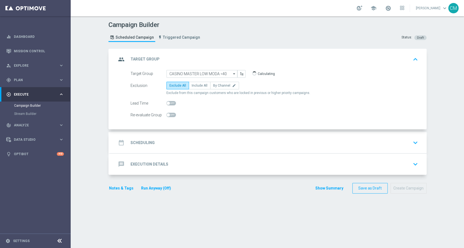
type input "CASINO MASTER LOW MODA <40"
click at [198, 84] on span "Include All" at bounding box center [200, 85] width 16 height 4
click at [195, 85] on input "Include All" at bounding box center [194, 87] width 4 height 4
radio input "true"
click at [199, 139] on div "date_range Scheduling keyboard_arrow_down" at bounding box center [268, 142] width 304 height 10
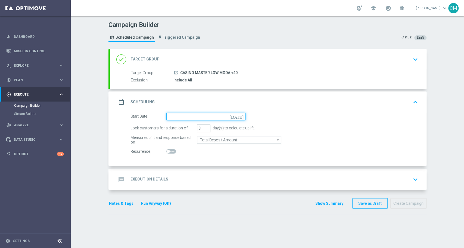
click at [167, 117] on input at bounding box center [205, 117] width 79 height 8
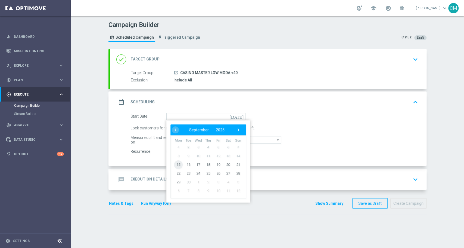
click at [176, 164] on span "15" at bounding box center [178, 164] width 9 height 9
type input "[DATE]"
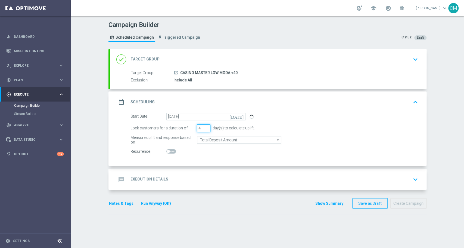
type input "4"
click at [204, 127] on input "4" at bounding box center [204, 128] width 14 height 8
click at [209, 180] on div "message Execution Details keyboard_arrow_down" at bounding box center [268, 179] width 304 height 10
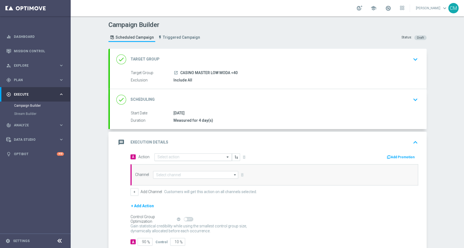
click at [185, 154] on div "Select action" at bounding box center [192, 157] width 77 height 8
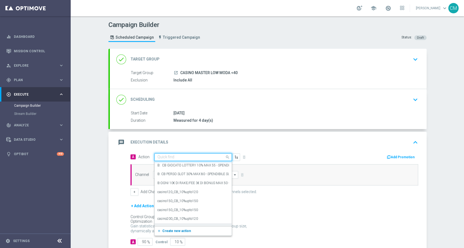
click at [180, 229] on span "Create new action" at bounding box center [176, 231] width 29 height 4
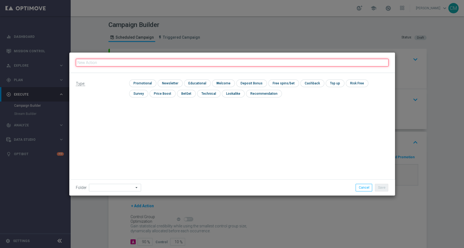
paste input "DEP [PERSON_NAME] up to 160"
type input "DEP [PERSON_NAME] up to 160"
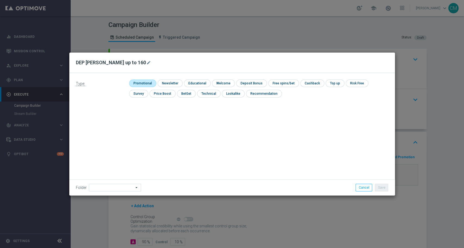
click at [149, 82] on input "checkbox" at bounding box center [142, 82] width 26 height 7
checkbox input "true"
click at [254, 81] on input "checkbox" at bounding box center [256, 82] width 29 height 7
checkbox input "true"
click at [379, 184] on button "Save" at bounding box center [381, 187] width 13 height 8
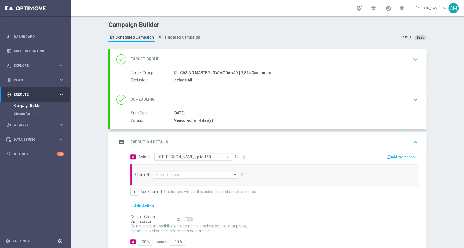
click at [392, 153] on div "Add Promotion" at bounding box center [348, 156] width 148 height 7
click at [393, 155] on button "Add Promotion" at bounding box center [401, 157] width 30 height 6
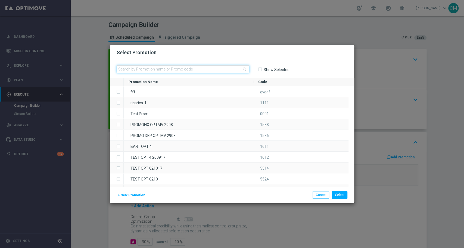
click at [162, 70] on input "text" at bounding box center [183, 69] width 133 height 8
paste input "1509 SLOTDEP ML"
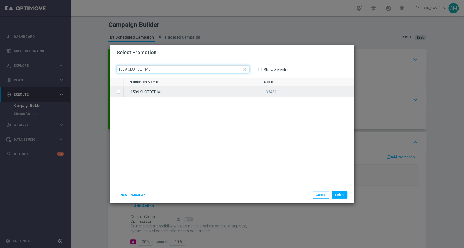
type input "1509 SLOTDEP ML"
click at [174, 89] on div "1509 SLOTDEP ML" at bounding box center [191, 91] width 135 height 11
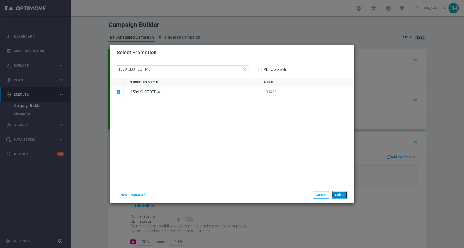
click at [338, 198] on button "Select" at bounding box center [339, 195] width 15 height 8
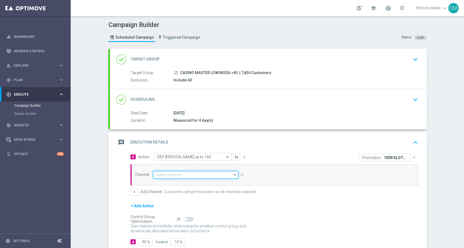
click at [193, 172] on input at bounding box center [195, 175] width 85 height 8
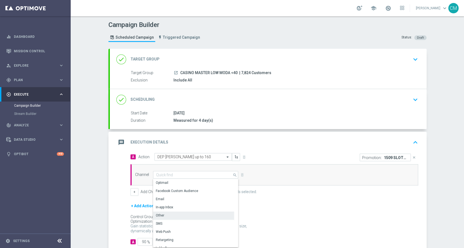
click at [172, 214] on div "Other" at bounding box center [193, 215] width 81 height 8
type input "Other"
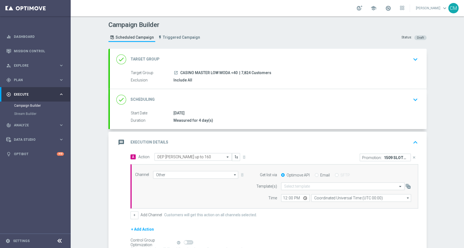
scroll to position [38, 0]
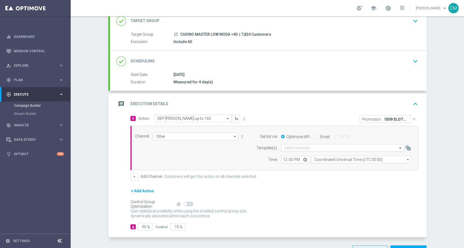
click at [315, 134] on div "Email" at bounding box center [322, 136] width 15 height 5
click at [315, 136] on input "Email" at bounding box center [317, 137] width 4 height 4
radio input "true"
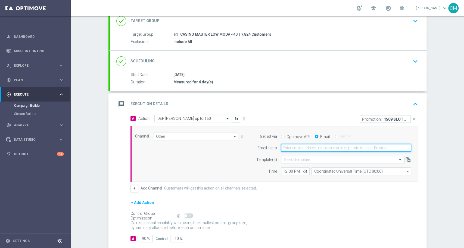
click at [305, 146] on input "email" at bounding box center [346, 148] width 130 height 8
type input "[PERSON_NAME][EMAIL_ADDRESS][PERSON_NAME][DOMAIN_NAME]"
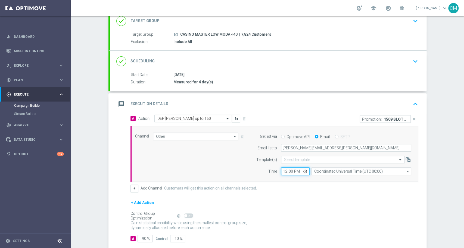
click at [281, 171] on input "12:00" at bounding box center [295, 171] width 29 height 8
type input "18:00"
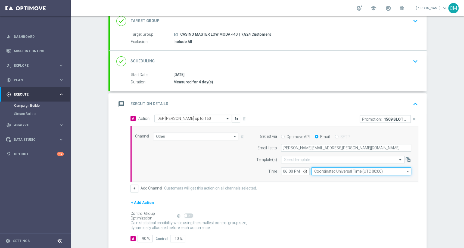
click at [311, 170] on input "Coordinated Universal Time (UTC 00:00)" at bounding box center [361, 171] width 100 height 8
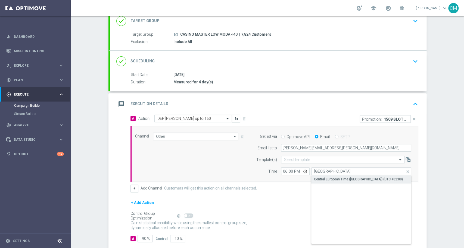
click at [323, 180] on div "Central European Time ([GEOGRAPHIC_DATA]) (UTC +02:00)" at bounding box center [358, 178] width 89 height 5
type input "Central European Time ([GEOGRAPHIC_DATA]) (UTC +02:00)"
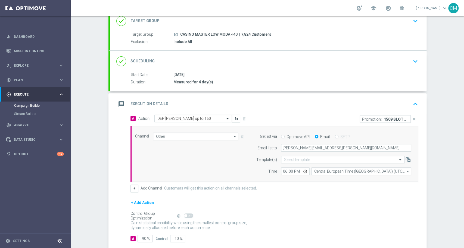
scroll to position [68, 0]
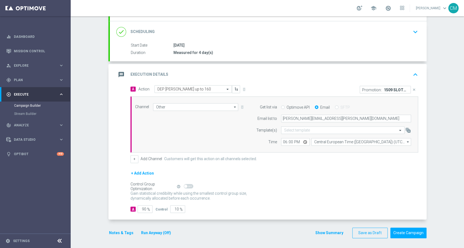
click at [323, 229] on button "Show Summary" at bounding box center [329, 232] width 29 height 6
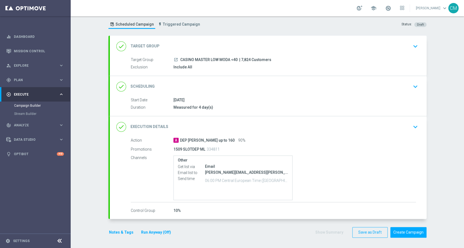
scroll to position [13, 0]
click at [120, 229] on button "Notes & Tags" at bounding box center [121, 232] width 26 height 7
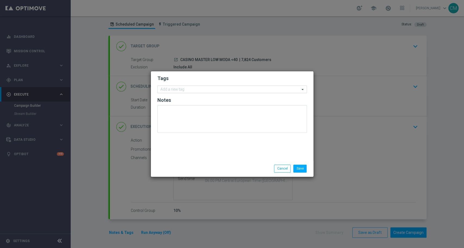
click at [186, 87] on input "text" at bounding box center [229, 89] width 139 height 5
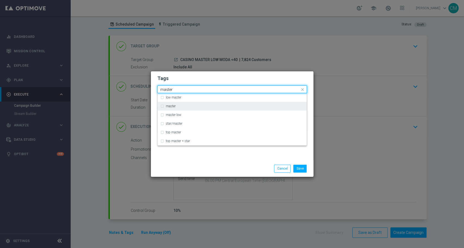
click at [187, 104] on div "master" at bounding box center [232, 106] width 144 height 9
type input "master"
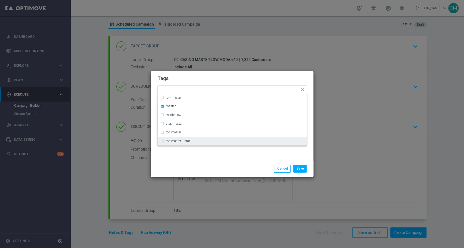
click at [200, 147] on div "Tags Quick find × master low master master master low star/master top master to…" at bounding box center [232, 115] width 163 height 89
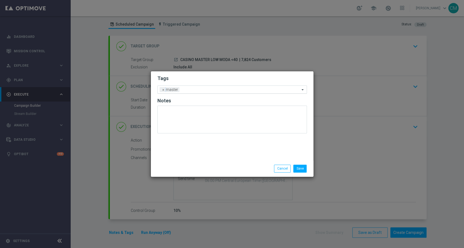
click at [202, 92] on input "text" at bounding box center [241, 90] width 118 height 5
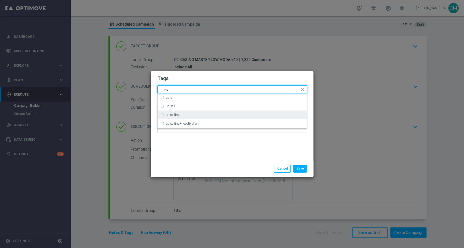
click at [195, 118] on div "up-selling" at bounding box center [232, 114] width 144 height 9
type input "up-s"
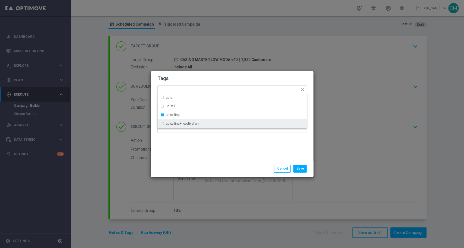
click at [209, 146] on div "Tags Quick find × master × up-selling up-s up-sell up-selling up-selling+ react…" at bounding box center [232, 115] width 163 height 89
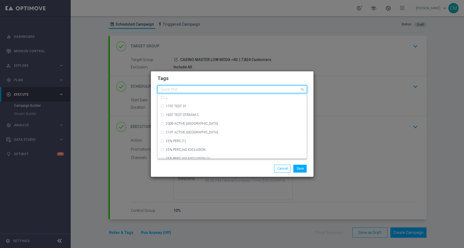
click at [214, 90] on input "text" at bounding box center [229, 89] width 139 height 5
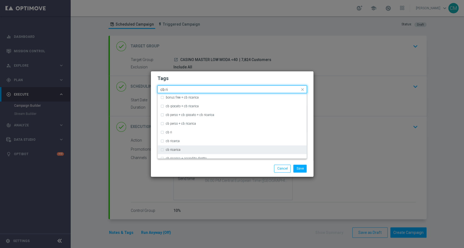
click at [196, 149] on div "cb ricarica" at bounding box center [235, 149] width 138 height 3
type input "cb ri"
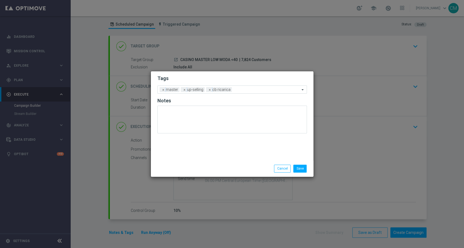
click at [200, 163] on div "Save Cancel" at bounding box center [232, 168] width 163 height 16
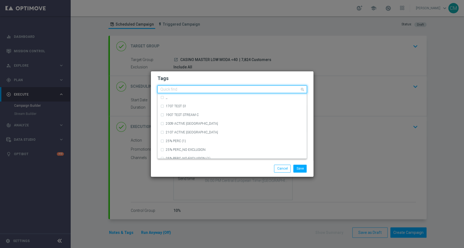
click at [244, 90] on input "text" at bounding box center [229, 89] width 139 height 5
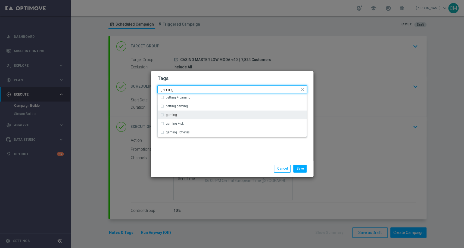
click at [195, 117] on div "gaming" at bounding box center [232, 114] width 144 height 9
type input "gaming"
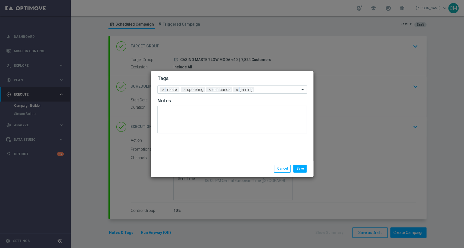
click at [220, 160] on div "Tags Add a new tag × master × up-selling × cb ricarica × gaming Notes" at bounding box center [232, 115] width 163 height 89
click at [265, 91] on input "text" at bounding box center [278, 90] width 44 height 5
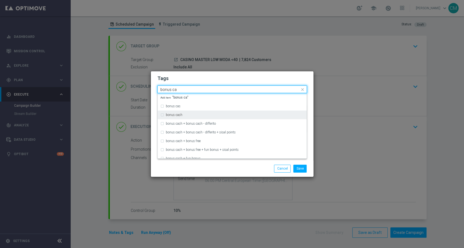
click at [173, 116] on label "bonus cash" at bounding box center [174, 114] width 17 height 3
type input "bonus ca"
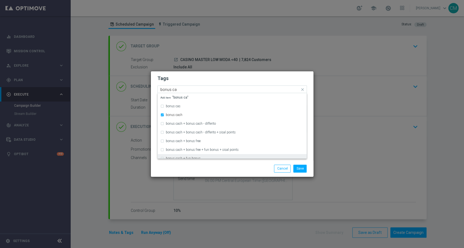
click at [198, 170] on div "Save Cancel" at bounding box center [232, 168] width 158 height 8
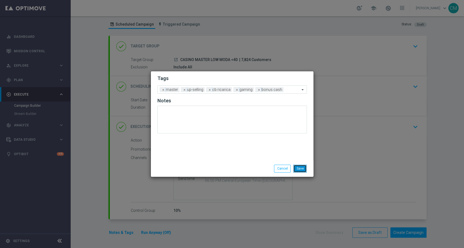
click at [300, 171] on button "Save" at bounding box center [299, 168] width 13 height 8
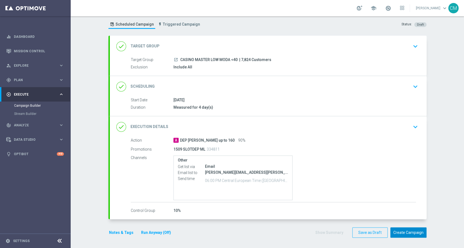
click at [416, 233] on button "Create Campaign" at bounding box center [408, 232] width 36 height 11
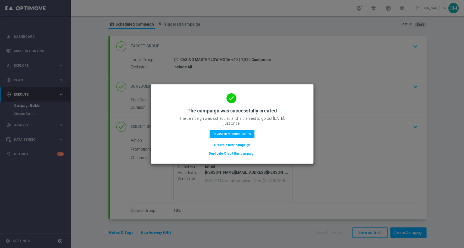
click at [238, 145] on button "Create a new campaign" at bounding box center [231, 145] width 37 height 6
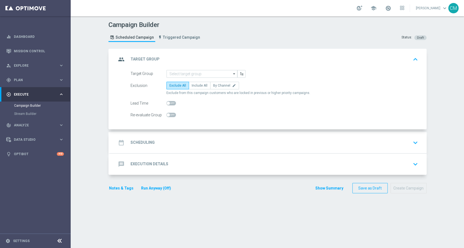
scroll to position [0, 0]
click at [196, 70] on input at bounding box center [201, 74] width 71 height 8
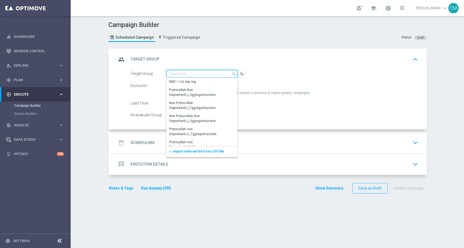
paste input "NO SALDO Active Casinò Silver Moda >60"
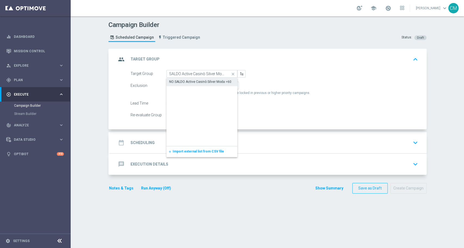
click at [200, 80] on div "NO SALDO Active Casinò Silver Moda >60" at bounding box center [200, 81] width 62 height 5
type input "NO SALDO Active Casinò Silver Moda >60"
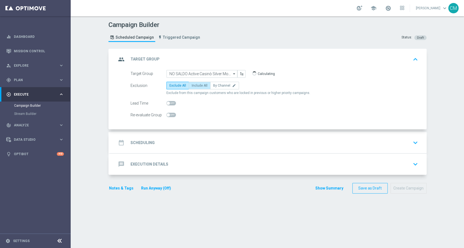
click at [199, 85] on span "Include All" at bounding box center [200, 85] width 16 height 4
click at [195, 85] on input "Include All" at bounding box center [194, 87] width 4 height 4
radio input "true"
click at [191, 135] on div "date_range Scheduling keyboard_arrow_down" at bounding box center [268, 142] width 317 height 21
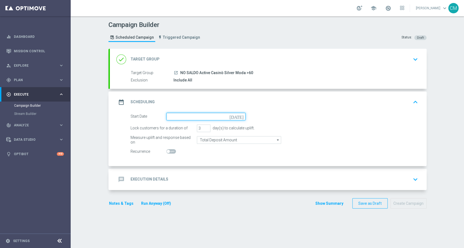
click at [168, 116] on input at bounding box center [205, 117] width 79 height 8
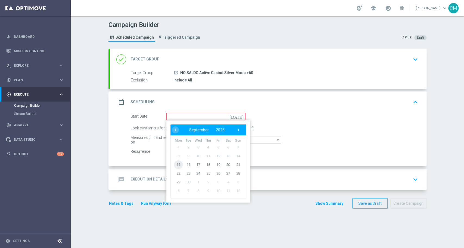
click at [175, 163] on span "15" at bounding box center [178, 164] width 9 height 9
type input "[DATE]"
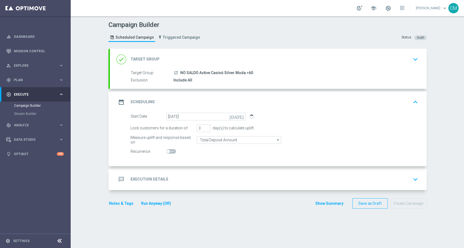
click at [192, 172] on div "message Execution Details keyboard_arrow_down" at bounding box center [268, 179] width 317 height 21
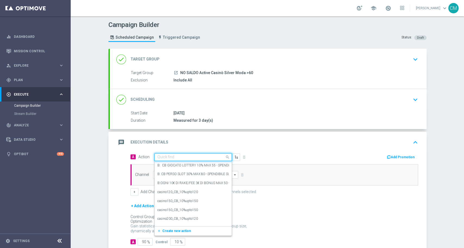
click at [188, 153] on div "Quick find" at bounding box center [192, 157] width 77 height 8
paste input "dep 150€ per 10% fino a 150€"
type input "dep 150€ per 10% fino a 150€"
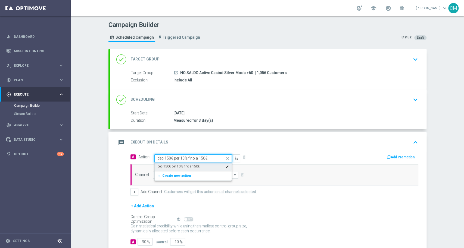
click at [182, 164] on label "dep 150€ per 10% fino a 150€" at bounding box center [178, 166] width 42 height 5
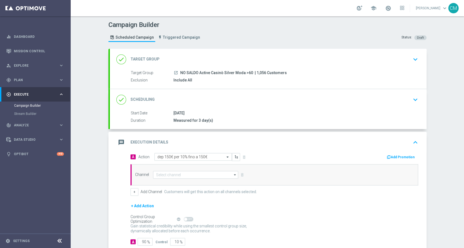
click at [397, 158] on button "Add Promotion" at bounding box center [401, 157] width 30 height 6
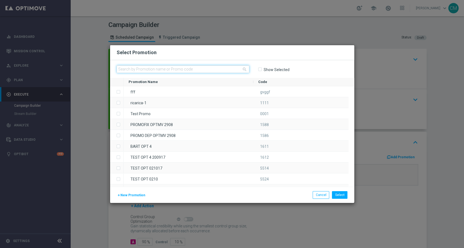
click at [153, 67] on input "text" at bounding box center [183, 69] width 133 height 8
paste input "1509 DEPSLOT150 ST"
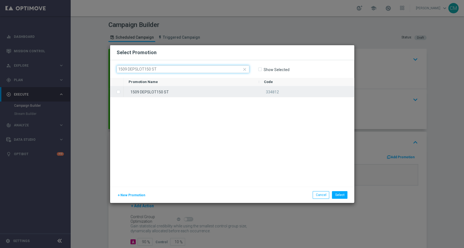
type input "1509 DEPSLOT150 ST"
click at [168, 90] on div "1509 DEPSLOT150 ST" at bounding box center [191, 91] width 135 height 11
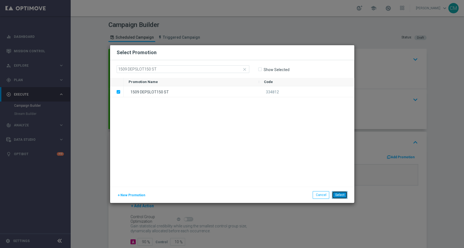
click at [344, 194] on button "Select" at bounding box center [339, 195] width 15 height 8
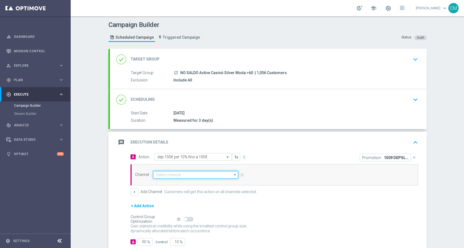
click at [193, 173] on input at bounding box center [195, 175] width 85 height 8
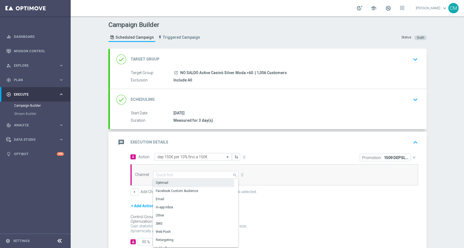
click at [184, 182] on div "Optimail" at bounding box center [193, 183] width 81 height 8
type input "Optimail"
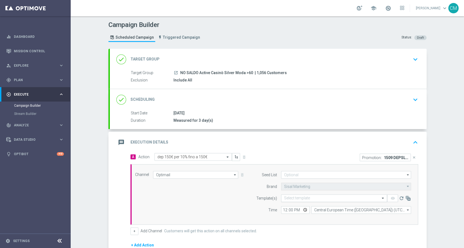
click at [317, 196] on input "text" at bounding box center [328, 198] width 89 height 5
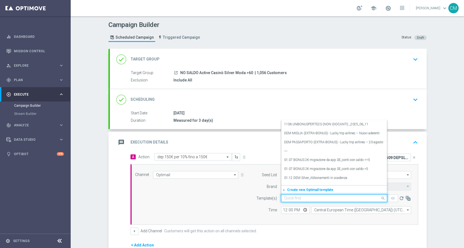
paste input "1509 DEPSLOT150 ST"
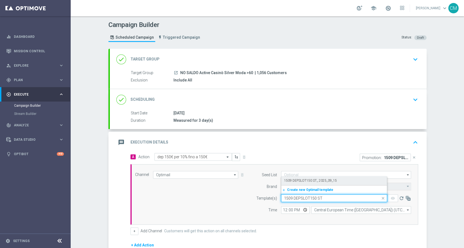
click at [292, 178] on label "1509 DEPSLOT150 ST_ 2025_09_15" at bounding box center [310, 180] width 53 height 5
type input "1509 DEPSLOT150 ST"
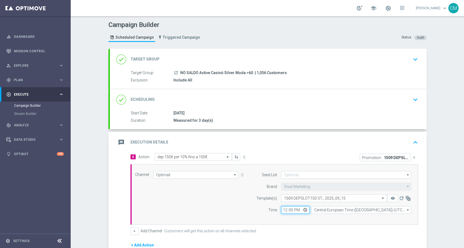
click at [281, 208] on input "12:00" at bounding box center [295, 210] width 29 height 8
type input "18:00"
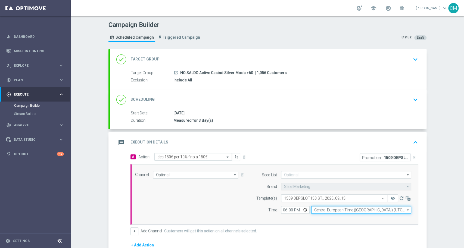
click at [321, 210] on input "Central European Time ([GEOGRAPHIC_DATA]) (UTC +02:00)" at bounding box center [361, 210] width 100 height 8
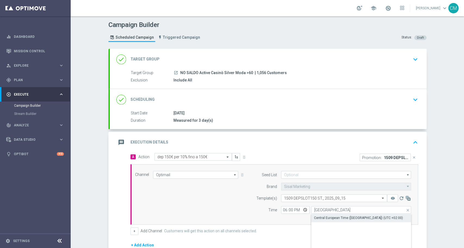
click at [328, 218] on div "Central European Time ([GEOGRAPHIC_DATA]) (UTC +02:00)" at bounding box center [358, 217] width 89 height 5
type input "Central European Time ([GEOGRAPHIC_DATA]) (UTC +02:00)"
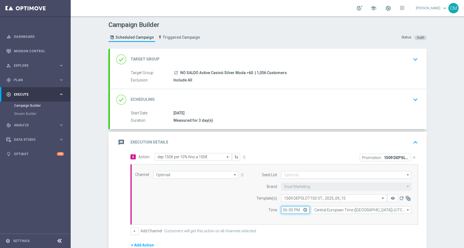
click at [288, 208] on input "18:00" at bounding box center [295, 210] width 29 height 8
type input "18:15"
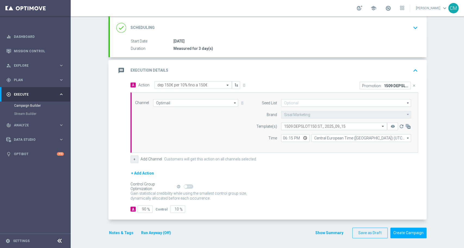
click at [133, 158] on button "+" at bounding box center [134, 159] width 8 height 8
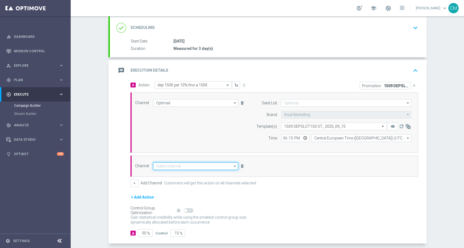
click at [171, 163] on input at bounding box center [195, 166] width 85 height 8
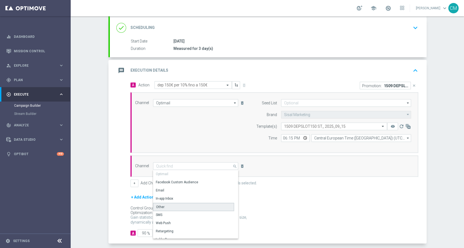
click at [176, 206] on div "Other" at bounding box center [193, 206] width 81 height 8
type input "Other"
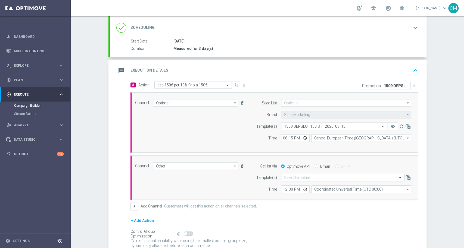
click at [315, 165] on input "Email" at bounding box center [317, 167] width 4 height 4
radio input "true"
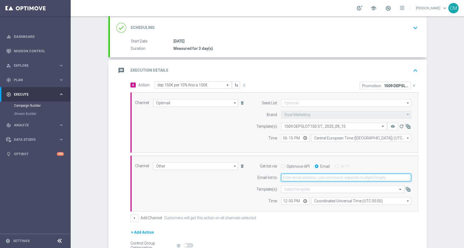
click at [291, 178] on input "email" at bounding box center [346, 177] width 130 height 8
type input "[PERSON_NAME][EMAIL_ADDRESS][PERSON_NAME][DOMAIN_NAME]"
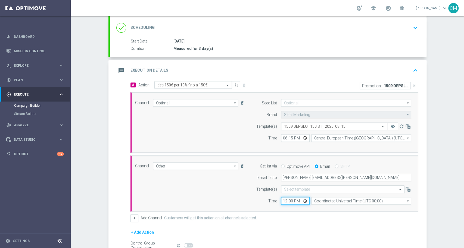
click at [284, 200] on input "12:00" at bounding box center [295, 201] width 29 height 8
type input "18:15"
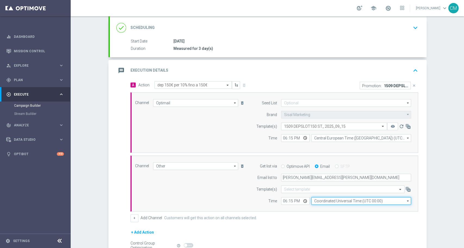
click at [326, 199] on input "Coordinated Universal Time (UTC 00:00)" at bounding box center [361, 201] width 100 height 8
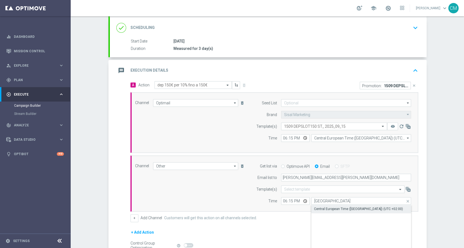
click at [333, 211] on div "Central European Time ([GEOGRAPHIC_DATA]) (UTC +02:00)" at bounding box center [361, 209] width 100 height 8
type input "Central European Time ([GEOGRAPHIC_DATA]) (UTC +02:00)"
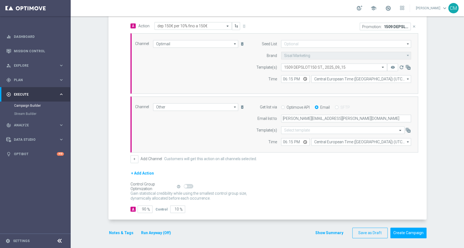
click at [329, 232] on button "Show Summary" at bounding box center [329, 232] width 29 height 6
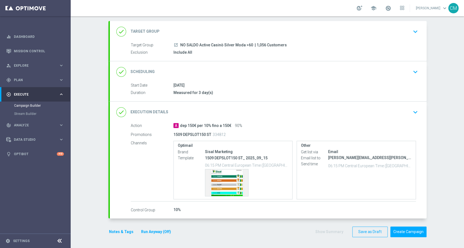
scroll to position [27, 0]
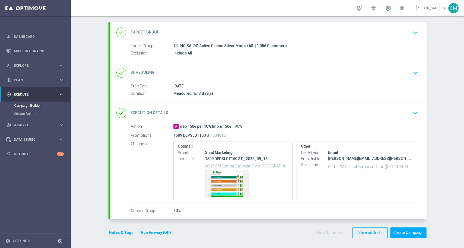
click at [128, 229] on button "Notes & Tags" at bounding box center [121, 232] width 26 height 7
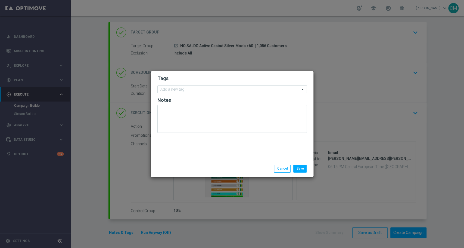
click at [170, 93] on form "Tags Add a new tag Notes" at bounding box center [231, 105] width 149 height 63
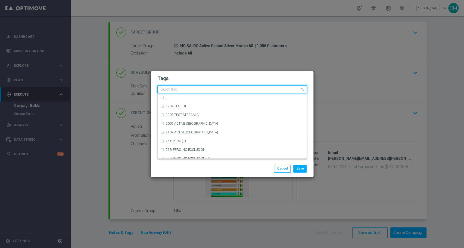
click at [169, 90] on input "text" at bounding box center [229, 89] width 139 height 5
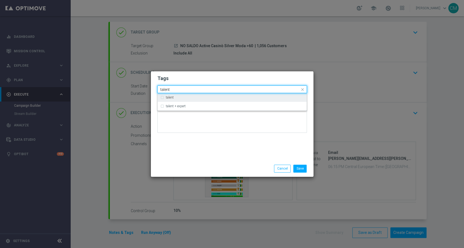
click at [174, 95] on div "talent" at bounding box center [232, 97] width 144 height 9
type input "talent"
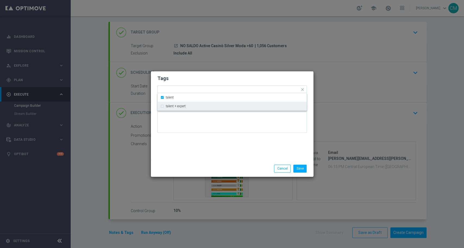
click at [188, 142] on div "Tags Quick find × talent talent talent + expert Notes" at bounding box center [232, 115] width 163 height 89
click at [194, 89] on input "text" at bounding box center [239, 90] width 121 height 5
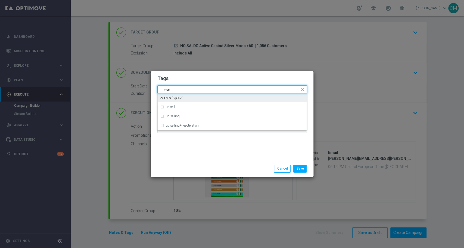
click at [194, 89] on input "up-se" at bounding box center [229, 89] width 139 height 5
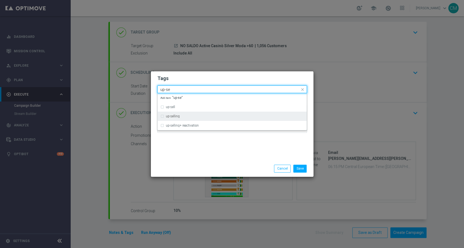
click at [190, 117] on div "up-selling" at bounding box center [235, 115] width 138 height 3
type input "up-se"
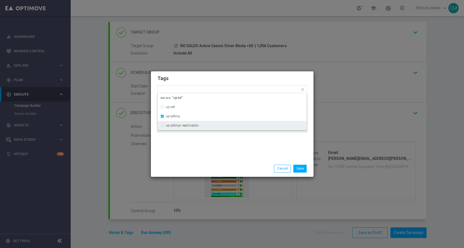
click at [208, 173] on div "Save Cancel" at bounding box center [232, 168] width 163 height 16
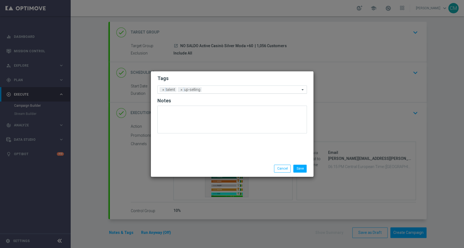
click at [213, 91] on input "text" at bounding box center [252, 90] width 96 height 5
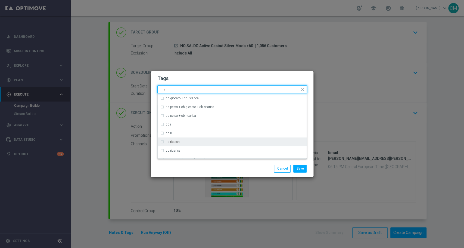
scroll to position [8, 0]
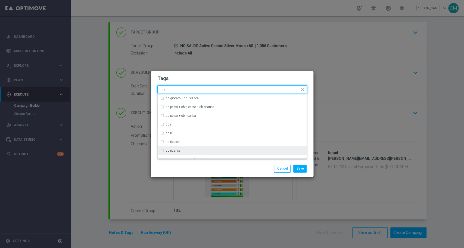
drag, startPoint x: 192, startPoint y: 148, endPoint x: 173, endPoint y: 149, distance: 19.1
click at [173, 149] on label "cb ricarica" at bounding box center [173, 150] width 15 height 3
type input "cb r"
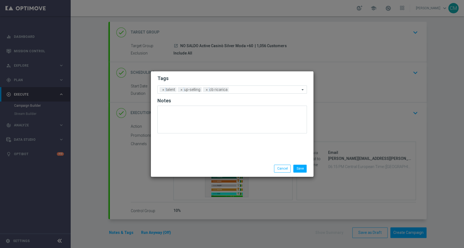
click at [188, 164] on div "Save Cancel" at bounding box center [232, 168] width 163 height 16
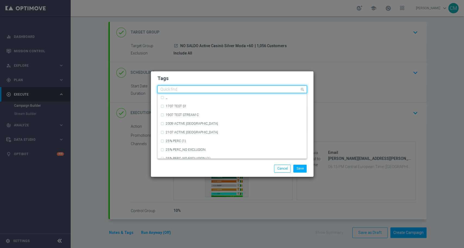
click at [240, 90] on input "text" at bounding box center [229, 89] width 139 height 5
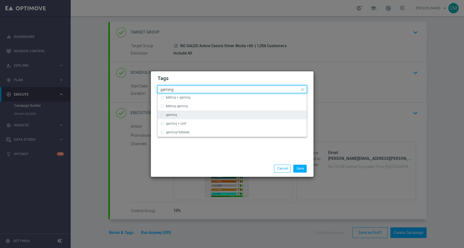
click at [169, 114] on label "gaming" at bounding box center [171, 114] width 11 height 3
type input "gaming"
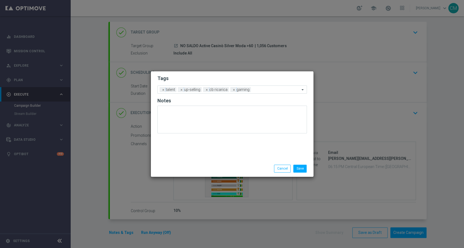
click at [214, 161] on div "Save Cancel" at bounding box center [232, 168] width 163 height 16
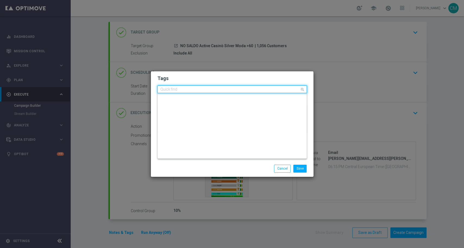
click at [266, 90] on input "text" at bounding box center [229, 89] width 139 height 5
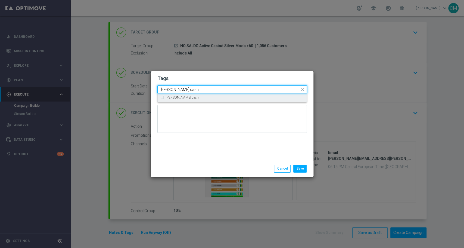
click at [249, 95] on div "[PERSON_NAME] cash" at bounding box center [232, 97] width 144 height 9
type input "[PERSON_NAME] cash"
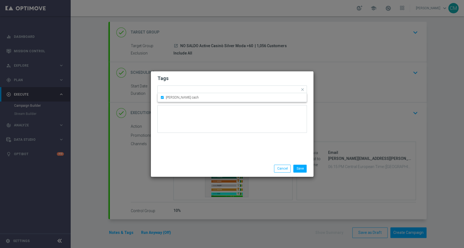
click at [244, 164] on div "Save Cancel" at bounding box center [258, 168] width 105 height 8
click at [254, 90] on span "×" at bounding box center [255, 89] width 5 height 5
click at [259, 90] on input "text" at bounding box center [276, 90] width 47 height 5
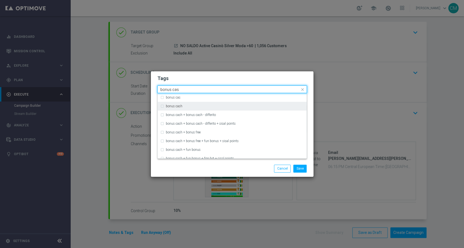
click at [207, 104] on div "bonus cash" at bounding box center [232, 106] width 144 height 9
type input "bonus cas"
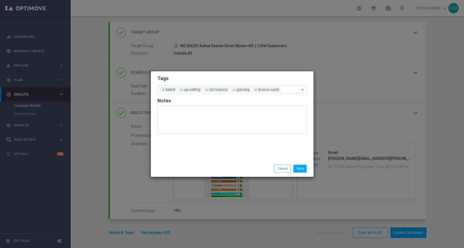
click at [223, 163] on div "Save Cancel" at bounding box center [232, 168] width 163 height 16
click at [298, 168] on button "Save" at bounding box center [299, 168] width 13 height 8
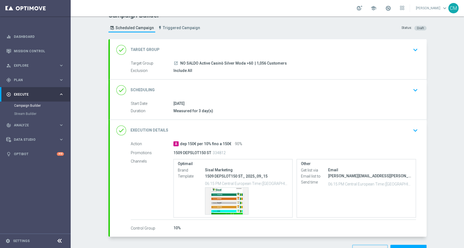
scroll to position [27, 0]
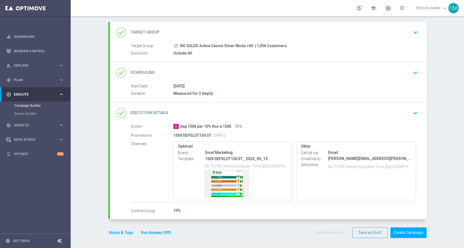
click at [207, 42] on div "done Target Group keyboard_arrow_down" at bounding box center [268, 32] width 317 height 21
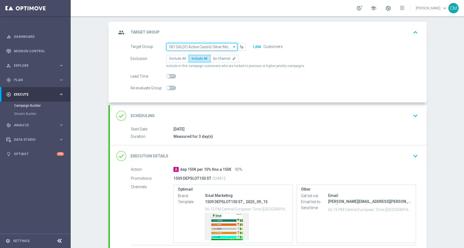
click at [200, 47] on input "NO SALDO Active Casinò Silver Moda >60" at bounding box center [201, 47] width 71 height 8
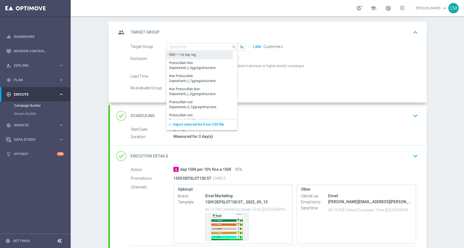
click at [196, 56] on div "RND = 1st day reg" at bounding box center [199, 55] width 67 height 8
type input "RND = 1st day reg"
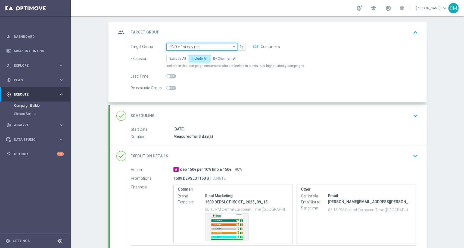
drag, startPoint x: 201, startPoint y: 43, endPoint x: 195, endPoint y: 45, distance: 5.3
click at [196, 45] on input "RND = 1st day reg" at bounding box center [201, 47] width 71 height 8
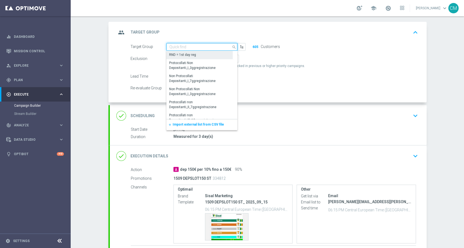
paste input "NO SALDO Active Casinò Silver Moda >60"
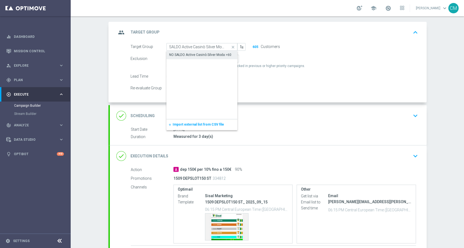
click at [205, 55] on div "NO SALDO Active Casinò Silver Moda >60" at bounding box center [200, 54] width 62 height 5
type input "NO SALDO Active Casinò Silver Moda >60"
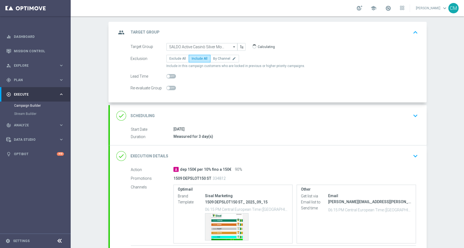
scroll to position [0, 0]
click at [325, 26] on div "group Target Group keyboard_arrow_up" at bounding box center [268, 32] width 317 height 21
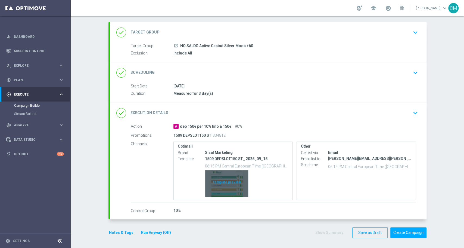
click at [221, 182] on div "Template preview" at bounding box center [226, 183] width 43 height 27
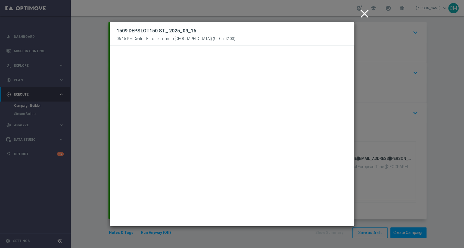
click at [367, 9] on icon "close" at bounding box center [365, 14] width 14 height 14
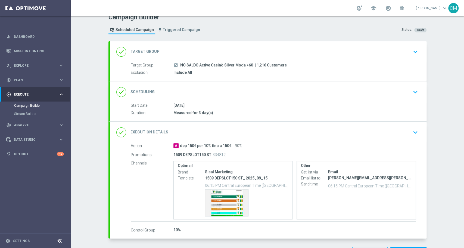
scroll to position [27, 0]
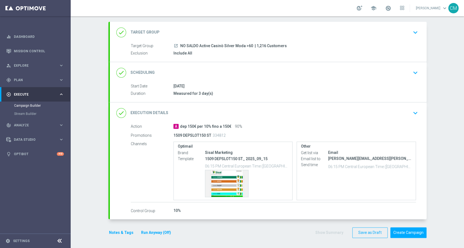
click at [120, 231] on button "Notes & Tags" at bounding box center [121, 232] width 26 height 7
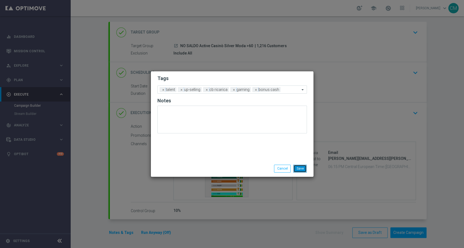
click at [300, 166] on button "Save" at bounding box center [299, 168] width 13 height 8
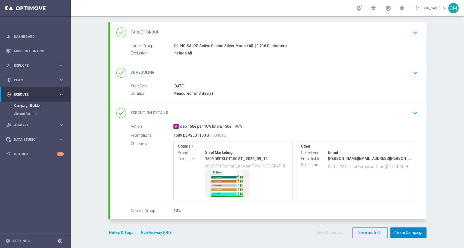
click at [404, 231] on button "Create Campaign" at bounding box center [408, 232] width 36 height 11
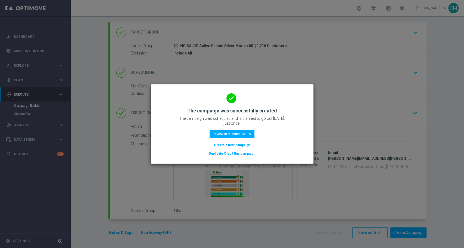
click at [236, 146] on button "Create a new campaign" at bounding box center [231, 145] width 37 height 6
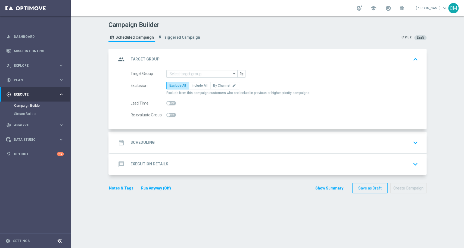
scroll to position [0, 0]
click at [184, 74] on input at bounding box center [201, 74] width 71 height 8
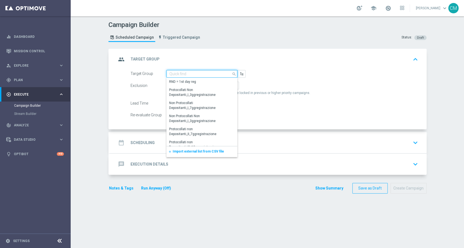
paste input "NO SALDO Active Casinò Silver Moda 30-59,99"
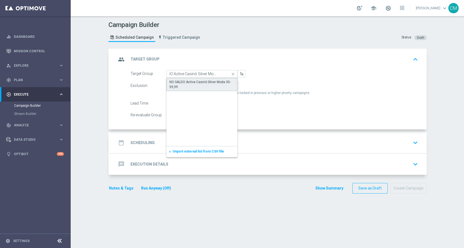
click at [189, 81] on div "NO SALDO Active Casinò Silver Moda 30-59,99" at bounding box center [201, 84] width 65 height 10
type input "NO SALDO Active Casinò Silver Moda 30-59,99"
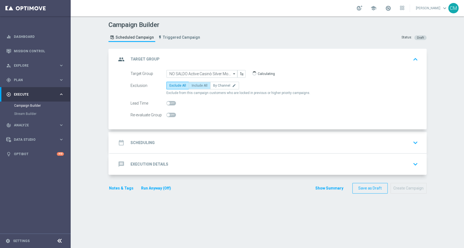
click at [194, 84] on span "Include All" at bounding box center [200, 85] width 16 height 4
click at [194, 85] on input "Include All" at bounding box center [194, 87] width 4 height 4
radio input "true"
click at [198, 132] on div "date_range Scheduling keyboard_arrow_down" at bounding box center [268, 142] width 317 height 21
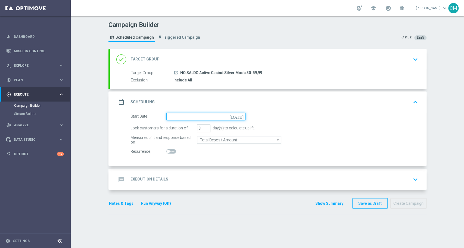
click at [180, 116] on input at bounding box center [205, 117] width 79 height 8
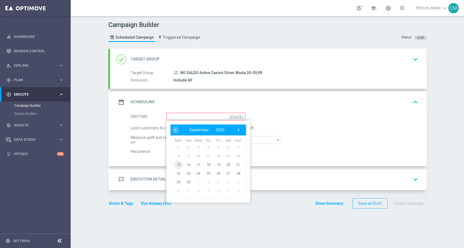
click at [175, 164] on span "15" at bounding box center [178, 164] width 9 height 9
type input "[DATE]"
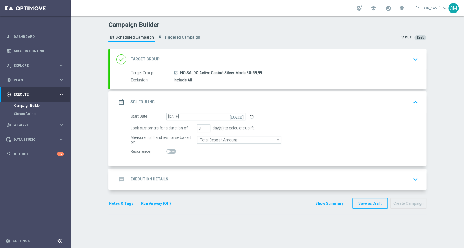
click at [198, 182] on div "message Execution Details keyboard_arrow_down" at bounding box center [268, 179] width 304 height 10
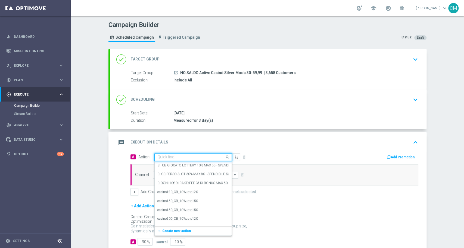
click at [179, 155] on input "text" at bounding box center [187, 157] width 61 height 5
click at [179, 157] on input "text" at bounding box center [187, 157] width 61 height 5
paste input "dep 50€ per 20% fino a 160€"
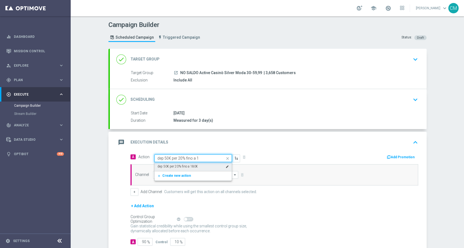
type input "dep 50€ per 20% fino a"
click at [179, 174] on span "Create new action" at bounding box center [176, 175] width 29 height 4
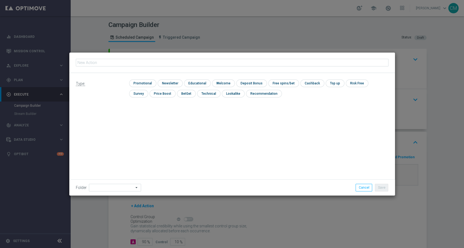
type input "dep 50€ per 20% fino a 160€"
click at [144, 80] on input "checkbox" at bounding box center [142, 82] width 26 height 7
checkbox input "true"
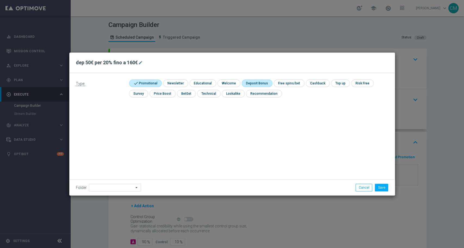
click at [249, 84] on input "checkbox" at bounding box center [256, 82] width 29 height 7
checkbox input "true"
click at [386, 188] on button "Save" at bounding box center [381, 187] width 13 height 8
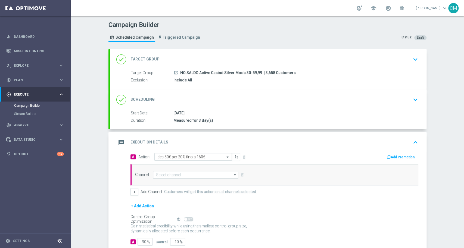
click at [403, 155] on button "Add Promotion" at bounding box center [401, 157] width 30 height 6
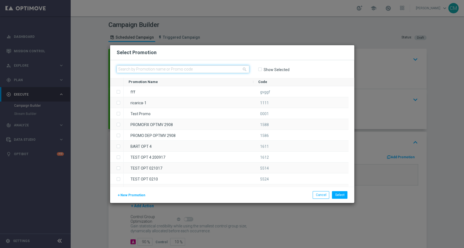
click at [154, 70] on input "text" at bounding box center [183, 69] width 133 height 8
paste input "1509 DEPSLOT160 T"
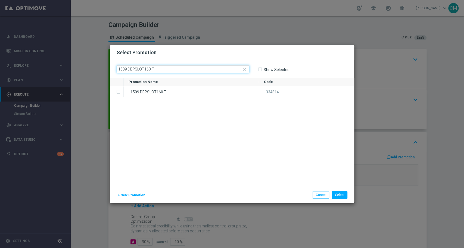
type input "1509 DEPSLOT160 T"
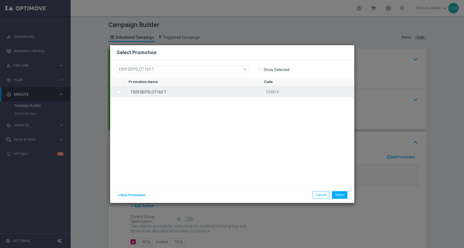
click at [165, 87] on div "1509 DEPSLOT160 T" at bounding box center [191, 91] width 135 height 11
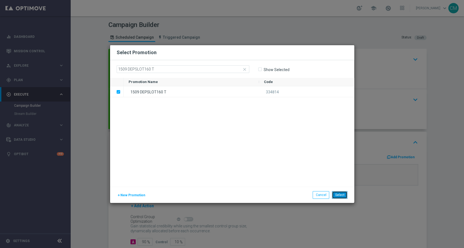
click at [343, 192] on button "Select" at bounding box center [339, 195] width 15 height 8
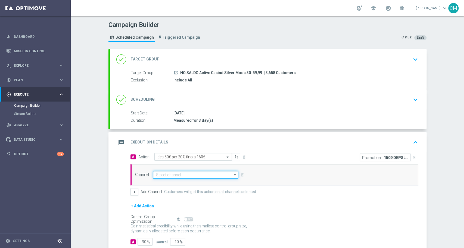
click at [153, 172] on input at bounding box center [195, 175] width 85 height 8
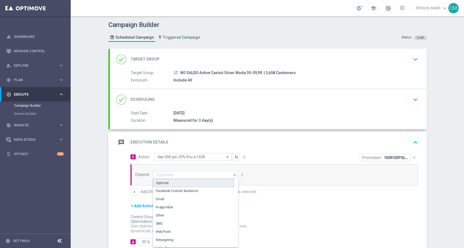
click at [163, 181] on div "Optimail" at bounding box center [162, 182] width 13 height 5
type input "Optimail"
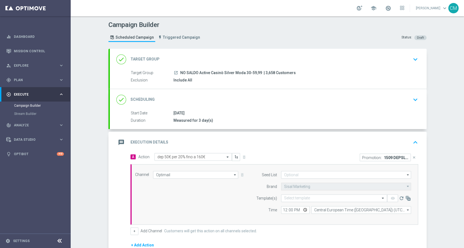
click at [314, 202] on form "Template(s) Select template remove_red_eye refresh Time 12:00 Central European …" at bounding box center [332, 203] width 158 height 19
click at [306, 196] on input "text" at bounding box center [328, 198] width 89 height 5
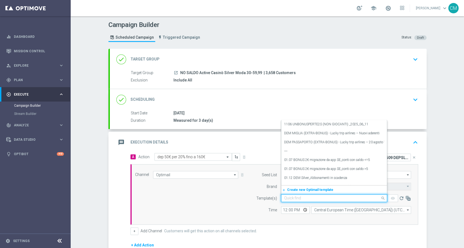
paste input "1509 DEPSLOT160 T"
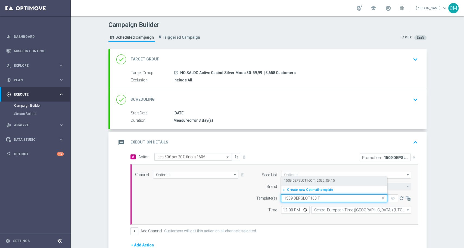
click at [303, 178] on label "1509 DEPSLOT160 T_ 2025_09_15" at bounding box center [309, 180] width 51 height 5
type input "1509 DEPSLOT160 T"
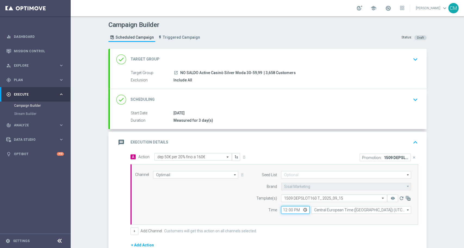
click at [281, 208] on input "12:00" at bounding box center [295, 210] width 29 height 8
type input "18:15"
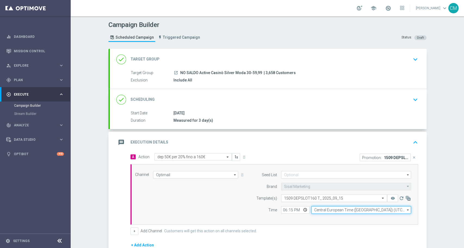
click at [325, 208] on input "Central European Time ([GEOGRAPHIC_DATA]) (UTC +02:00)" at bounding box center [361, 210] width 100 height 8
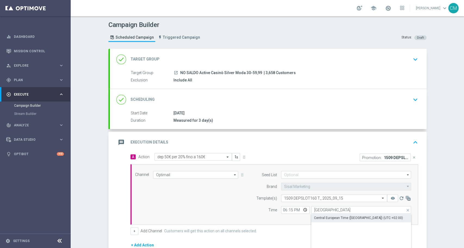
click at [331, 216] on div "Central European Time ([GEOGRAPHIC_DATA]) (UTC +02:00)" at bounding box center [358, 217] width 89 height 5
type input "Central European Time ([GEOGRAPHIC_DATA]) (UTC +02:00)"
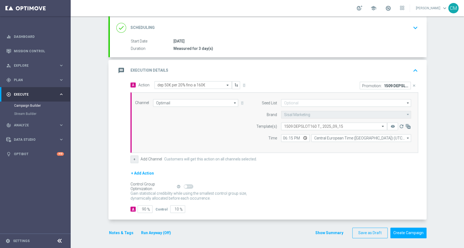
click at [130, 160] on button "+" at bounding box center [134, 159] width 8 height 8
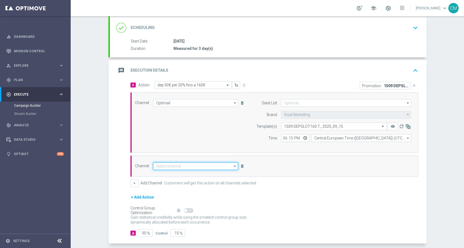
click at [160, 167] on input at bounding box center [195, 166] width 85 height 8
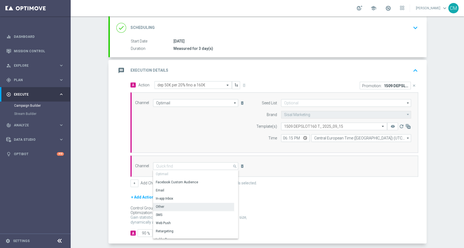
click at [168, 205] on div "Other" at bounding box center [193, 206] width 81 height 8
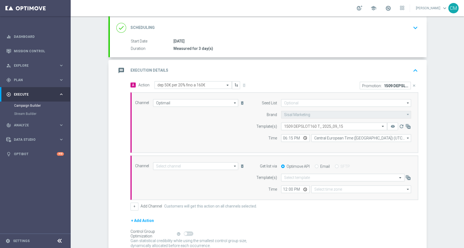
type input "Other"
type input "Coordinated Universal Time (UTC 00:00)"
click at [316, 164] on div "Email" at bounding box center [322, 166] width 15 height 5
click at [315, 165] on input "Email" at bounding box center [317, 167] width 4 height 4
radio input "true"
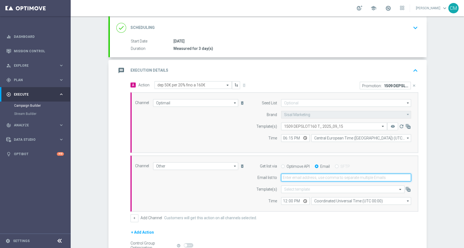
click at [303, 177] on input "email" at bounding box center [346, 177] width 130 height 8
type input "[PERSON_NAME][EMAIL_ADDRESS][PERSON_NAME][DOMAIN_NAME]"
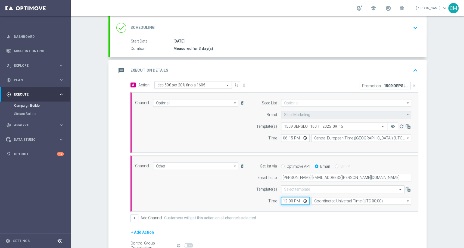
click at [283, 199] on input "12:00" at bounding box center [295, 201] width 29 height 8
type input "18:15"
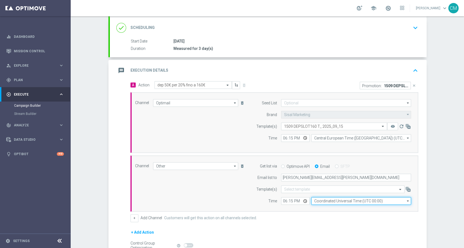
click at [326, 199] on input "Coordinated Universal Time (UTC 00:00)" at bounding box center [361, 201] width 100 height 8
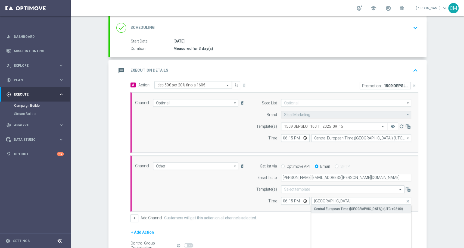
click at [332, 211] on div "Central European Time ([GEOGRAPHIC_DATA]) (UTC +02:00)" at bounding box center [361, 209] width 100 height 8
type input "Central European Time ([GEOGRAPHIC_DATA]) (UTC +02:00)"
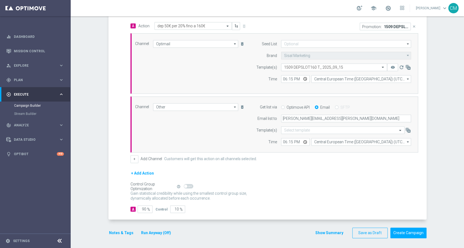
click at [329, 229] on button "Show Summary" at bounding box center [329, 232] width 29 height 6
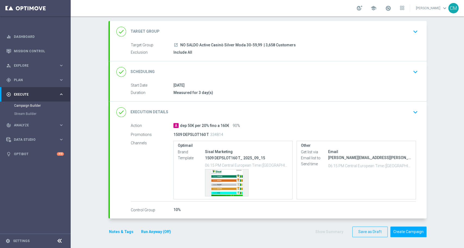
scroll to position [27, 0]
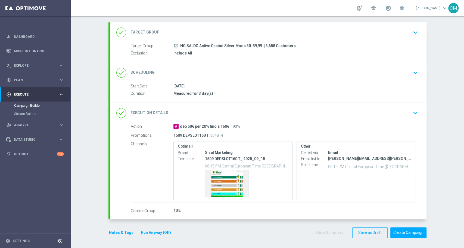
click at [119, 230] on button "Notes & Tags" at bounding box center [121, 232] width 26 height 7
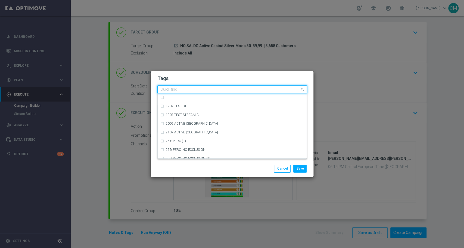
click at [207, 91] on input "text" at bounding box center [229, 89] width 139 height 5
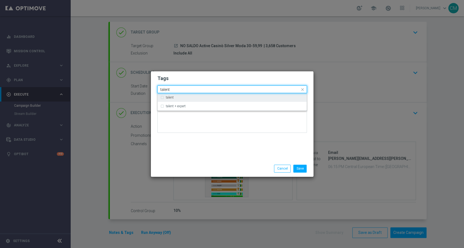
click at [193, 96] on div "talent" at bounding box center [235, 97] width 138 height 3
type input "talent"
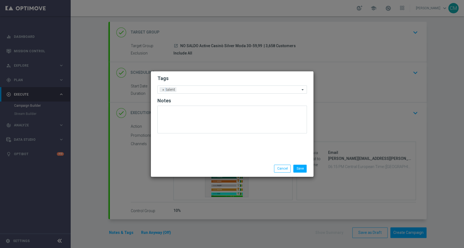
click at [197, 158] on div "Tags Add a new tag × talent Notes" at bounding box center [232, 115] width 163 height 89
click at [193, 89] on input "text" at bounding box center [239, 90] width 121 height 5
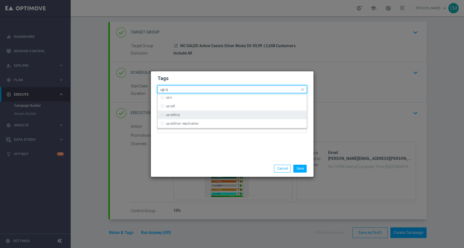
click at [189, 116] on div "up-selling" at bounding box center [235, 114] width 138 height 3
type input "up-s"
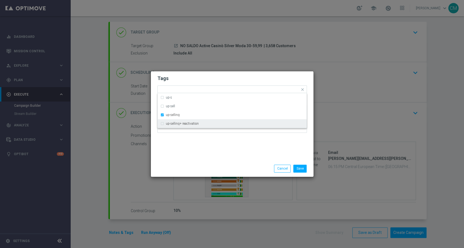
click at [199, 155] on div "Tags Quick find × talent × up-selling up-s up-sell up-selling up-selling+ react…" at bounding box center [232, 115] width 163 height 89
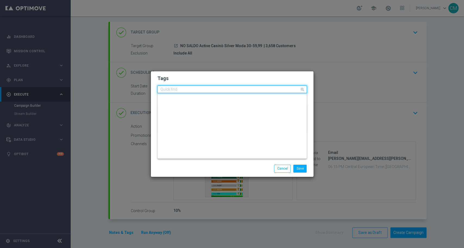
click at [211, 90] on input "text" at bounding box center [229, 89] width 139 height 5
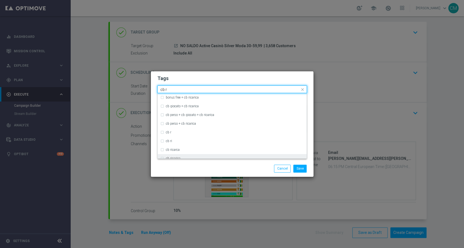
click at [198, 155] on div "cb ricarica" at bounding box center [232, 158] width 144 height 9
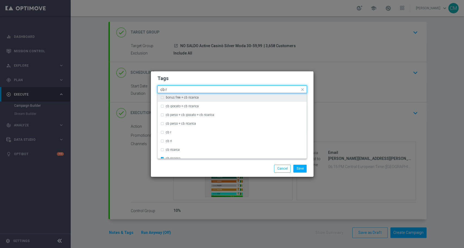
click at [207, 88] on input "cb r" at bounding box center [229, 89] width 139 height 5
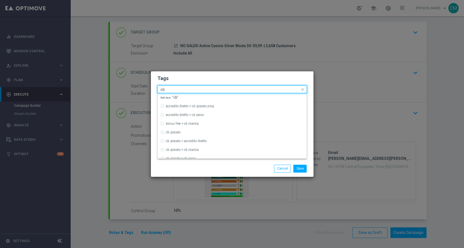
type input "c"
click at [185, 143] on div "gaming" at bounding box center [232, 140] width 144 height 9
type input "gami"
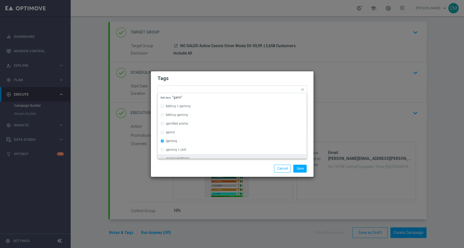
click at [201, 171] on div "Save Cancel" at bounding box center [232, 168] width 158 height 8
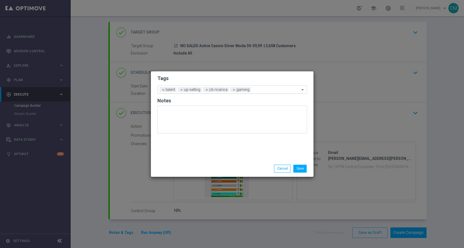
click at [253, 90] on input "text" at bounding box center [276, 90] width 47 height 5
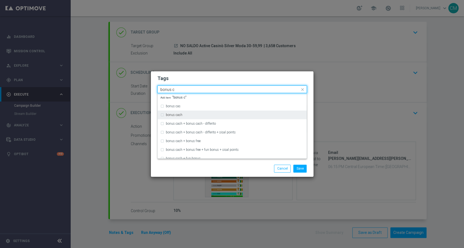
click at [205, 116] on div "bonus cash" at bounding box center [235, 114] width 138 height 3
type input "bonus c"
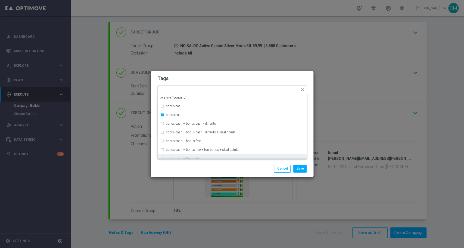
click at [232, 166] on div "Save Cancel" at bounding box center [258, 168] width 105 height 8
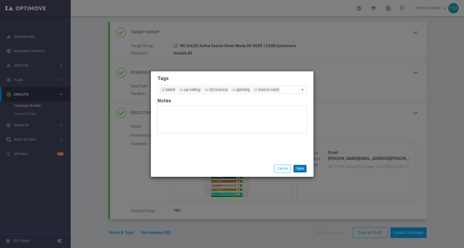
click at [305, 168] on button "Save" at bounding box center [299, 168] width 13 height 8
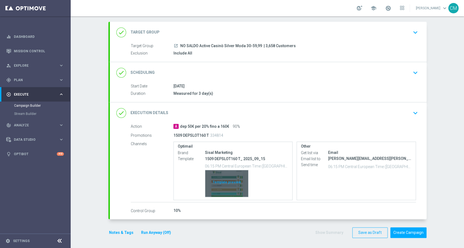
click at [223, 180] on div "Template preview" at bounding box center [226, 183] width 43 height 27
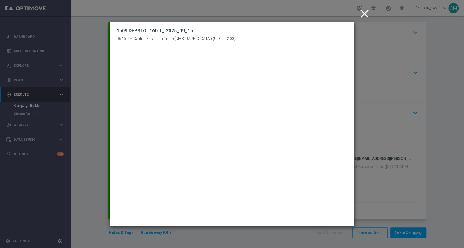
click at [361, 18] on icon "close" at bounding box center [365, 14] width 14 height 14
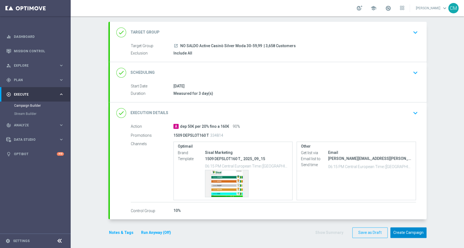
click at [412, 230] on button "Create Campaign" at bounding box center [408, 232] width 36 height 11
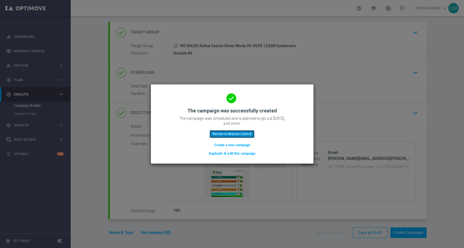
click at [236, 132] on button "Review in Mission Control" at bounding box center [232, 134] width 45 height 8
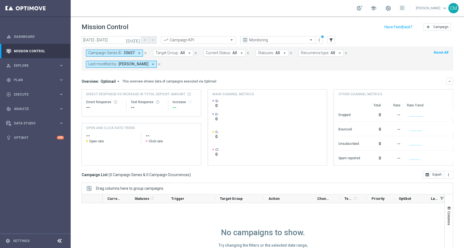
click at [161, 64] on icon "close" at bounding box center [159, 64] width 4 height 4
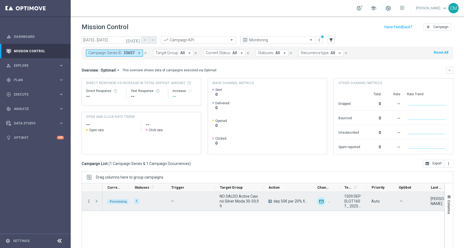
click at [87, 199] on icon "more_vert" at bounding box center [88, 200] width 5 height 5
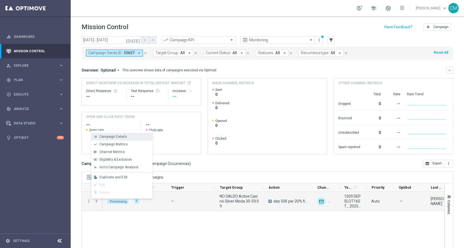
click at [110, 135] on span "Campaign Details" at bounding box center [112, 137] width 27 height 4
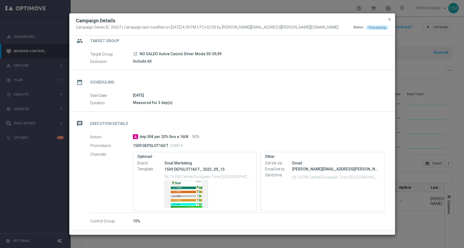
scroll to position [7, 0]
click at [390, 18] on span "close" at bounding box center [389, 19] width 4 height 4
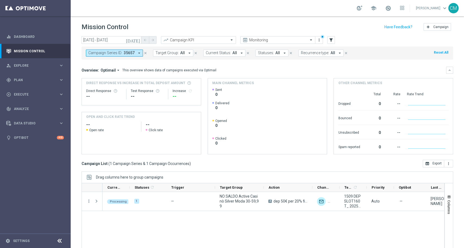
click at [145, 53] on icon "close" at bounding box center [146, 53] width 4 height 4
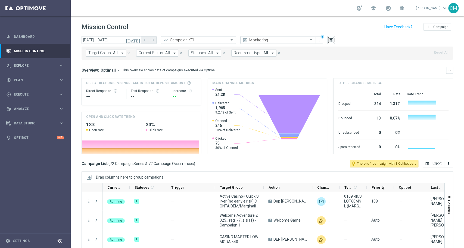
click at [331, 40] on icon "filter_alt" at bounding box center [331, 40] width 5 height 5
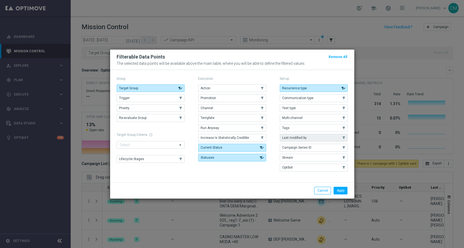
click at [305, 137] on span "Last modified by" at bounding box center [294, 138] width 24 height 4
click at [340, 188] on button "Apply" at bounding box center [340, 190] width 14 height 8
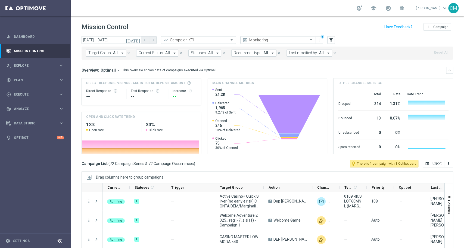
click at [301, 55] on span "Last modified by:" at bounding box center [303, 53] width 29 height 5
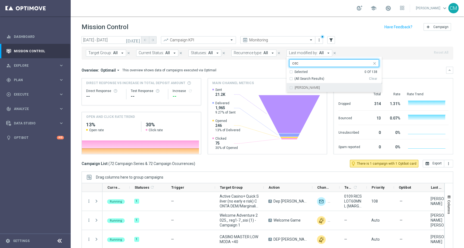
click at [316, 87] on div "[PERSON_NAME]" at bounding box center [337, 87] width 84 height 3
type input "cec"
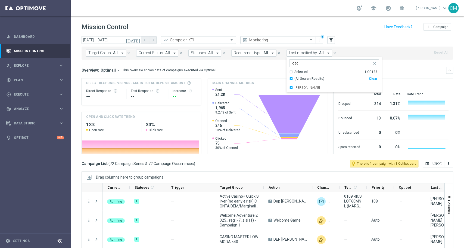
click at [400, 63] on mini-dashboard "Overview: Optimail arrow_drop_down This overview shows data of campaigns execut…" at bounding box center [268, 110] width 372 height 100
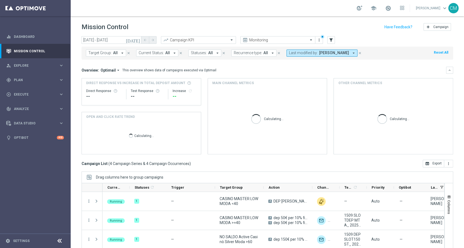
scroll to position [24, 0]
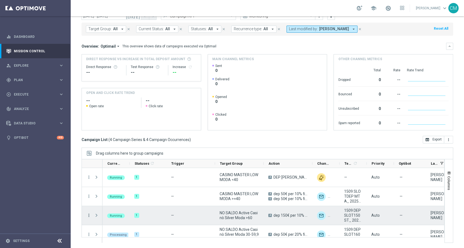
click at [89, 214] on icon "more_vert" at bounding box center [88, 215] width 5 height 5
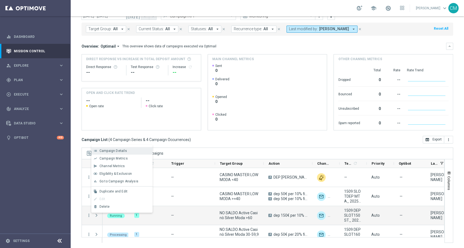
click at [107, 152] on span "Campaign Details" at bounding box center [112, 151] width 27 height 4
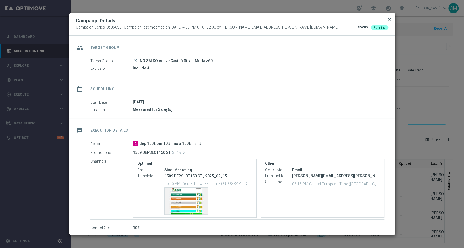
click at [391, 18] on span "close" at bounding box center [389, 19] width 4 height 4
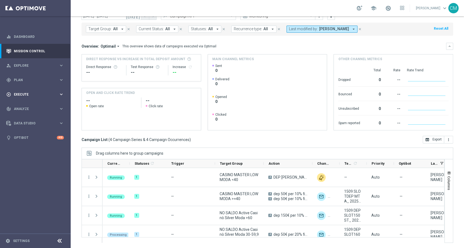
click at [50, 93] on span "Execute" at bounding box center [36, 94] width 45 height 3
click at [31, 104] on link "Campaign Builder" at bounding box center [35, 105] width 42 height 4
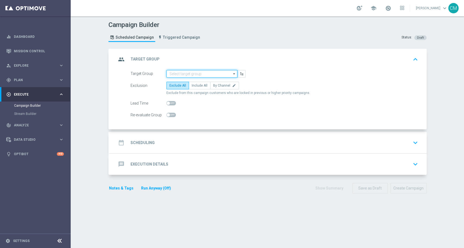
click at [187, 74] on input at bounding box center [201, 74] width 71 height 8
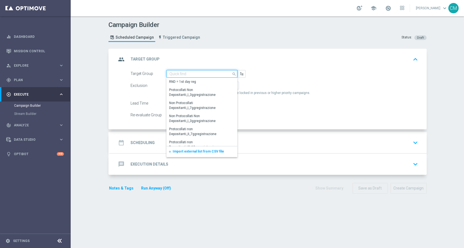
paste input "NO SALDO Active Casinò Silver Moda 15-29,99"
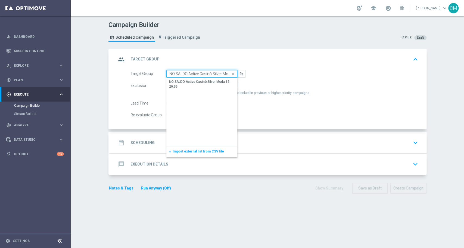
scroll to position [0, 15]
click at [191, 80] on div "NO SALDO Active Casinò Silver Moda 15-29,99" at bounding box center [202, 84] width 66 height 10
type input "NO SALDO Active Casinò Silver Moda 15-29,99"
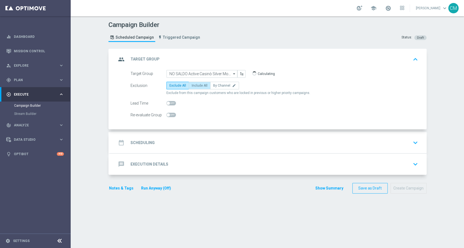
click at [192, 87] on label "Include All" at bounding box center [200, 86] width 22 height 8
click at [192, 87] on input "Include All" at bounding box center [194, 87] width 4 height 4
radio input "true"
click at [196, 136] on div "date_range Scheduling keyboard_arrow_down" at bounding box center [268, 142] width 317 height 21
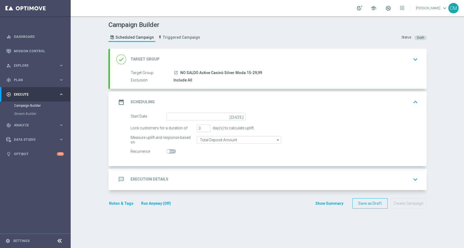
click at [175, 120] on form "Start Date [DATE] Lock customers for a duration of 3 day(s) to calculate uplift…" at bounding box center [274, 134] width 288 height 43
click at [173, 115] on input at bounding box center [205, 117] width 79 height 8
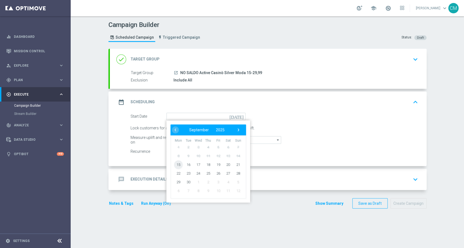
click at [175, 165] on span "15" at bounding box center [178, 164] width 9 height 9
type input "[DATE]"
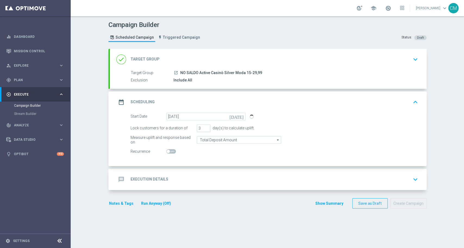
click at [194, 176] on div "message Execution Details keyboard_arrow_down" at bounding box center [268, 179] width 304 height 10
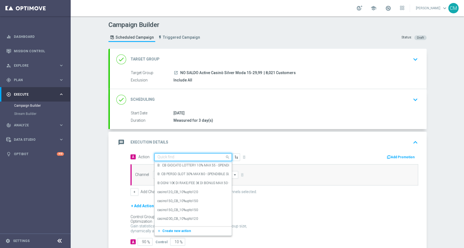
click at [191, 153] on div "Quick find" at bounding box center [192, 157] width 77 height 8
paste input "DEP [PERSON_NAME] up to 20000 SP"
type input "DEP [PERSON_NAME] up to 20000 SP"
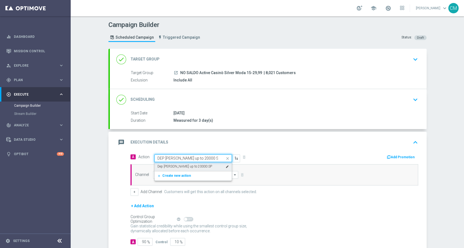
click at [189, 165] on label "Dep [PERSON_NAME] up to 20000 SP" at bounding box center [184, 166] width 55 height 5
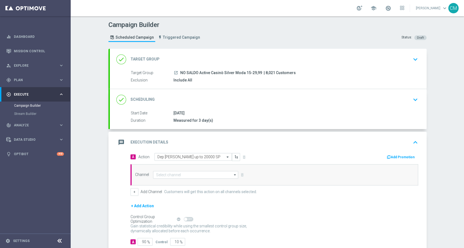
click at [389, 155] on button "Add Promotion" at bounding box center [401, 157] width 30 height 6
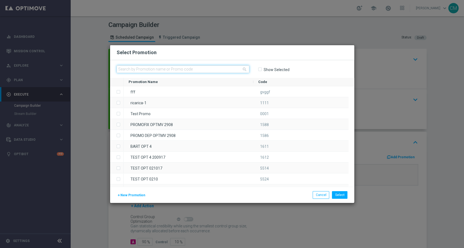
click at [182, 66] on input "text" at bounding box center [183, 69] width 133 height 8
paste input "1509 DEPSLOT L"
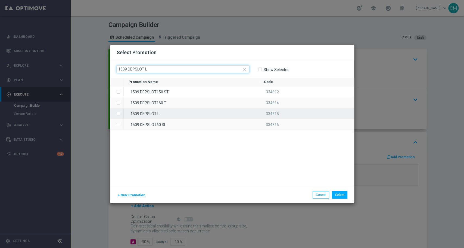
type input "1509 DEPSLOT L"
click at [180, 112] on div "1509 DEPSLOT L" at bounding box center [191, 113] width 135 height 11
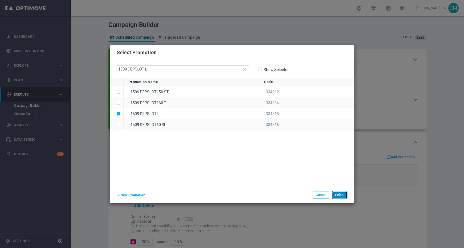
click at [345, 195] on button "Select" at bounding box center [339, 195] width 15 height 8
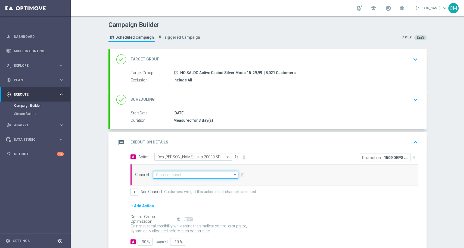
click at [183, 172] on input at bounding box center [195, 175] width 85 height 8
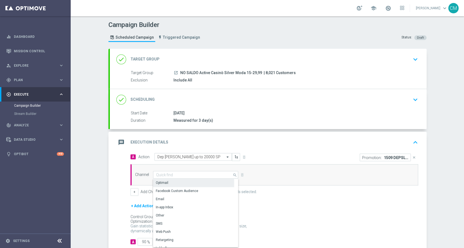
click at [180, 180] on div "Optimail" at bounding box center [193, 183] width 81 height 8
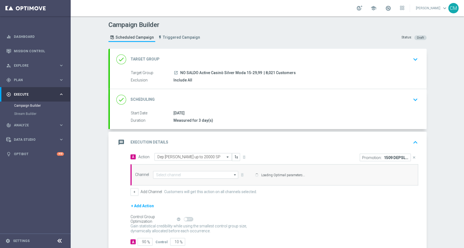
type input "Optimail"
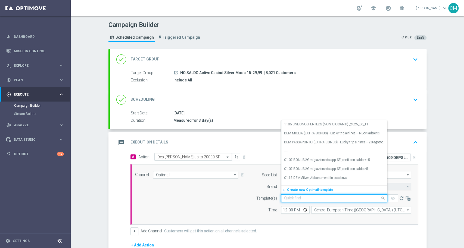
click at [299, 197] on input "text" at bounding box center [328, 198] width 89 height 5
paste input "1509 DEPSLOT L"
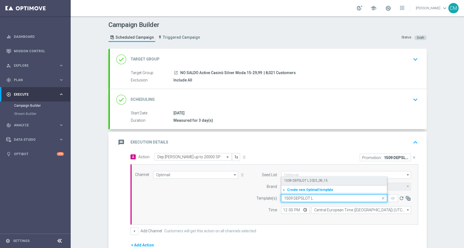
click at [296, 178] on label "1509 DEPSLOT L 2025_09_15" at bounding box center [305, 180] width 43 height 5
type input "1509 DEPSLOT L"
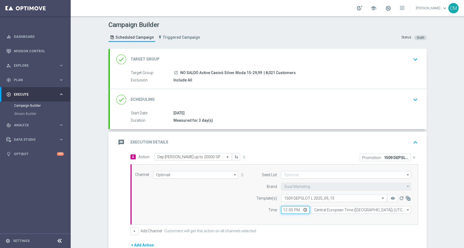
click at [281, 209] on input "12:00" at bounding box center [295, 210] width 29 height 8
type input "18:18"
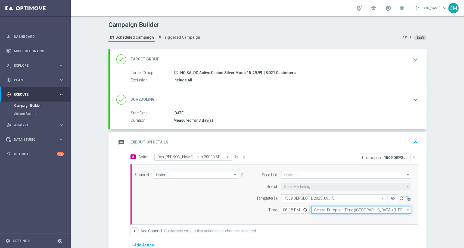
click at [332, 207] on input "Central European Time ([GEOGRAPHIC_DATA]) (UTC +02:00)" at bounding box center [361, 210] width 100 height 8
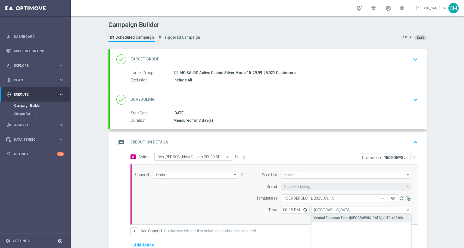
click at [339, 215] on div "Central European Time ([GEOGRAPHIC_DATA]) (UTC +02:00)" at bounding box center [358, 217] width 89 height 5
type input "Central European Time ([GEOGRAPHIC_DATA]) (UTC +02:00)"
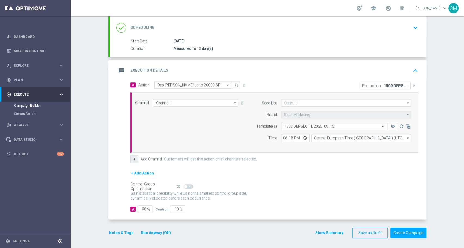
click at [130, 155] on button "+" at bounding box center [134, 159] width 8 height 8
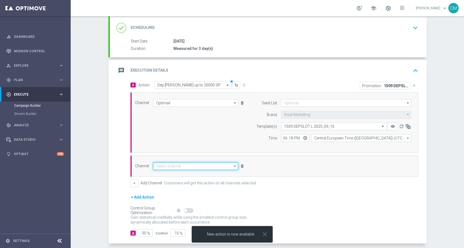
click at [181, 166] on input at bounding box center [195, 166] width 85 height 8
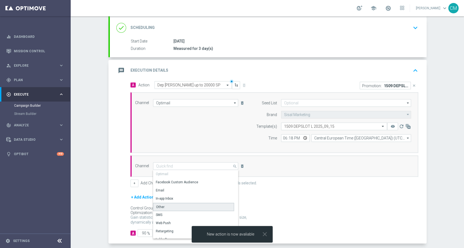
click at [183, 205] on div "Other" at bounding box center [193, 206] width 81 height 8
type input "Other"
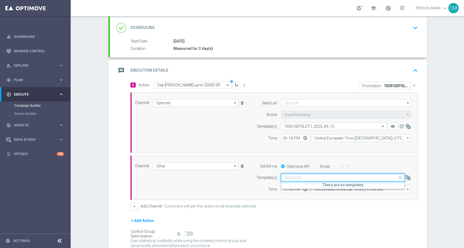
click at [303, 175] on input "text" at bounding box center [337, 177] width 107 height 5
click at [309, 167] on div "Optimove API Email SFTP" at bounding box center [346, 166] width 138 height 5
click at [315, 166] on input "Email" at bounding box center [317, 167] width 4 height 4
radio input "true"
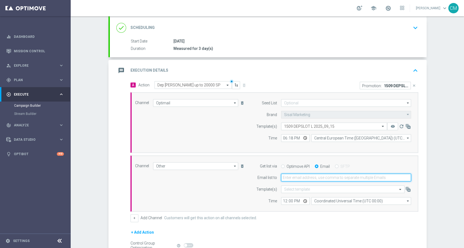
click at [294, 179] on input "email" at bounding box center [346, 177] width 130 height 8
type input "[PERSON_NAME][EMAIL_ADDRESS][PERSON_NAME][DOMAIN_NAME]"
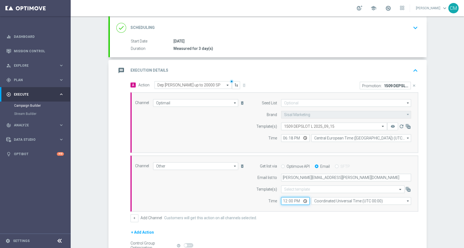
click at [281, 201] on input "12:00" at bounding box center [295, 201] width 29 height 8
type input "18:18"
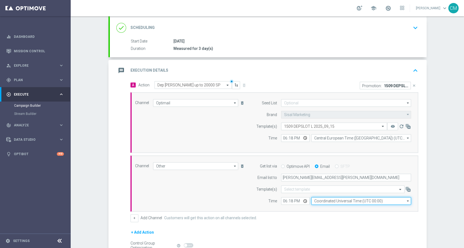
click at [315, 201] on input "Coordinated Universal Time (UTC 00:00)" at bounding box center [361, 201] width 100 height 8
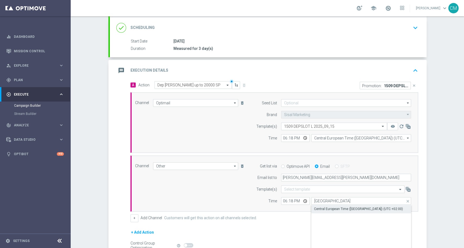
click at [328, 210] on div "Central European Time ([GEOGRAPHIC_DATA]) (UTC +02:00)" at bounding box center [361, 209] width 100 height 8
type input "Central European Time ([GEOGRAPHIC_DATA]) (UTC +02:00)"
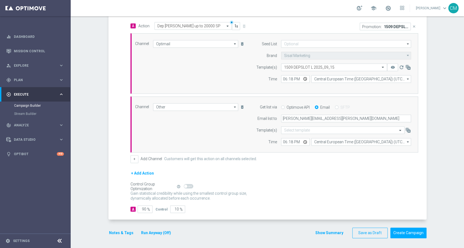
click at [334, 234] on button "Show Summary" at bounding box center [329, 232] width 29 height 6
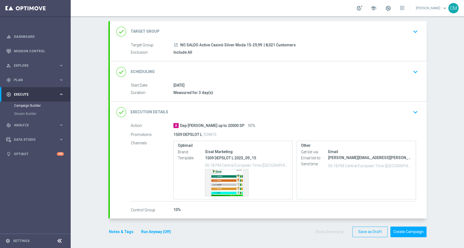
scroll to position [27, 0]
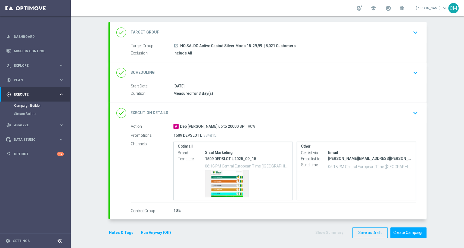
click at [115, 231] on button "Notes & Tags" at bounding box center [121, 232] width 26 height 7
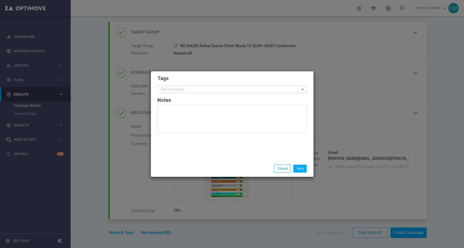
click at [166, 88] on input "text" at bounding box center [229, 89] width 139 height 5
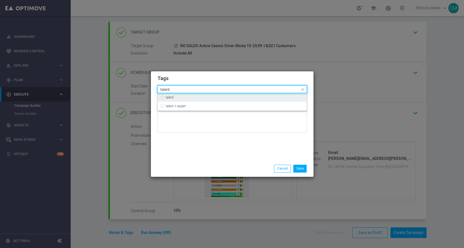
click at [174, 95] on div "talent" at bounding box center [232, 97] width 144 height 9
type input "talent"
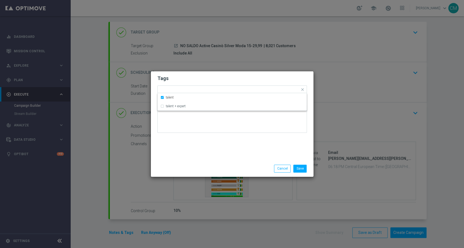
click at [185, 151] on div "Tags Quick find × talent talent talent + expert Notes" at bounding box center [232, 115] width 163 height 89
click at [197, 92] on input "text" at bounding box center [239, 90] width 121 height 5
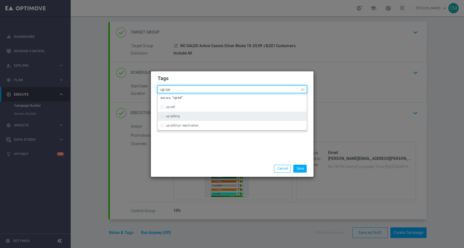
click at [196, 117] on div "up-selling" at bounding box center [235, 115] width 138 height 3
type input "up-se"
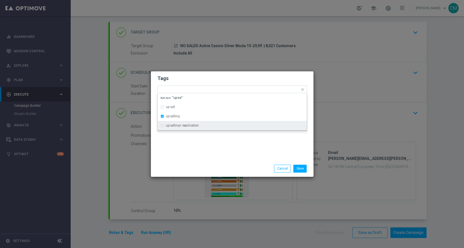
click at [204, 164] on div at bounding box center [179, 164] width 52 height 0
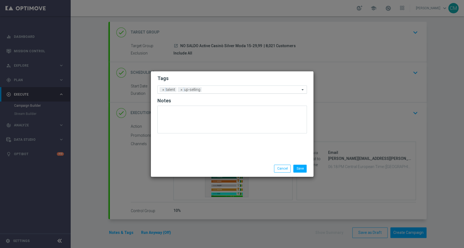
click at [215, 93] on ng-select "Add a new tag × talent × up-selling" at bounding box center [231, 89] width 149 height 8
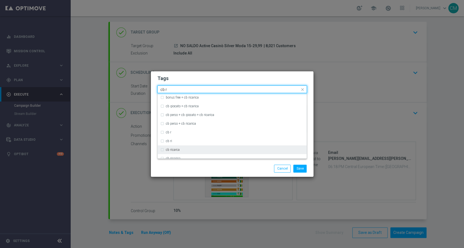
click at [193, 151] on div "cb ricarca" at bounding box center [232, 149] width 144 height 9
type input "cb r"
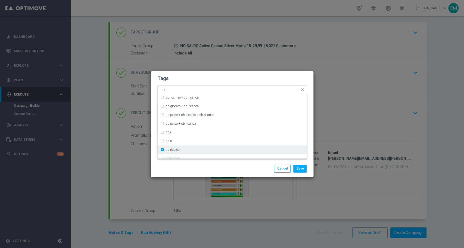
click at [196, 150] on div "cb ricarca" at bounding box center [235, 149] width 138 height 3
click at [195, 155] on div "cb ricarica" at bounding box center [232, 158] width 144 height 9
click at [202, 168] on div "Save Cancel" at bounding box center [232, 168] width 158 height 8
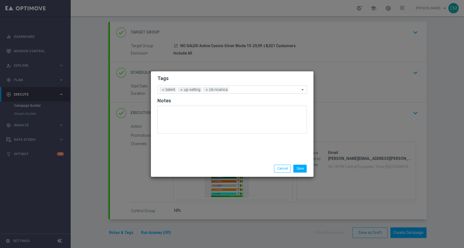
click at [237, 90] on input "text" at bounding box center [265, 90] width 69 height 5
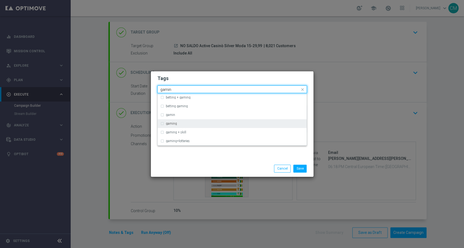
click at [197, 126] on div "gaming" at bounding box center [232, 123] width 144 height 9
type input "gamin"
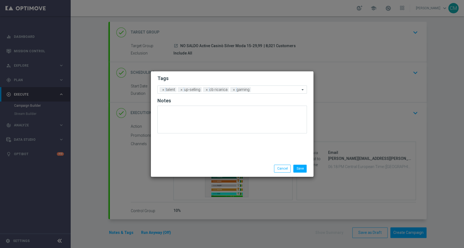
click at [235, 170] on div "Save Cancel" at bounding box center [258, 168] width 105 height 8
click at [269, 89] on input "text" at bounding box center [276, 90] width 47 height 5
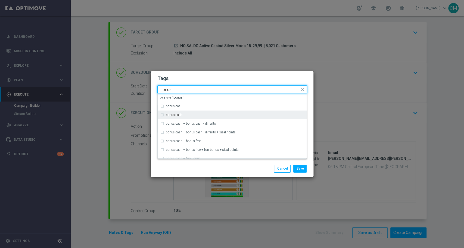
click at [205, 114] on div "bonus cash" at bounding box center [235, 114] width 138 height 3
type input "bonus"
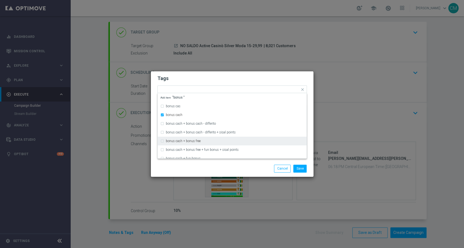
click at [244, 174] on div "Save Cancel" at bounding box center [232, 168] width 163 height 16
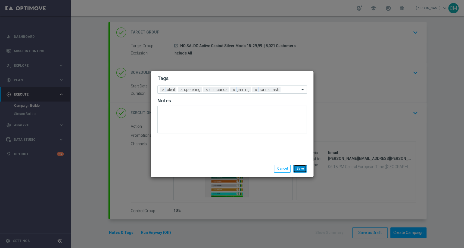
click at [300, 164] on button "Save" at bounding box center [299, 168] width 13 height 8
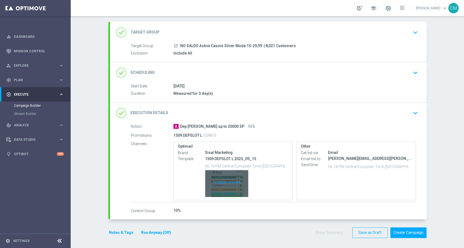
click at [226, 183] on div "Template preview" at bounding box center [226, 183] width 43 height 27
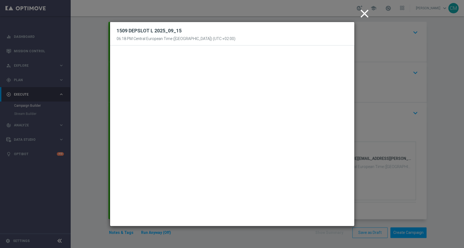
click at [362, 16] on icon "close" at bounding box center [365, 14] width 14 height 14
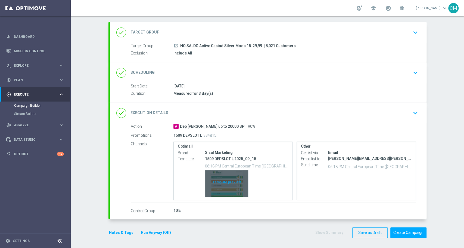
click at [224, 176] on div "Template preview" at bounding box center [226, 183] width 43 height 27
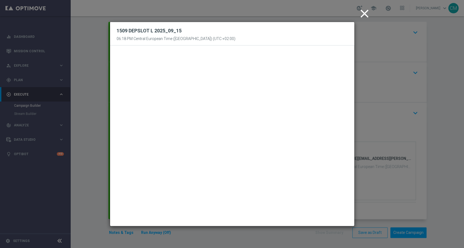
click at [358, 15] on icon "close" at bounding box center [365, 14] width 14 height 14
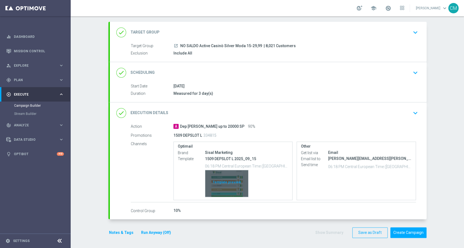
click at [223, 188] on div "Template preview" at bounding box center [226, 183] width 43 height 27
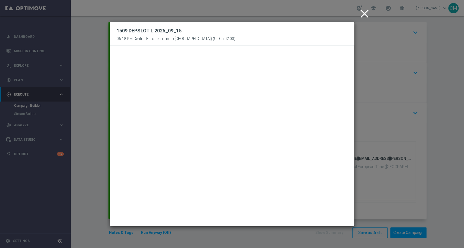
click at [363, 15] on icon "close" at bounding box center [365, 14] width 14 height 14
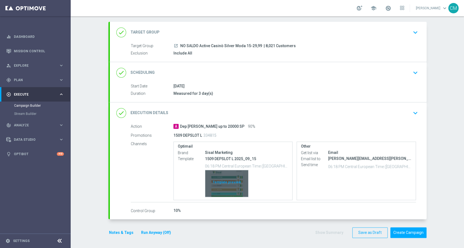
click at [219, 178] on div "Template preview" at bounding box center [226, 183] width 43 height 27
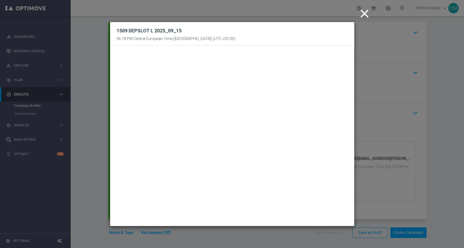
click at [360, 14] on icon "close" at bounding box center [365, 14] width 14 height 14
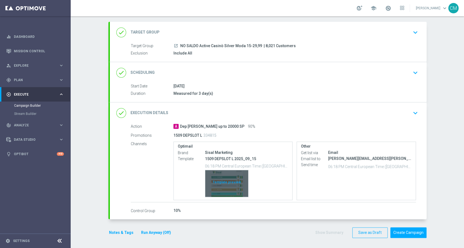
click at [216, 176] on div "Template preview" at bounding box center [226, 183] width 43 height 27
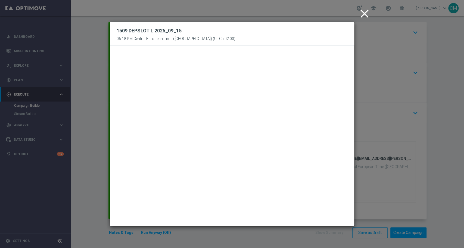
click at [360, 16] on icon "close" at bounding box center [365, 14] width 14 height 14
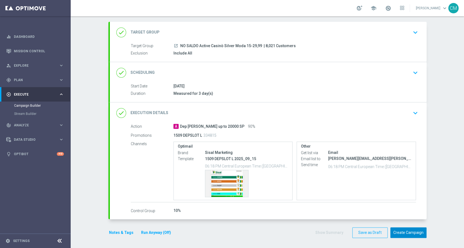
click at [405, 228] on button "Create Campaign" at bounding box center [408, 232] width 36 height 11
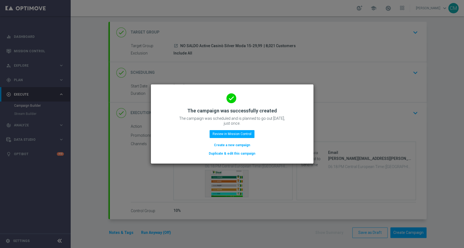
click at [230, 146] on button "Create a new campaign" at bounding box center [231, 145] width 37 height 6
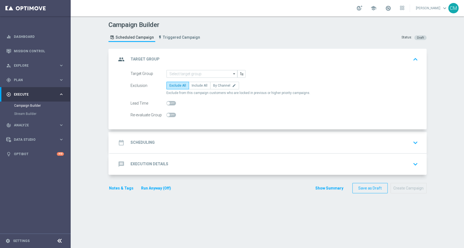
scroll to position [0, 0]
click at [195, 74] on input at bounding box center [201, 74] width 71 height 8
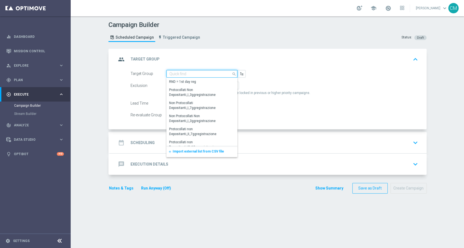
paste input "NO SALDO Active Casinò Silver Moda 0-15€"
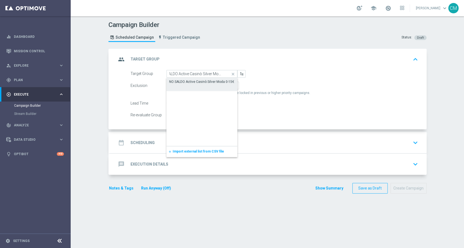
click at [197, 80] on div "NO SALDO Active Casinò Silver Moda 0-15€" at bounding box center [201, 81] width 65 height 5
type input "NO SALDO Active Casinò Silver Moda 0-15€"
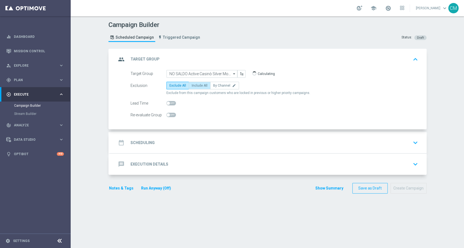
click at [195, 85] on span "Include All" at bounding box center [200, 85] width 16 height 4
click at [195, 85] on input "Include All" at bounding box center [194, 87] width 4 height 4
radio input "true"
click at [196, 144] on div "date_range Scheduling keyboard_arrow_down" at bounding box center [268, 142] width 304 height 10
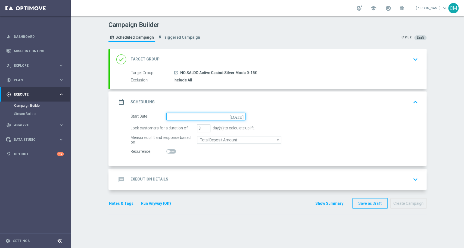
click at [169, 114] on input at bounding box center [205, 117] width 79 height 8
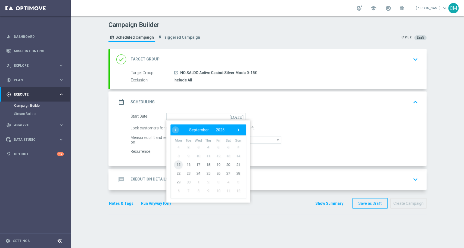
click at [174, 163] on span "15" at bounding box center [178, 164] width 9 height 9
type input "[DATE]"
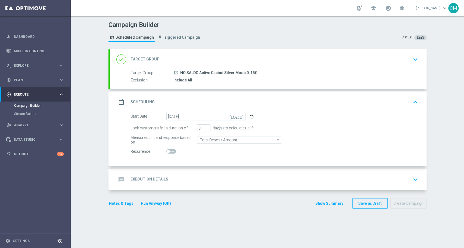
click at [205, 177] on div "message Execution Details keyboard_arrow_down" at bounding box center [268, 179] width 304 height 10
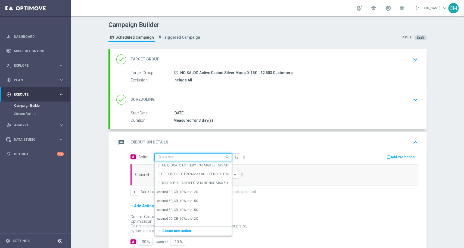
click at [162, 160] on div "Quick find" at bounding box center [192, 157] width 77 height 8
paste input "dep 15€ per 20% fino a 60€"
type input "dep 15€ per 20% fino a 60€"
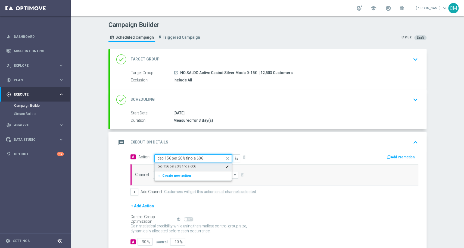
click at [173, 166] on label "dep 15€ per 20% fino a 60€" at bounding box center [176, 166] width 38 height 5
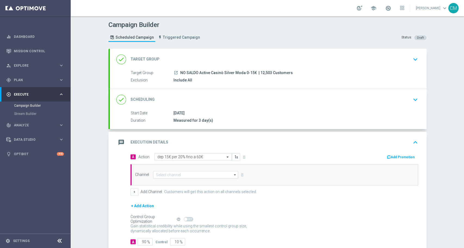
click at [398, 158] on button "Add Promotion" at bounding box center [401, 157] width 30 height 6
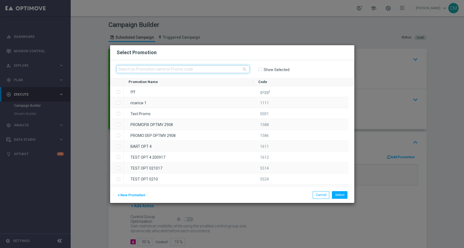
click at [198, 66] on input "text" at bounding box center [183, 69] width 133 height 8
paste input "1509 DEPSLOT60 SL"
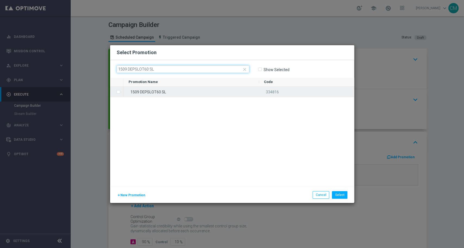
type input "1509 DEPSLOT60 SL"
click at [194, 89] on div "1509 DEPSLOT60 SL" at bounding box center [191, 91] width 135 height 11
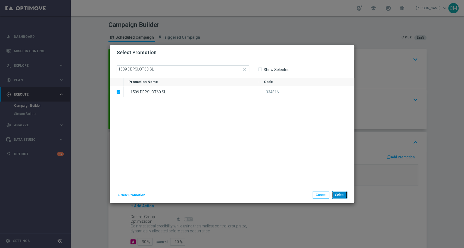
click at [343, 194] on button "Select" at bounding box center [339, 195] width 15 height 8
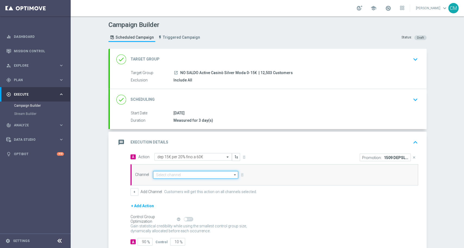
click at [189, 177] on input at bounding box center [195, 175] width 85 height 8
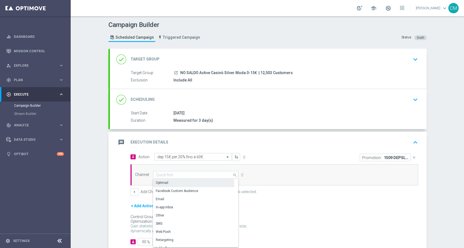
click at [182, 184] on div "Optimail" at bounding box center [193, 183] width 81 height 8
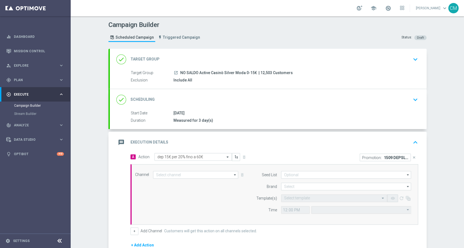
type input "Optimail"
type input "Central European Time ([GEOGRAPHIC_DATA]) (UTC +02:00)"
type input "Sisal Marketing"
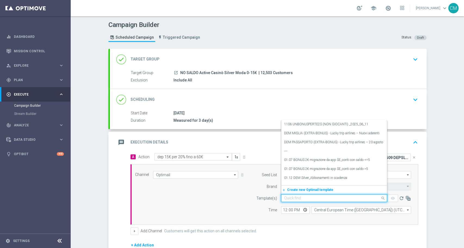
click at [303, 197] on input "text" at bounding box center [328, 198] width 89 height 5
paste input "1509 DEPSLOT60 SL"
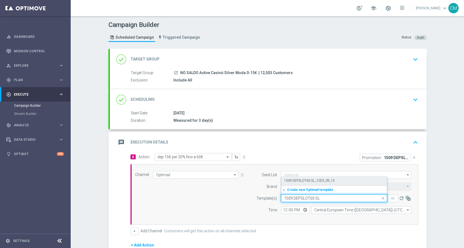
click at [289, 182] on label "1509 DEPSLOT60 SL_ 2025_09_15" at bounding box center [309, 180] width 51 height 5
type input "1509 DEPSLOT60 SL"
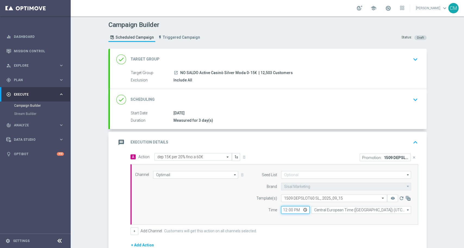
click at [282, 210] on input "12:00" at bounding box center [295, 210] width 29 height 8
type input "18:18"
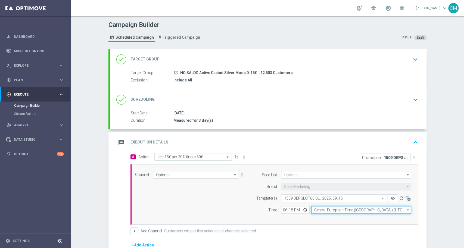
click at [314, 209] on input "Central European Time ([GEOGRAPHIC_DATA]) (UTC +02:00)" at bounding box center [361, 210] width 100 height 8
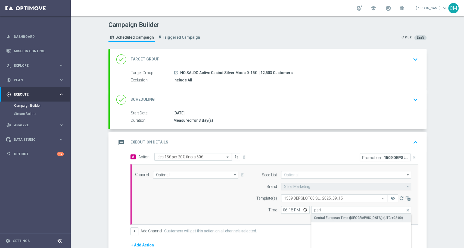
click at [326, 217] on div "Central European Time ([GEOGRAPHIC_DATA]) (UTC +02:00)" at bounding box center [358, 217] width 89 height 5
type input "Central European Time ([GEOGRAPHIC_DATA]) (UTC +02:00)"
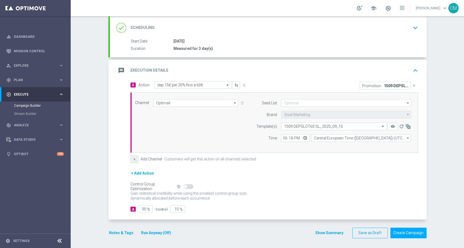
click at [132, 156] on button "+" at bounding box center [134, 159] width 8 height 8
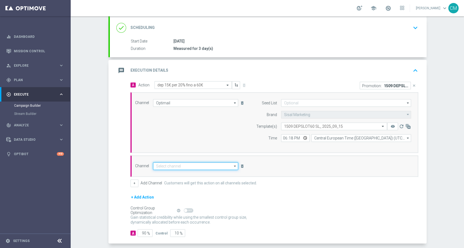
click at [157, 164] on input at bounding box center [195, 166] width 85 height 8
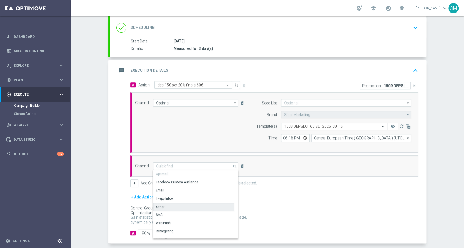
click at [168, 204] on div "Other" at bounding box center [193, 206] width 81 height 8
type input "Other"
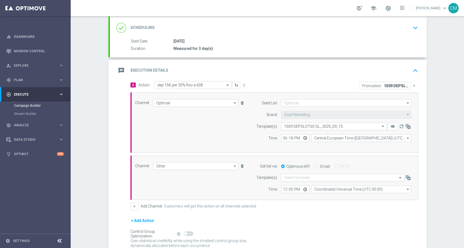
click at [316, 164] on div "Email" at bounding box center [322, 166] width 15 height 5
click at [315, 165] on input "Email" at bounding box center [317, 167] width 4 height 4
radio input "true"
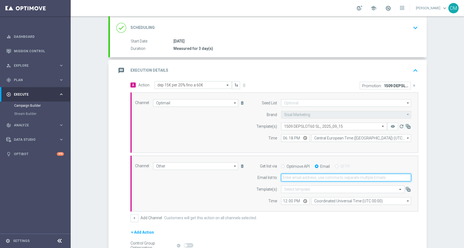
click at [295, 179] on input "email" at bounding box center [346, 177] width 130 height 8
type input "[PERSON_NAME][EMAIL_ADDRESS][PERSON_NAME][DOMAIN_NAME]"
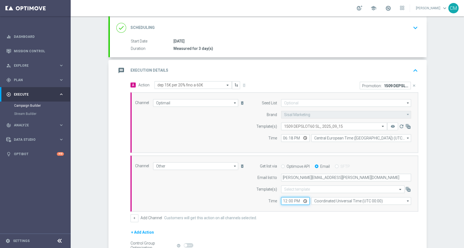
click at [284, 200] on input "12:00" at bounding box center [295, 201] width 29 height 8
type input "18:18"
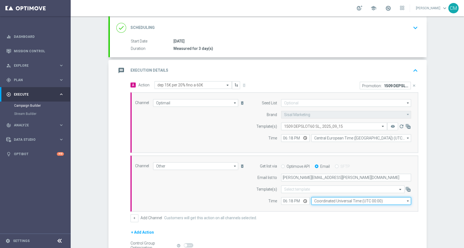
click at [311, 198] on input "Coordinated Universal Time (UTC 00:00)" at bounding box center [361, 201] width 100 height 8
click at [330, 212] on div "Central European Time ([GEOGRAPHIC_DATA]) (UTC +02:00)" at bounding box center [361, 239] width 100 height 68
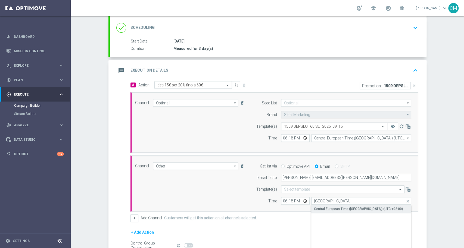
click at [325, 206] on div "Central European Time ([GEOGRAPHIC_DATA]) (UTC +02:00)" at bounding box center [358, 208] width 89 height 5
type input "Central European Time ([GEOGRAPHIC_DATA]) (UTC +02:00)"
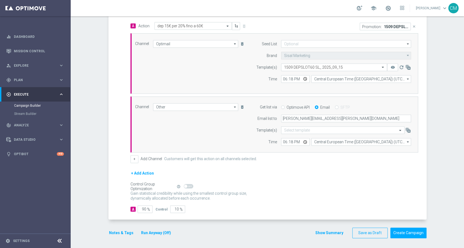
click at [321, 234] on button "Show Summary" at bounding box center [329, 232] width 29 height 6
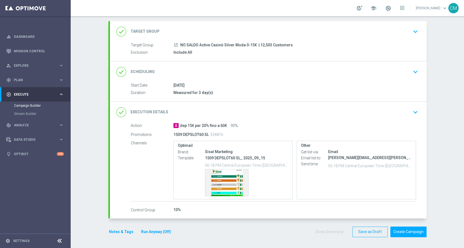
scroll to position [27, 0]
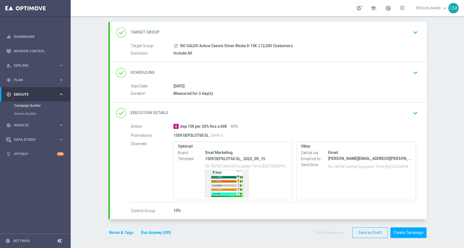
click at [123, 231] on button "Notes & Tags" at bounding box center [121, 232] width 26 height 7
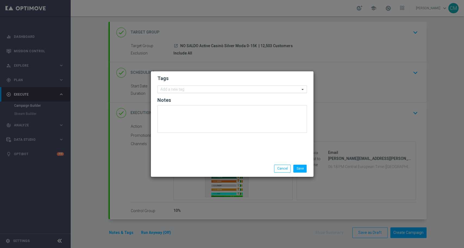
click at [180, 91] on input "text" at bounding box center [229, 89] width 139 height 5
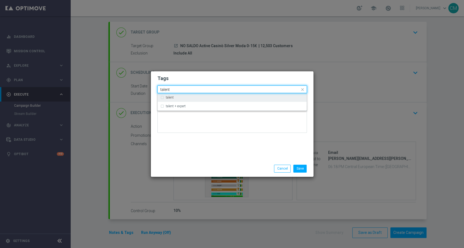
click at [181, 95] on div "talent" at bounding box center [232, 97] width 144 height 9
type input "talent"
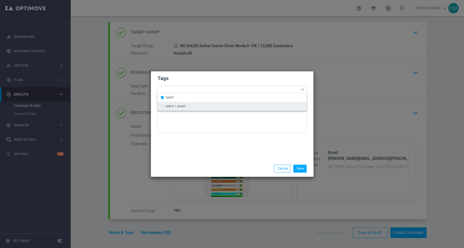
click at [196, 144] on div "Tags Quick find × talent talent talent + expert Notes" at bounding box center [232, 115] width 163 height 89
click at [196, 90] on input "text" at bounding box center [239, 90] width 121 height 5
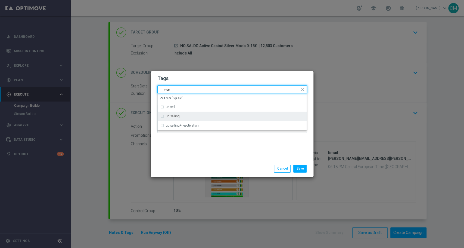
click at [187, 119] on div "up-selling" at bounding box center [232, 116] width 144 height 9
type input "up-se"
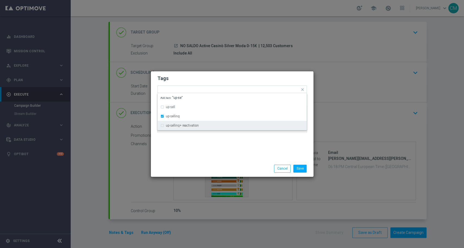
click at [205, 155] on div "Tags Quick find × talent × up-selling up-sell up-selling up-selling+ reactivati…" at bounding box center [232, 115] width 163 height 89
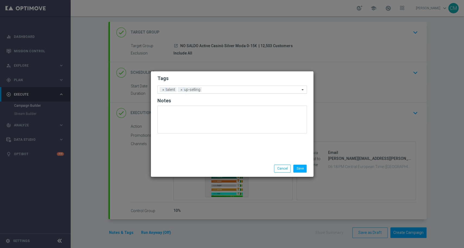
click at [212, 90] on input "text" at bounding box center [252, 90] width 96 height 5
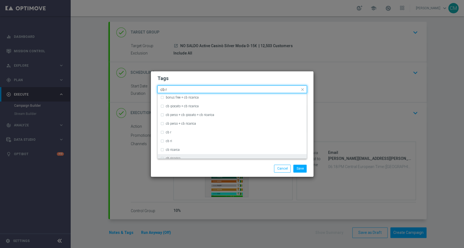
click at [197, 154] on div "cb ricarica" at bounding box center [232, 158] width 144 height 9
type input "cb r"
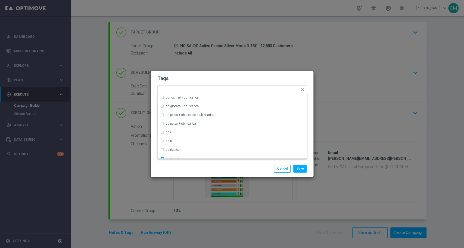
click at [204, 168] on div "Save Cancel" at bounding box center [232, 168] width 158 height 8
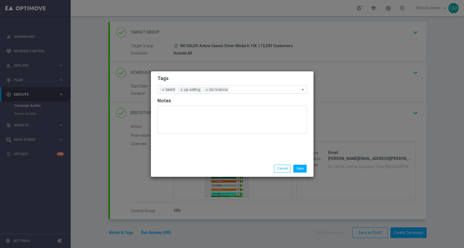
click at [248, 87] on div "Add a new tag × talent × up-selling × cb ricarica" at bounding box center [229, 90] width 142 height 8
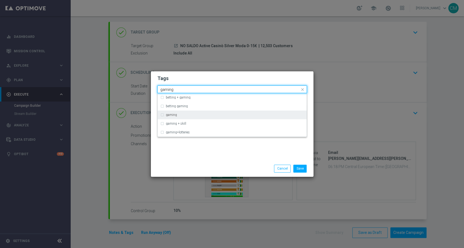
click at [207, 116] on div "gaming" at bounding box center [235, 114] width 138 height 3
type input "gaming"
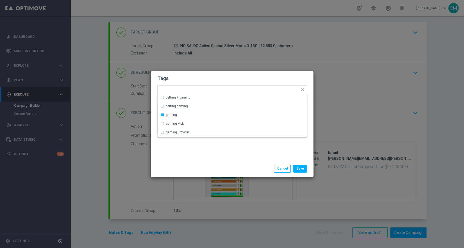
click at [255, 167] on div "Save Cancel" at bounding box center [258, 168] width 105 height 8
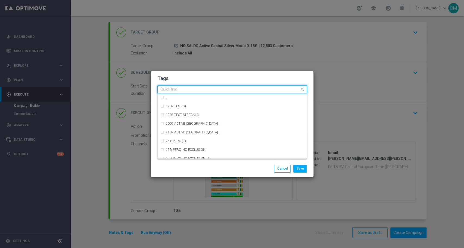
click at [264, 88] on input "text" at bounding box center [229, 89] width 139 height 5
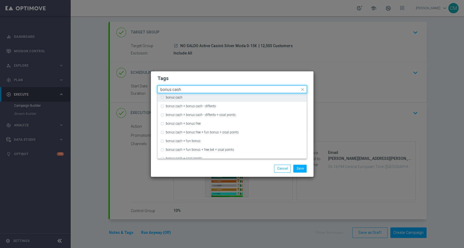
click at [243, 95] on div "bonus cash" at bounding box center [232, 97] width 144 height 9
type input "bonus cash"
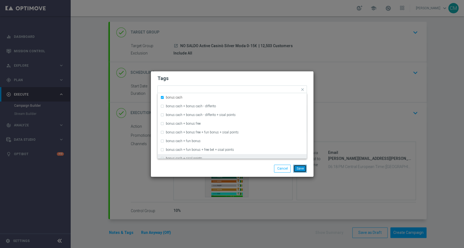
click at [297, 167] on button "Save" at bounding box center [299, 168] width 13 height 8
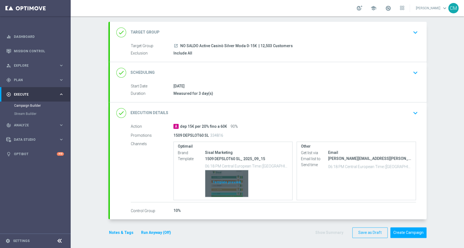
click at [222, 171] on div "Template preview" at bounding box center [226, 183] width 43 height 27
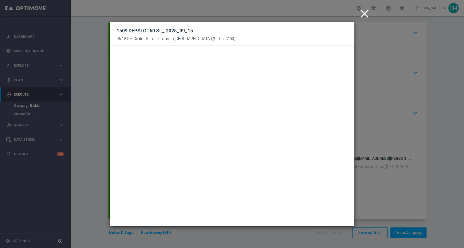
click at [369, 15] on icon "close" at bounding box center [365, 14] width 14 height 14
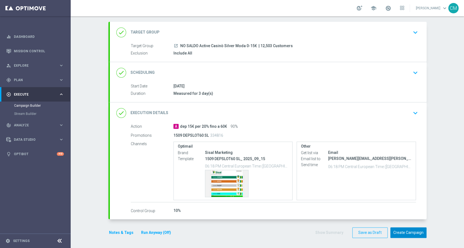
click at [406, 232] on button "Create Campaign" at bounding box center [408, 232] width 36 height 11
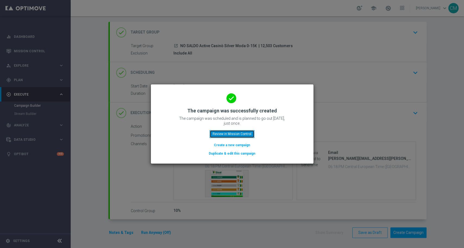
click at [227, 132] on button "Review in Mission Control" at bounding box center [232, 134] width 45 height 8
